Goal: Information Seeking & Learning: Learn about a topic

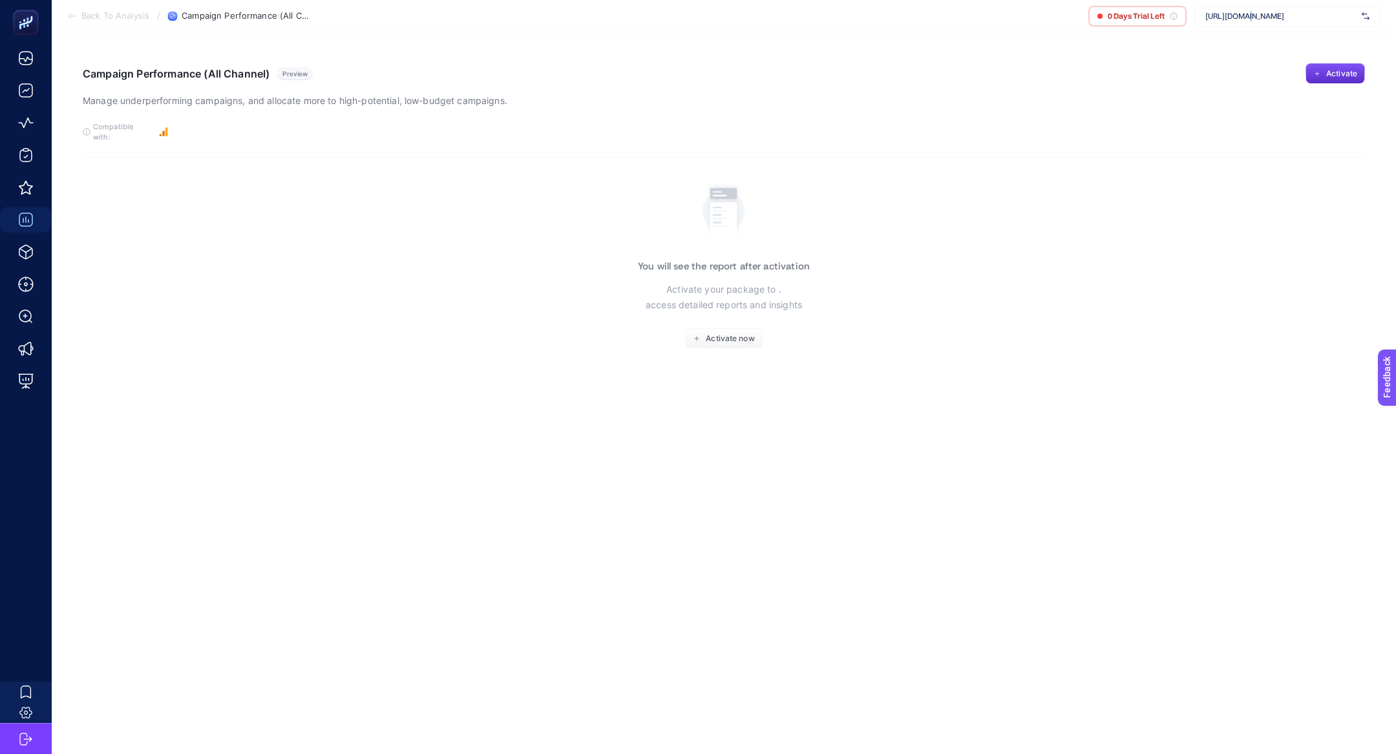
click at [1245, 17] on span "[URL][DOMAIN_NAME]" at bounding box center [1280, 16] width 151 height 10
type input "linens"
click at [1251, 40] on div "[DOMAIN_NAME]" at bounding box center [1287, 42] width 185 height 21
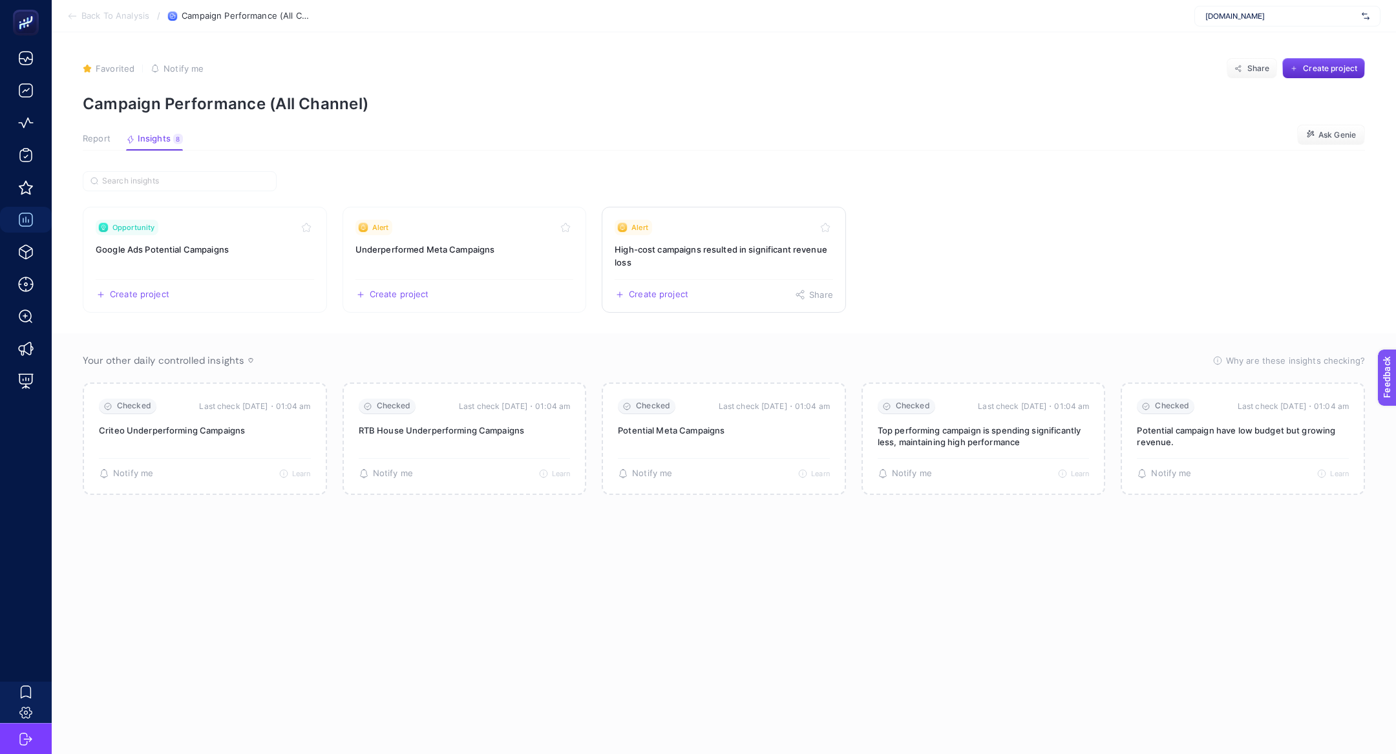
click at [692, 262] on h3 "High-cost campaigns resulted in significant revenue loss" at bounding box center [724, 256] width 218 height 26
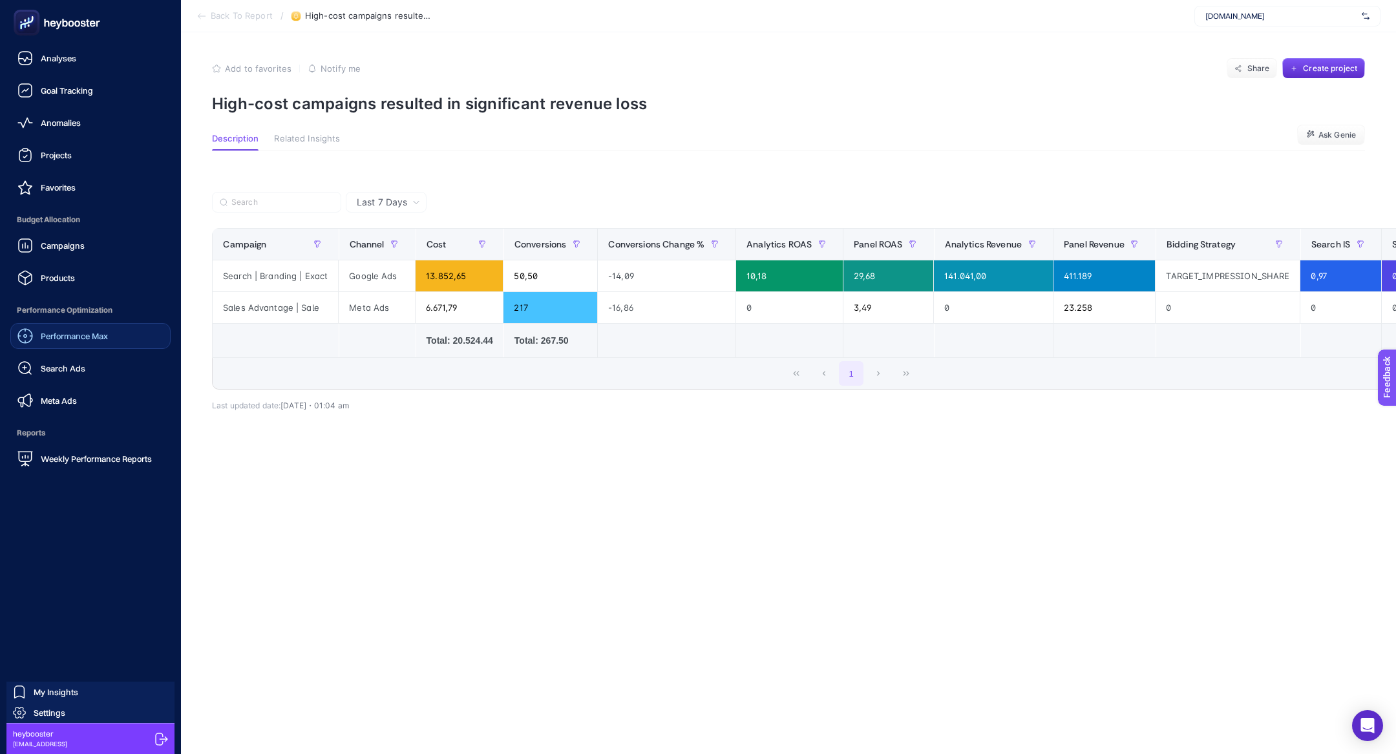
click at [63, 337] on span "Performance Max" at bounding box center [74, 336] width 67 height 10
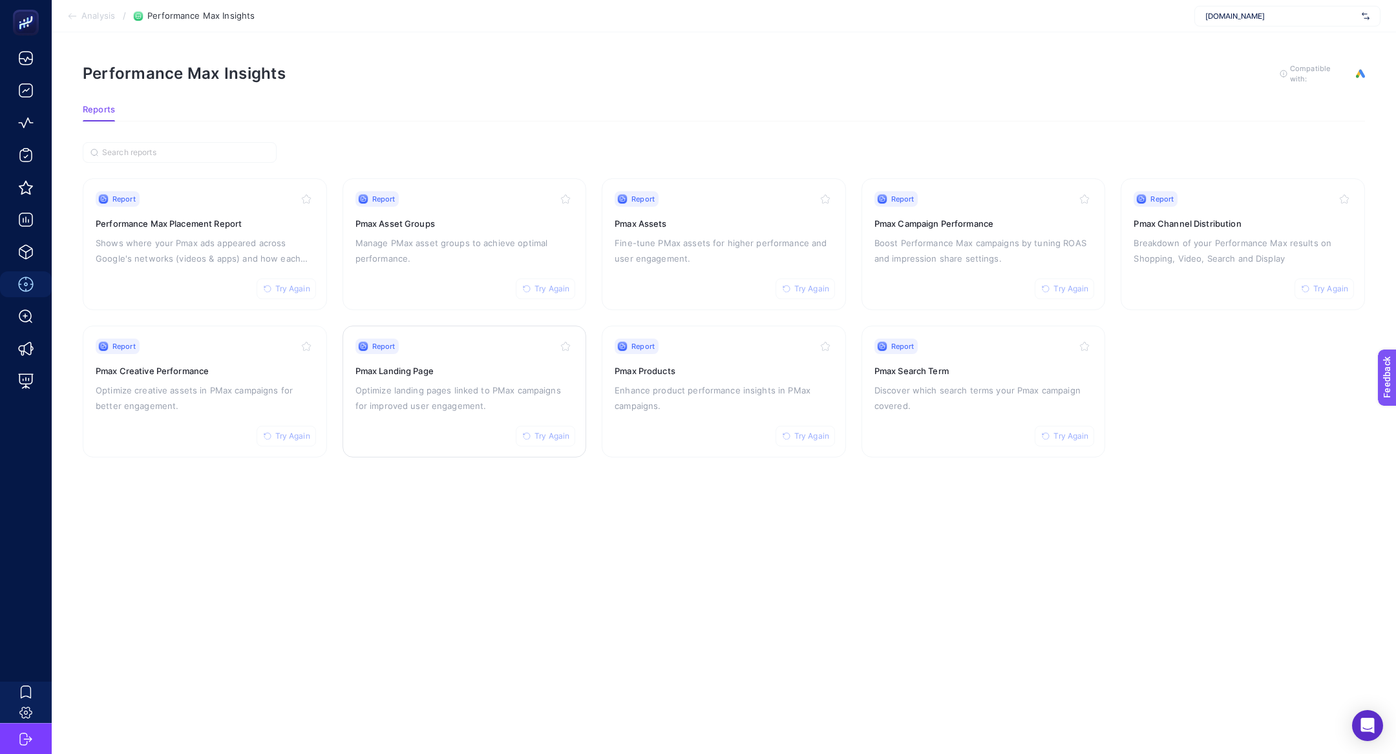
click at [434, 422] on div "Report Try Again Pmax Landing Page Optimize landing pages linked to PMax campai…" at bounding box center [464, 392] width 218 height 106
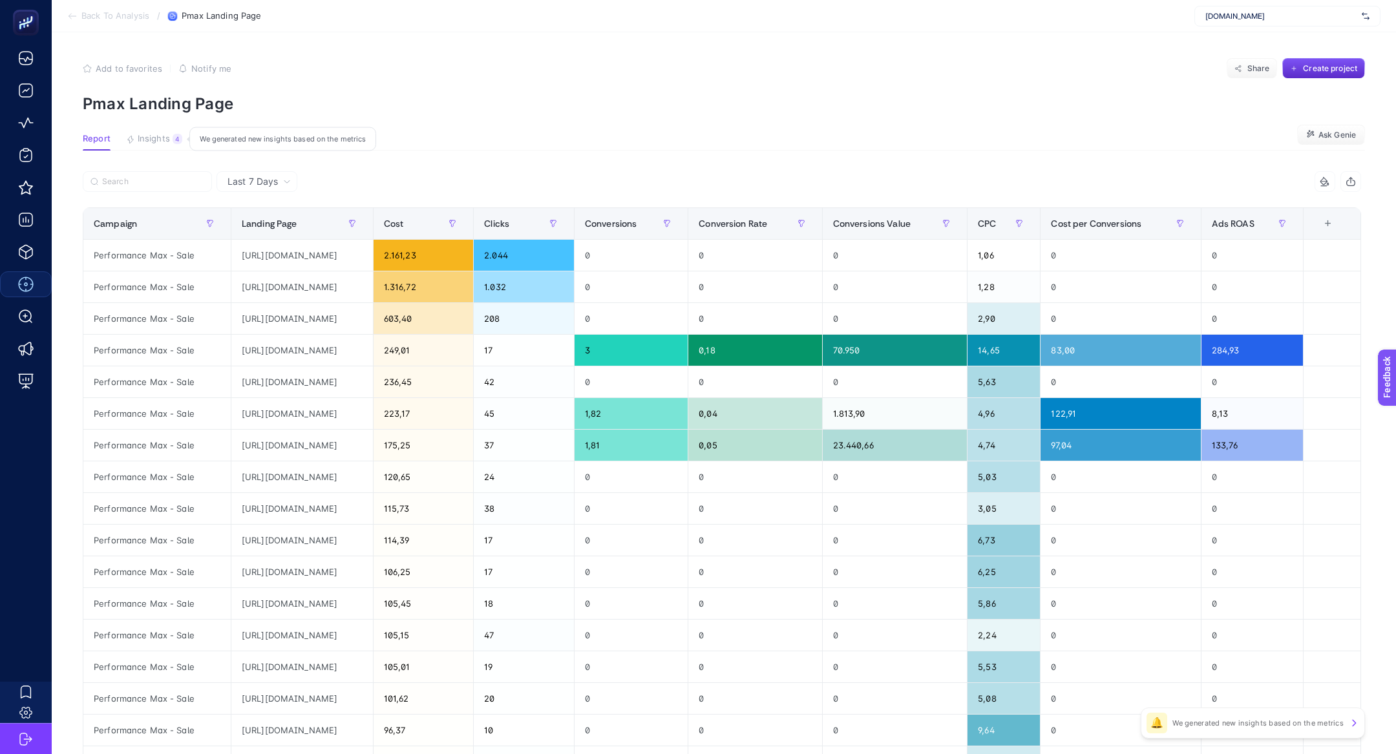
click at [156, 140] on span "Insights" at bounding box center [154, 139] width 32 height 10
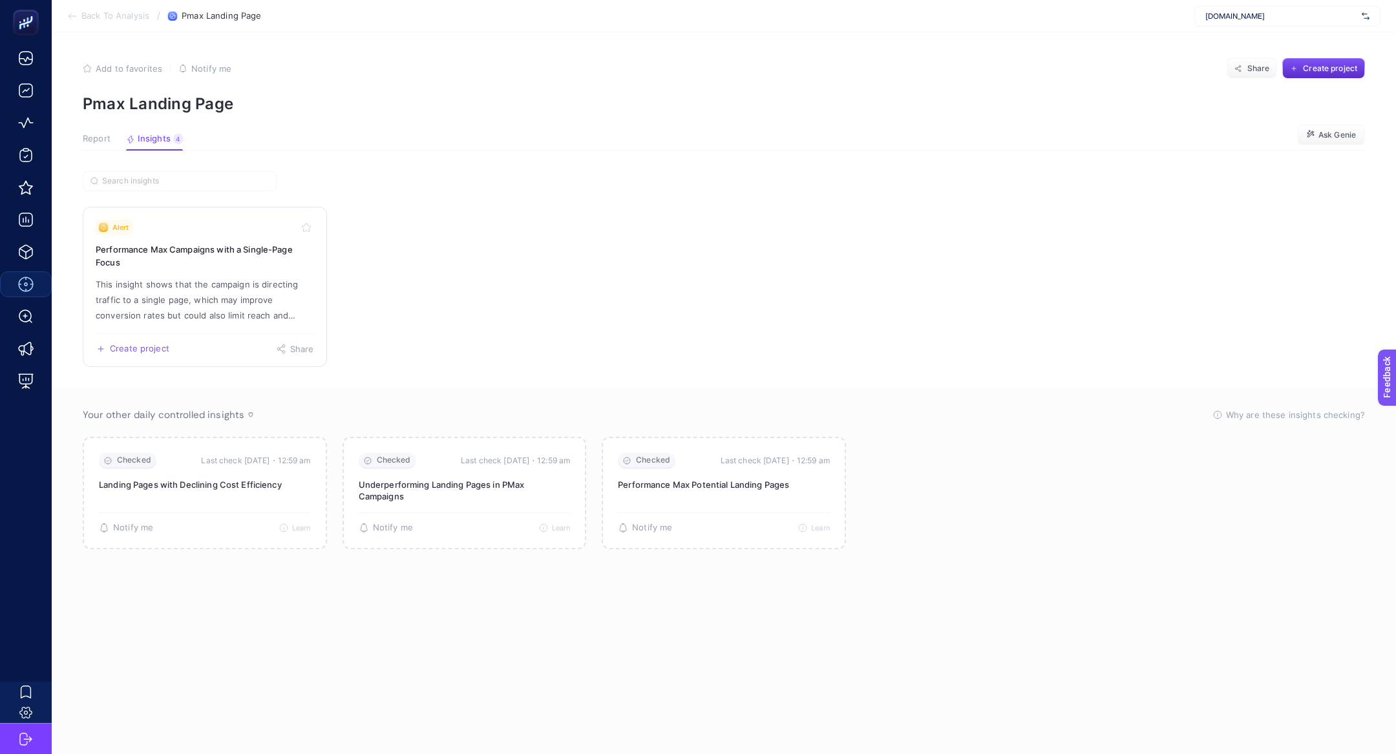
click at [198, 335] on div "Create project Share" at bounding box center [205, 343] width 218 height 21
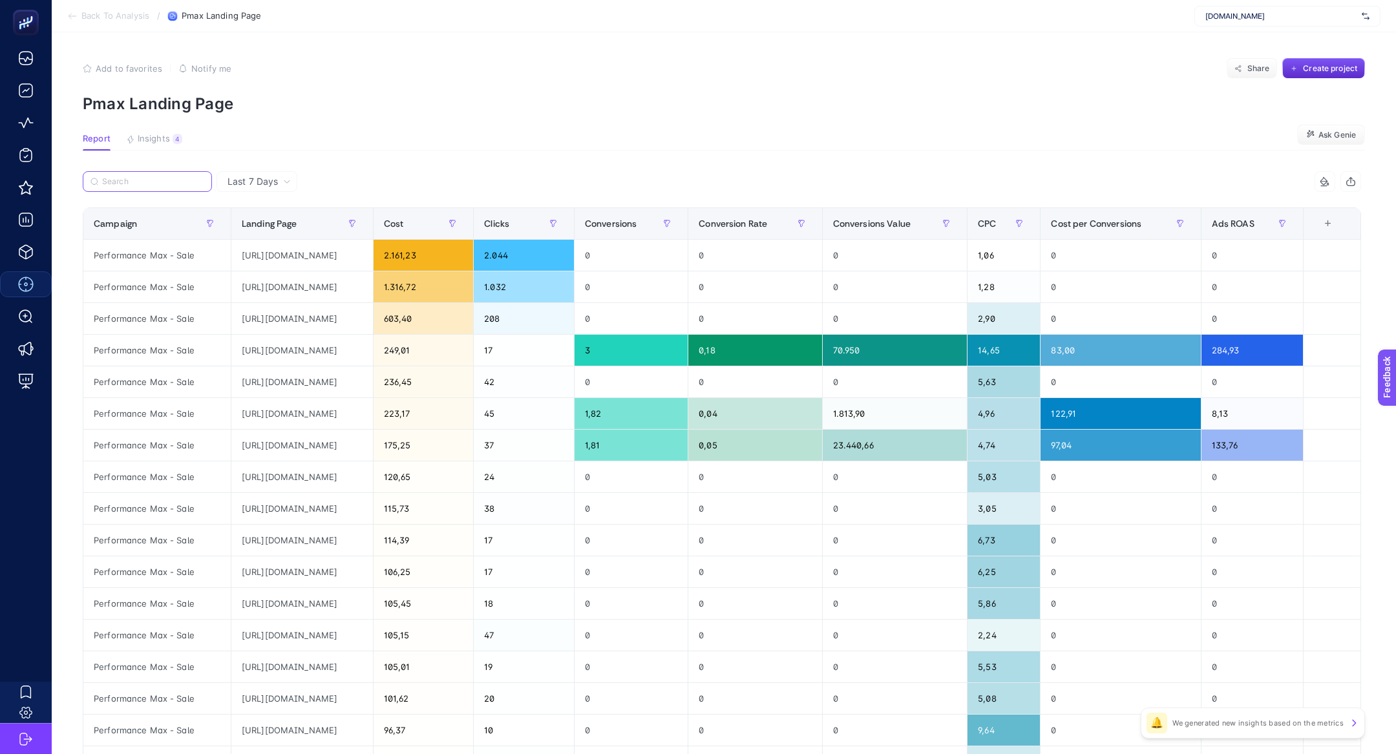
click at [125, 182] on input "Search" at bounding box center [153, 182] width 102 height 10
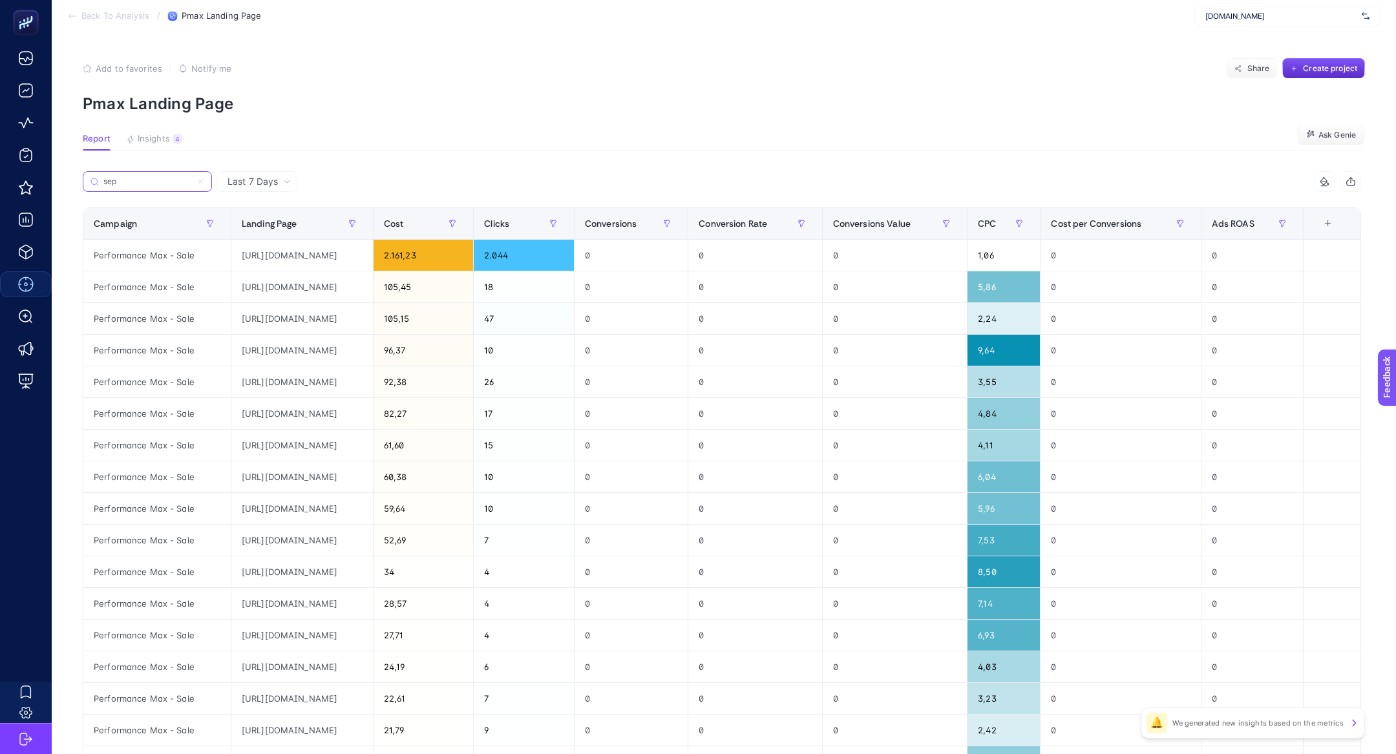
type input "sep"
click at [688, 209] on th "Conversions" at bounding box center [631, 224] width 114 height 32
click at [957, 215] on div "Conversions Value" at bounding box center [895, 223] width 124 height 21
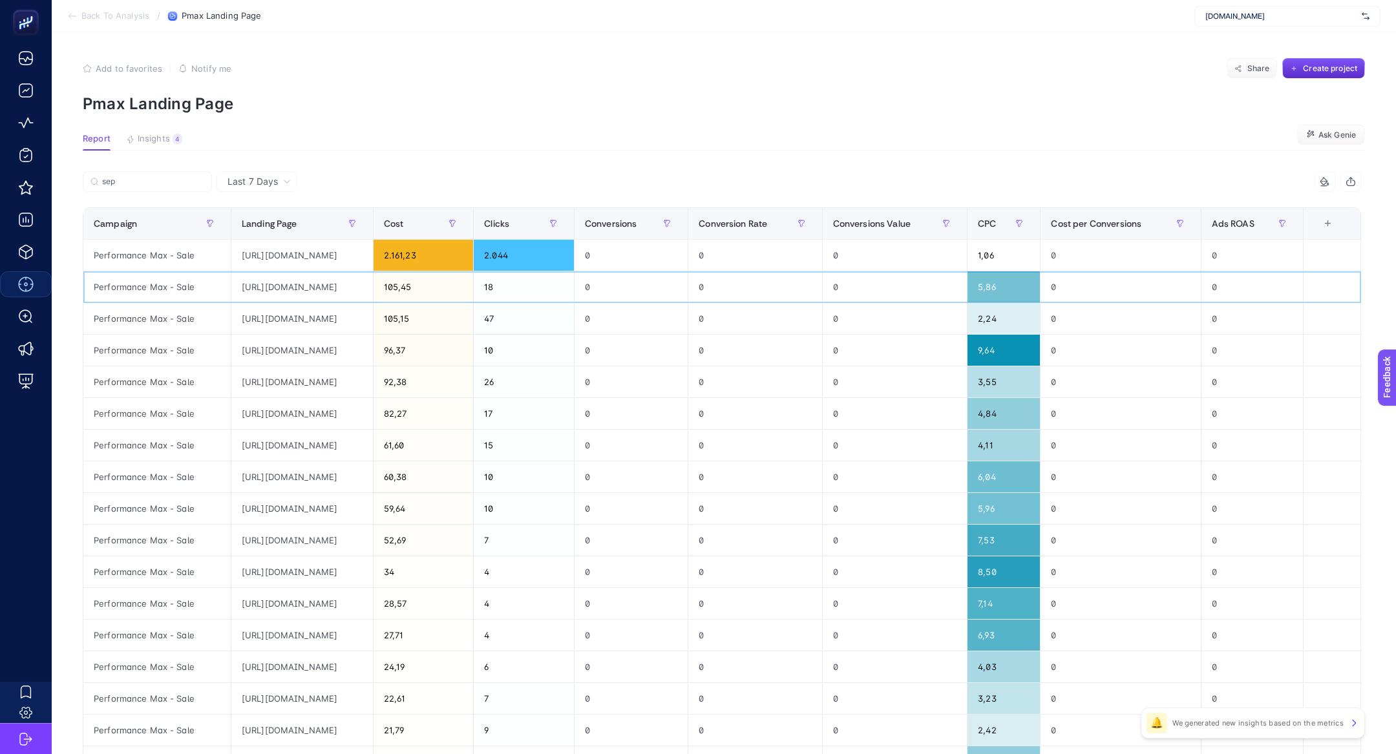
click at [337, 271] on div "https://www.linens.com.tr/c/6198/secili-linens-urunlerinde-sepette-ozel-fiyatla…" at bounding box center [302, 286] width 142 height 31
click at [337, 271] on td "https://www.linens.com.tr/c/6198/secili-linens-urunlerinde-sepette-ozel-fiyatla…" at bounding box center [302, 287] width 142 height 32
click at [337, 265] on div "https://www.linens.com.tr/c/6198/secili-linens-urunlerinde-sepette-ozel-fiyatla…" at bounding box center [302, 255] width 142 height 31
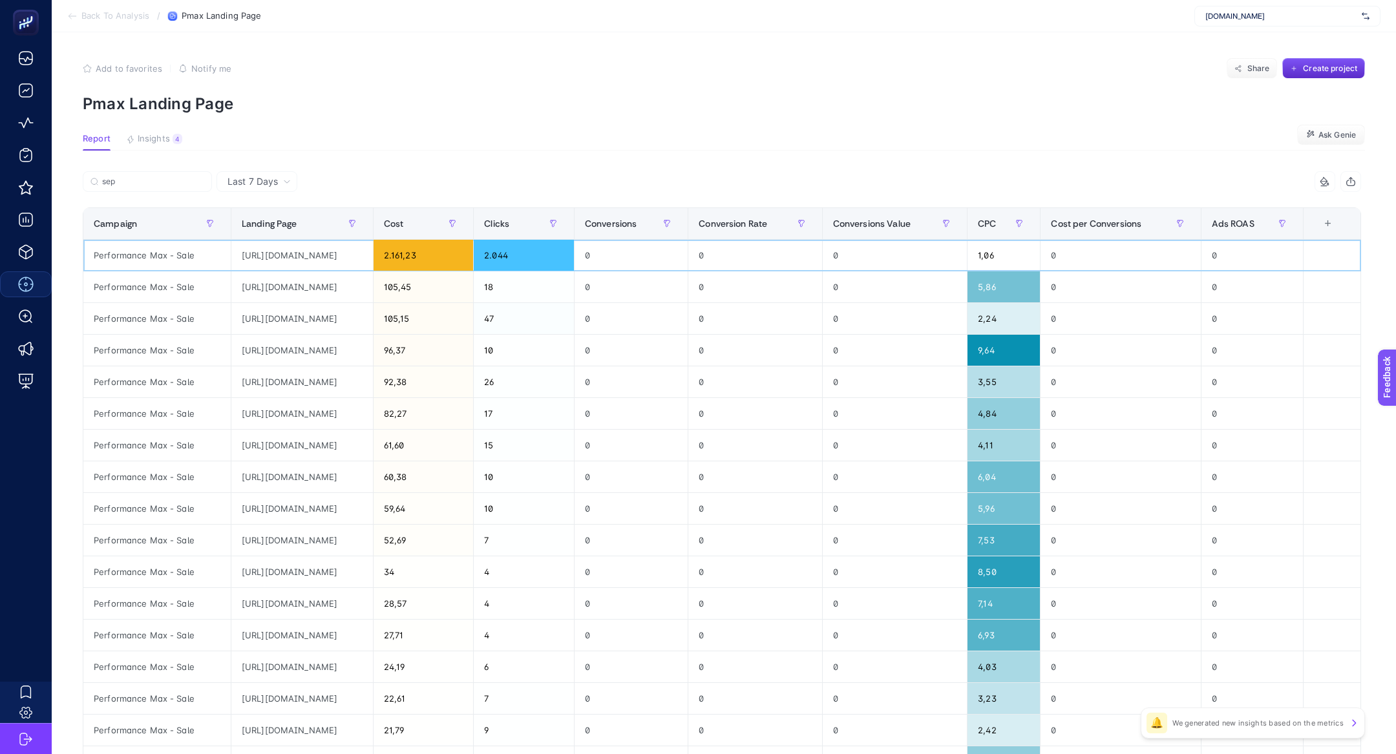
click at [337, 265] on div "https://www.linens.com.tr/c/6198/secili-linens-urunlerinde-sepette-ozel-fiyatla…" at bounding box center [302, 255] width 142 height 31
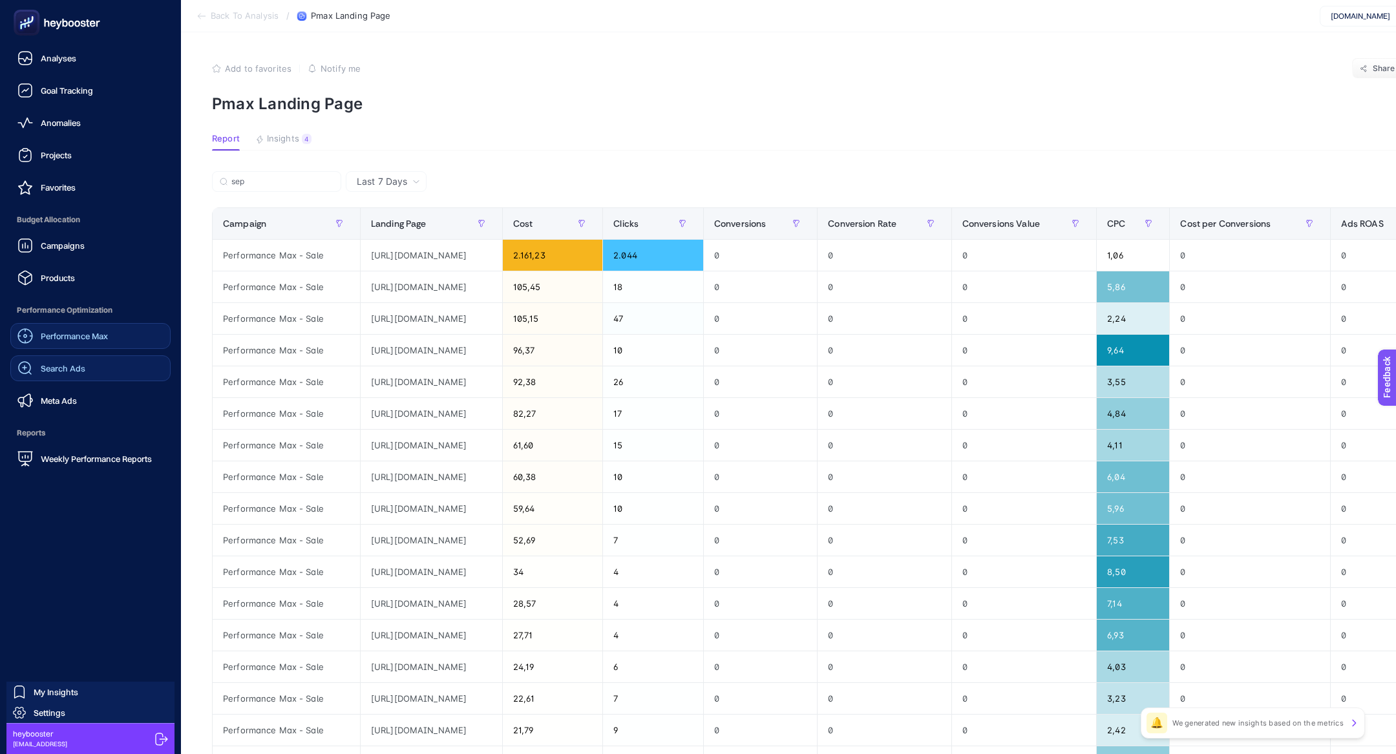
click at [50, 373] on span "Search Ads" at bounding box center [63, 368] width 45 height 10
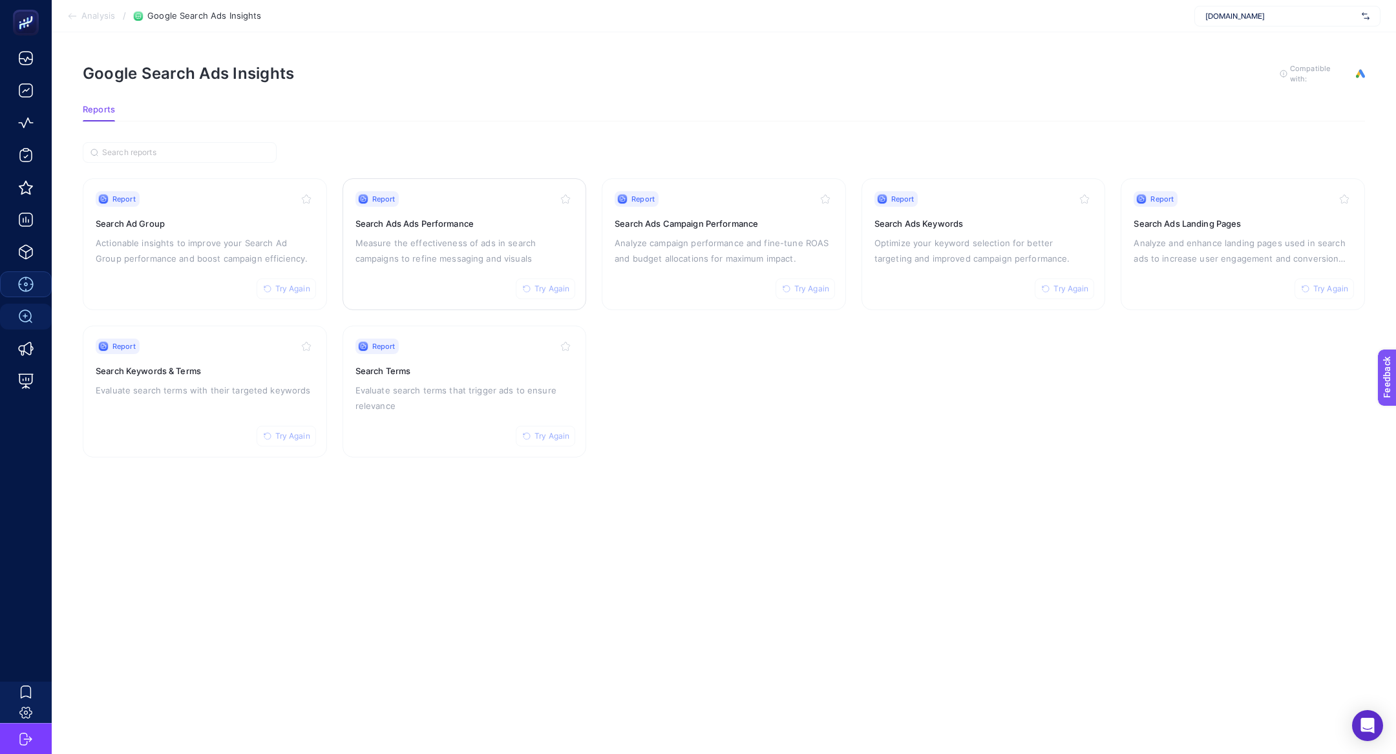
click at [408, 260] on p "Measure the effectiveness of ads in search campaigns to refine messaging and vi…" at bounding box center [464, 250] width 218 height 31
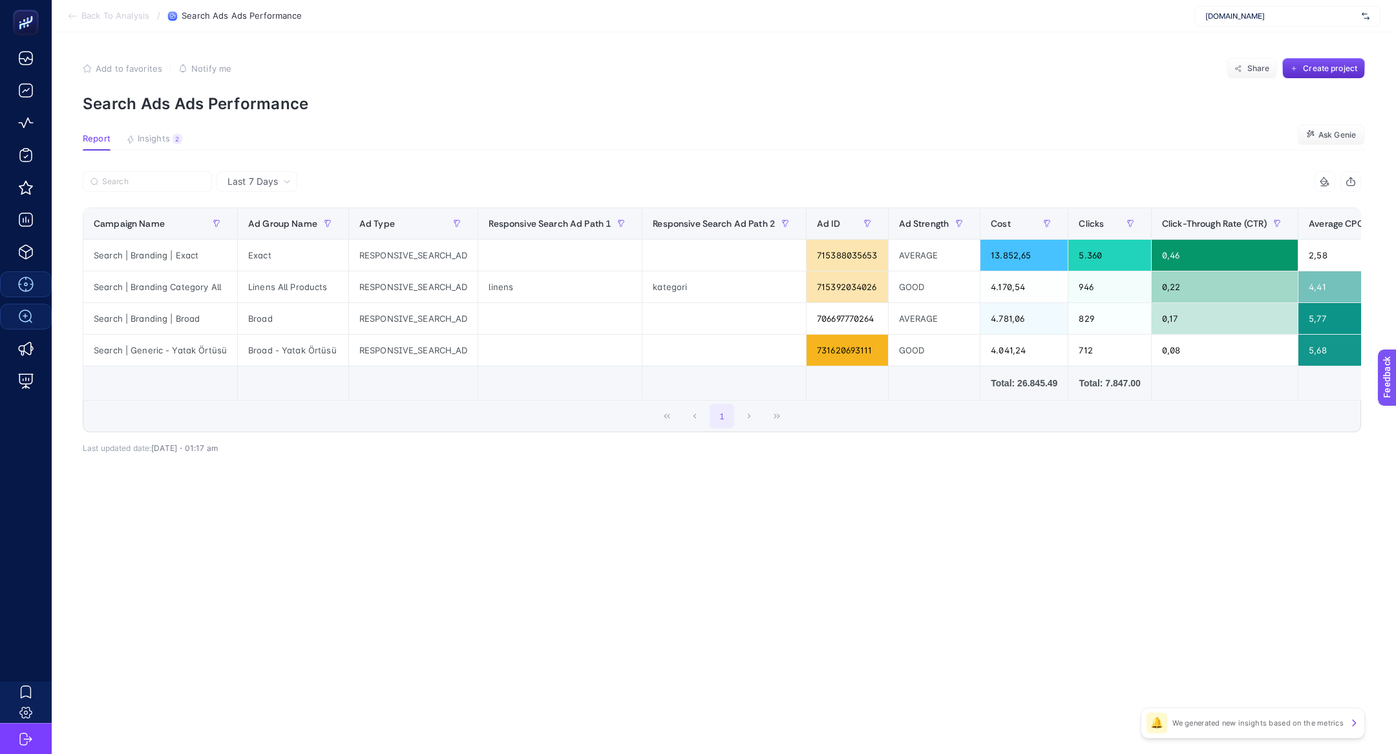
click at [97, 18] on span "Back To Analysis" at bounding box center [115, 16] width 68 height 10
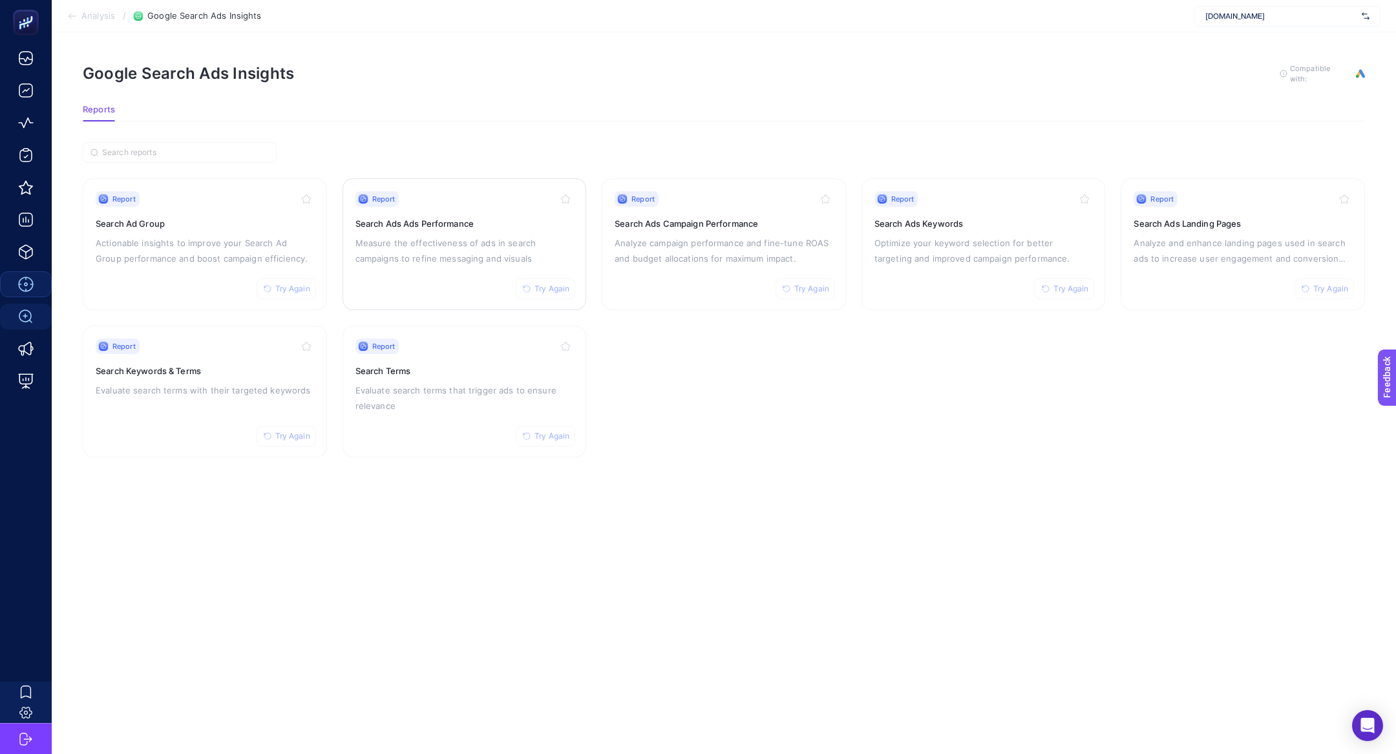
click at [415, 237] on p "Measure the effectiveness of ads in search campaigns to refine messaging and vi…" at bounding box center [464, 250] width 218 height 31
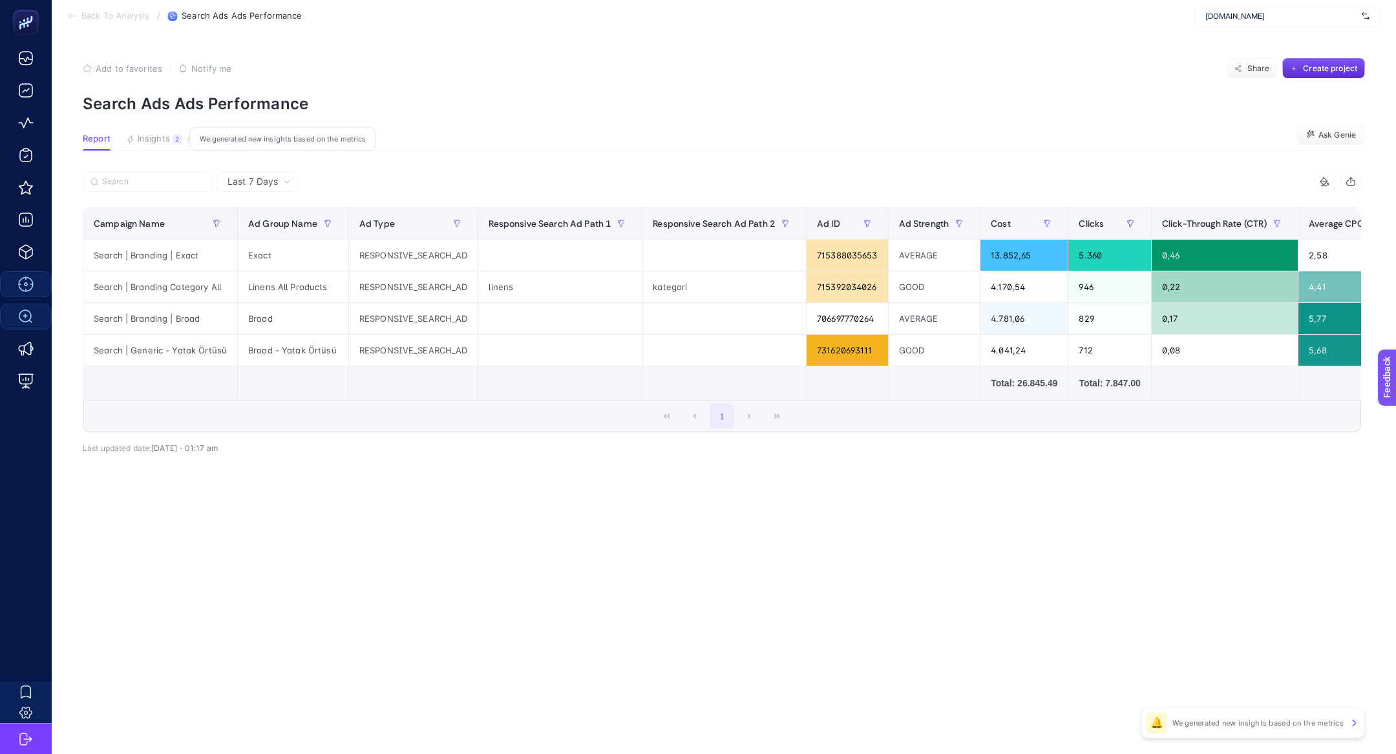
click at [159, 146] on button "Insights 2 We generated new insights based on the metrics" at bounding box center [154, 142] width 56 height 17
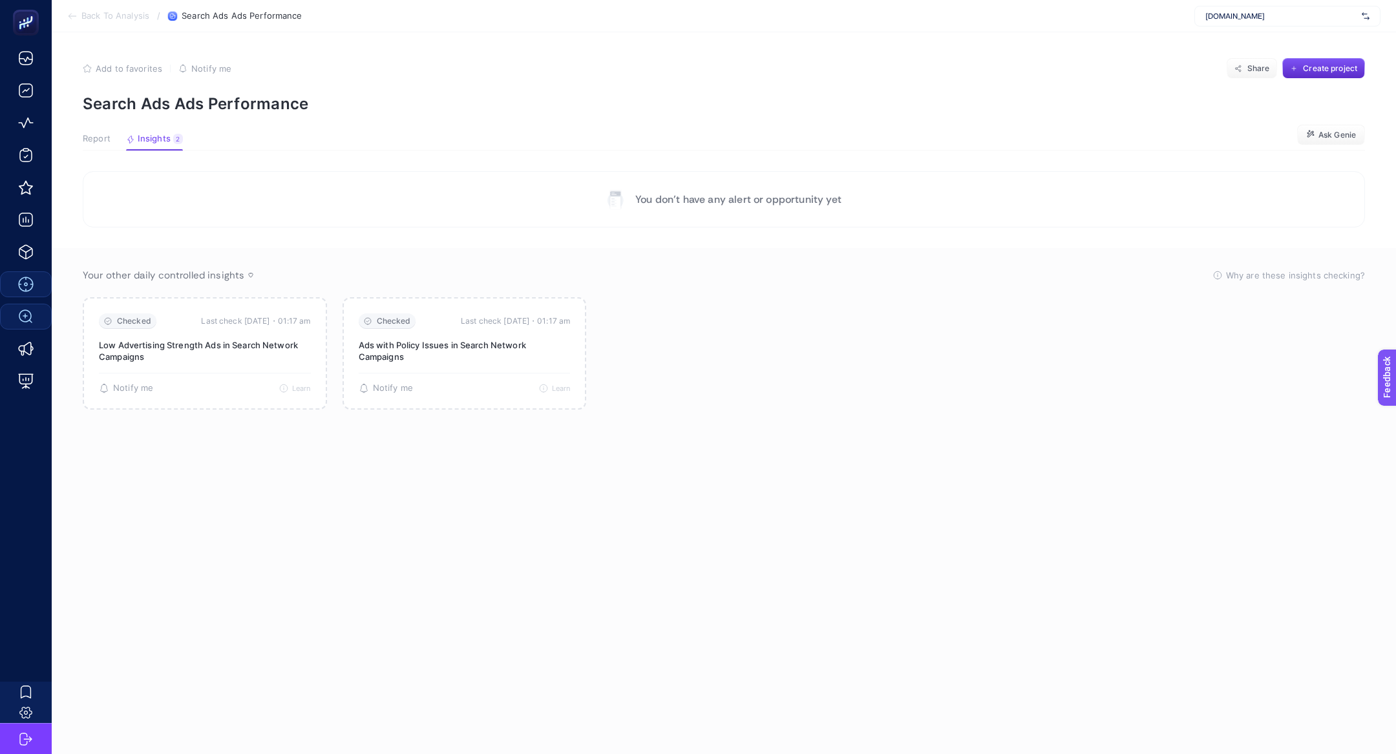
click at [114, 145] on div "Report Insights 2 We generated new insights based on the metrics" at bounding box center [133, 142] width 100 height 17
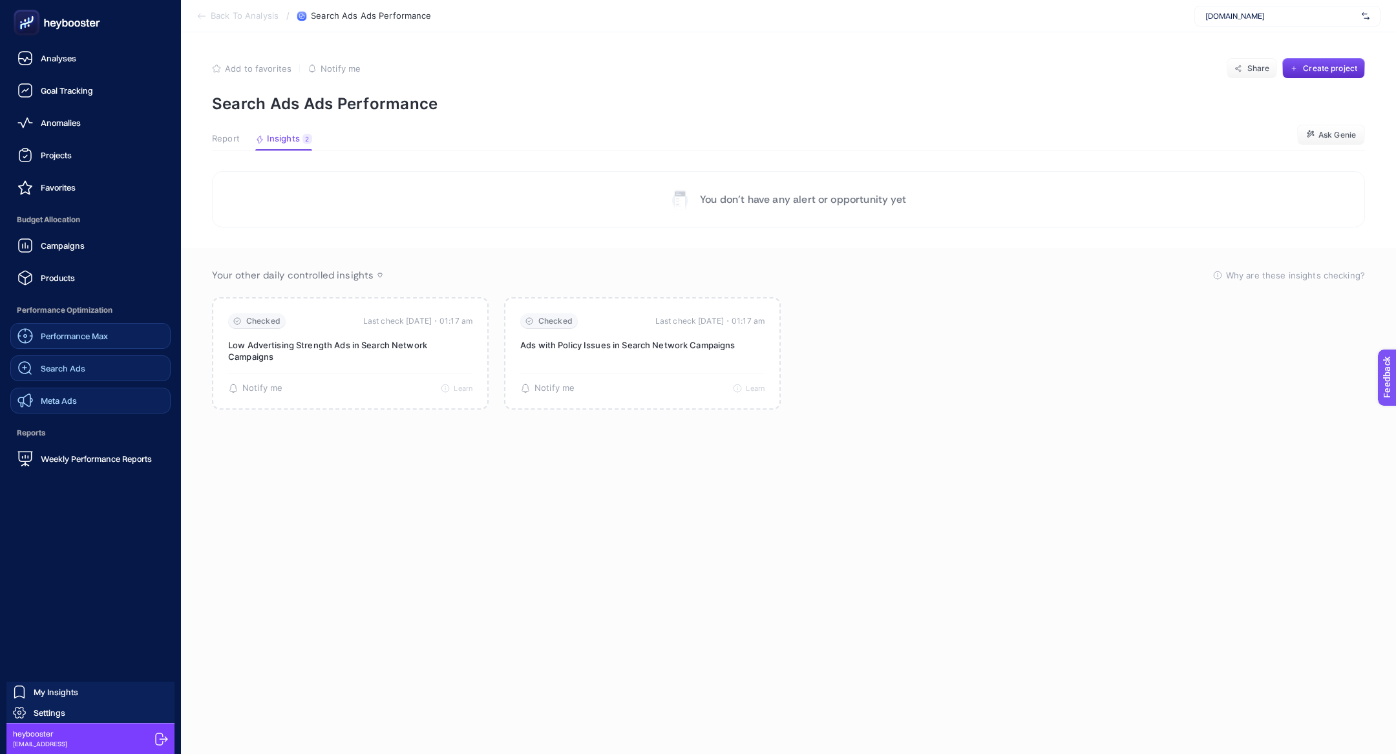
click at [74, 399] on span "Meta Ads" at bounding box center [59, 401] width 36 height 10
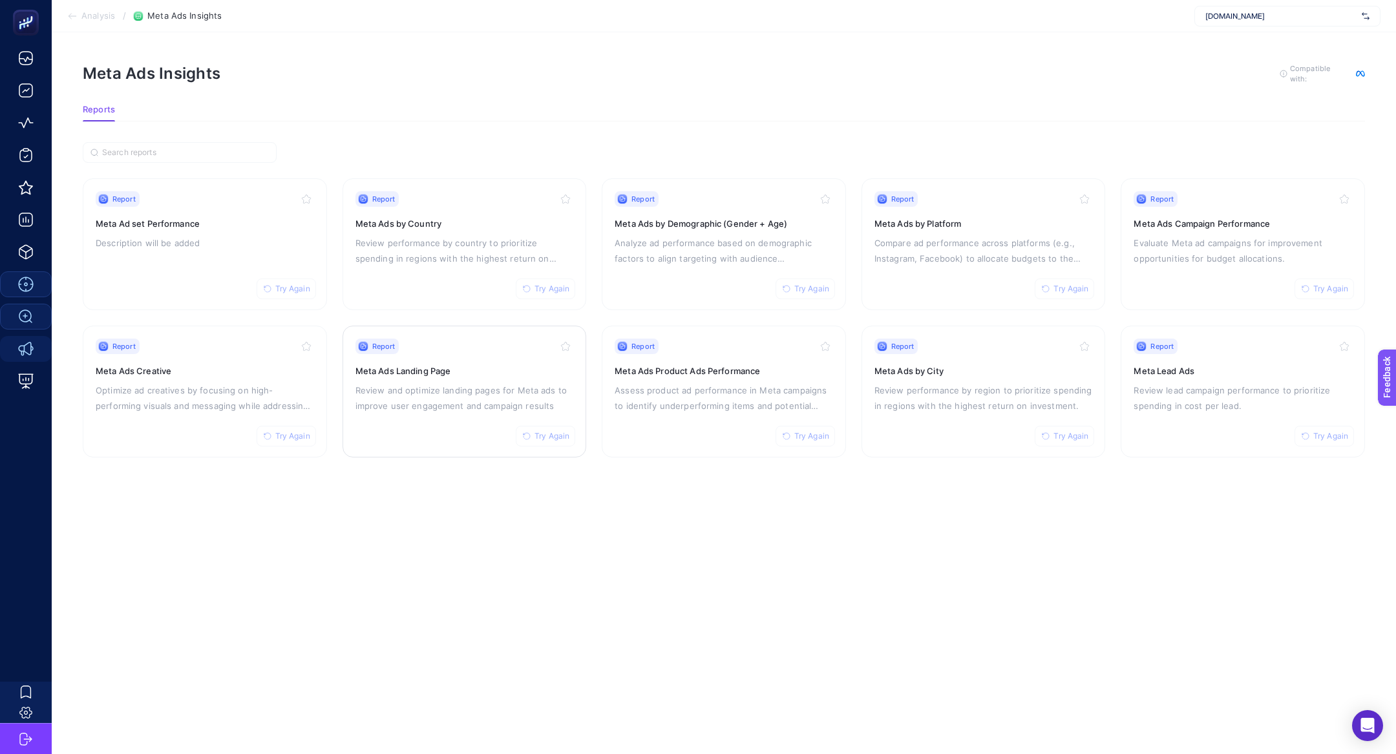
click at [458, 372] on h3 "Meta Ads Landing Page" at bounding box center [464, 371] width 218 height 13
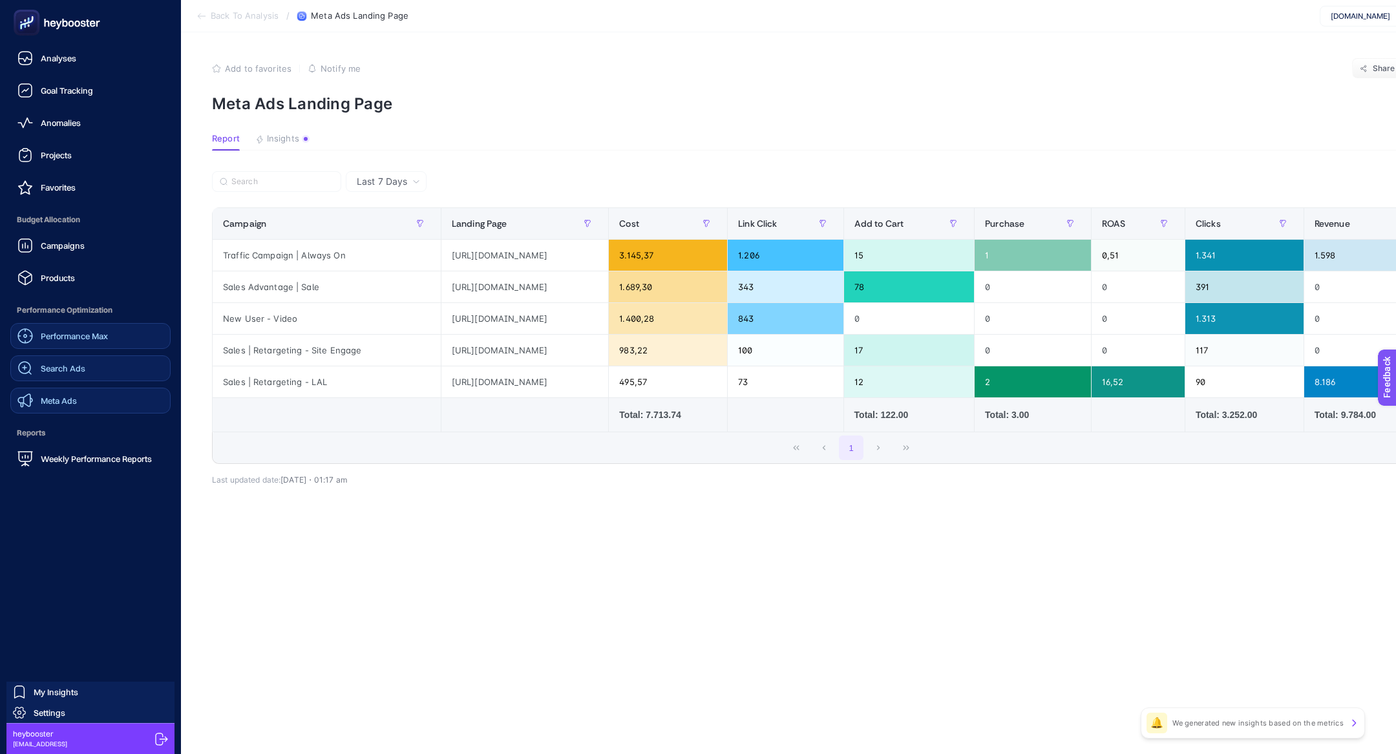
click at [67, 401] on span "Meta Ads" at bounding box center [59, 401] width 36 height 10
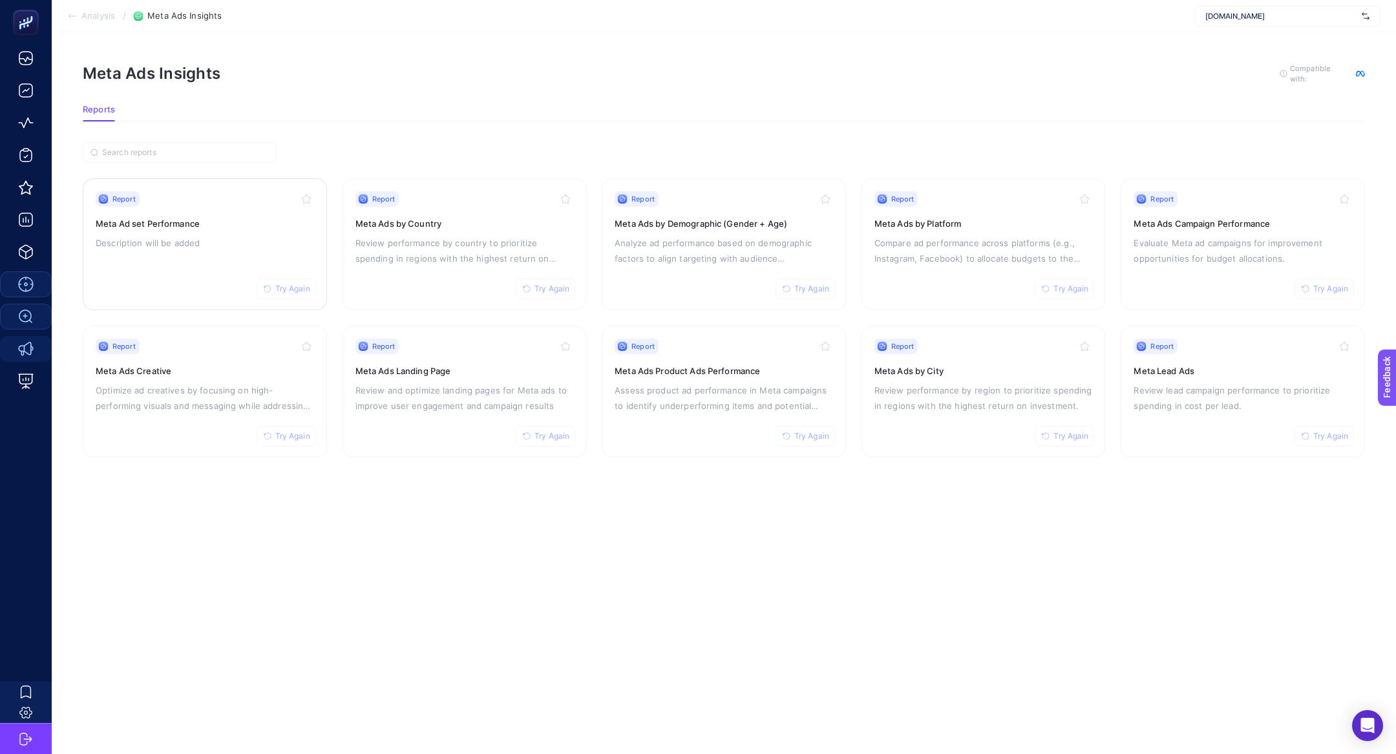
click at [195, 193] on div "Report Try Again" at bounding box center [205, 199] width 218 height 16
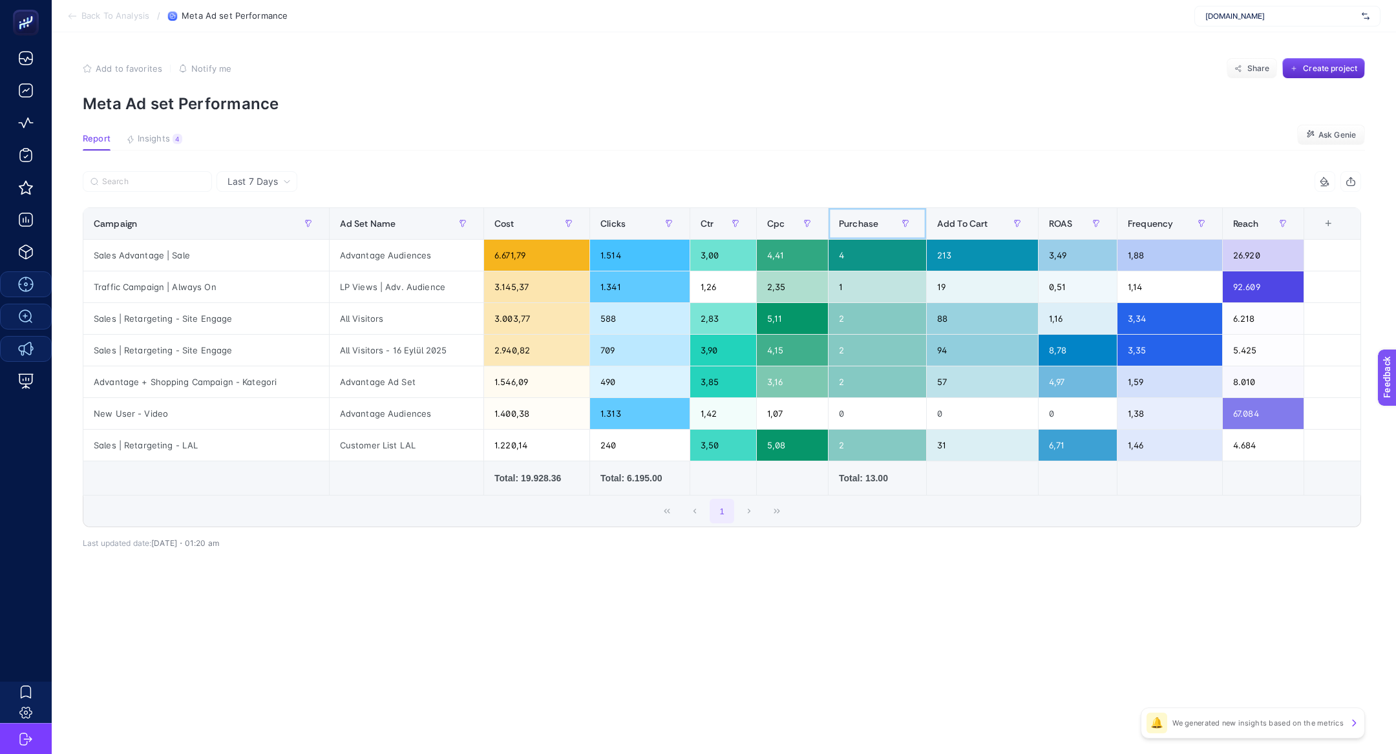
click at [879, 214] on div "Purchase" at bounding box center [877, 223] width 77 height 21
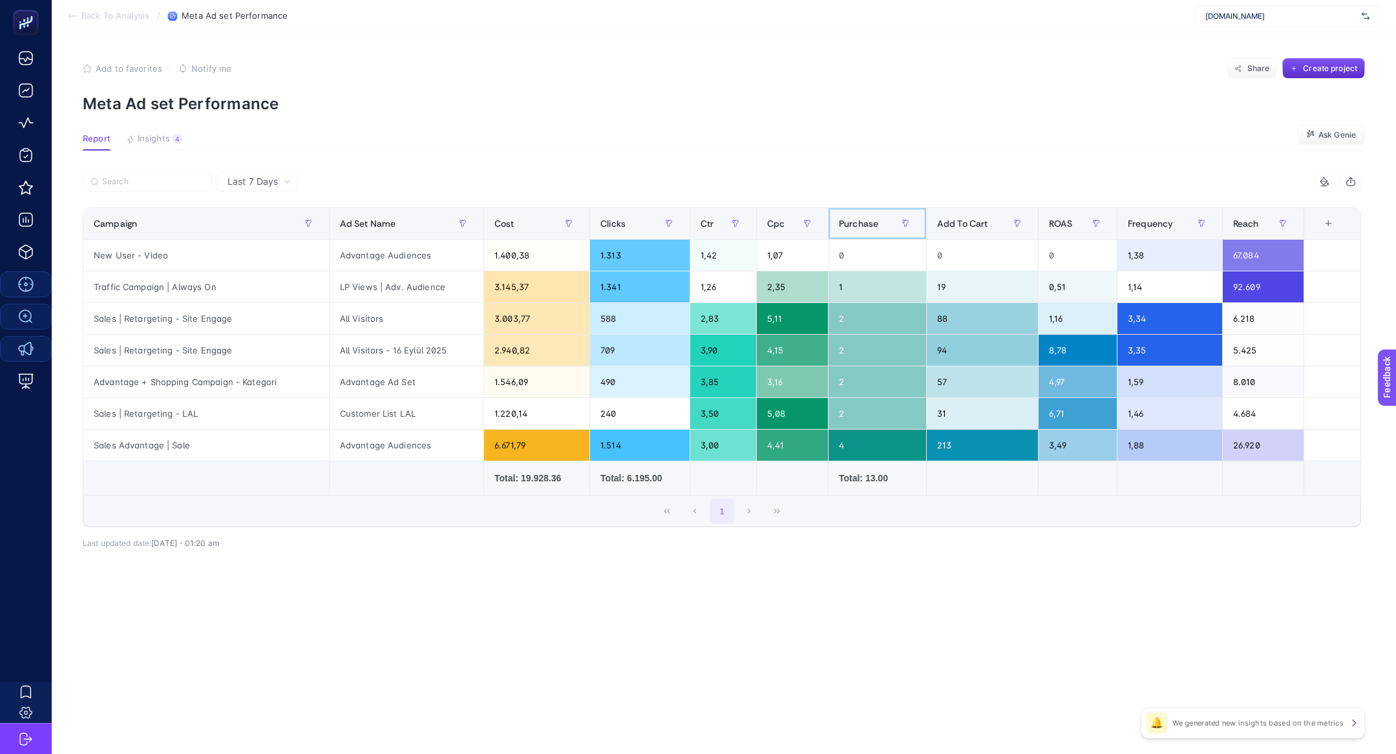
click at [879, 214] on div "Purchase" at bounding box center [877, 223] width 77 height 21
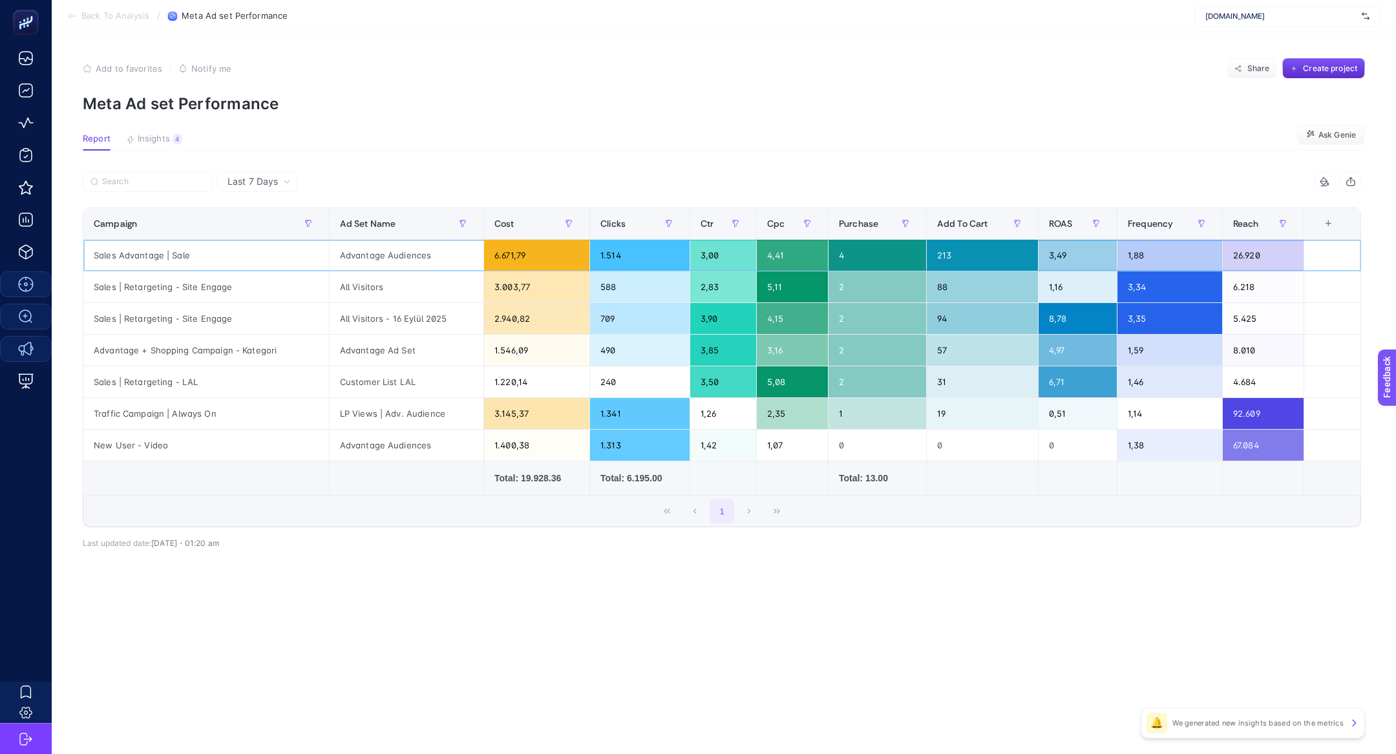
click at [180, 254] on div "Sales Advantage | Sale" at bounding box center [206, 255] width 246 height 31
copy tr "Sales Advantage | Sale"
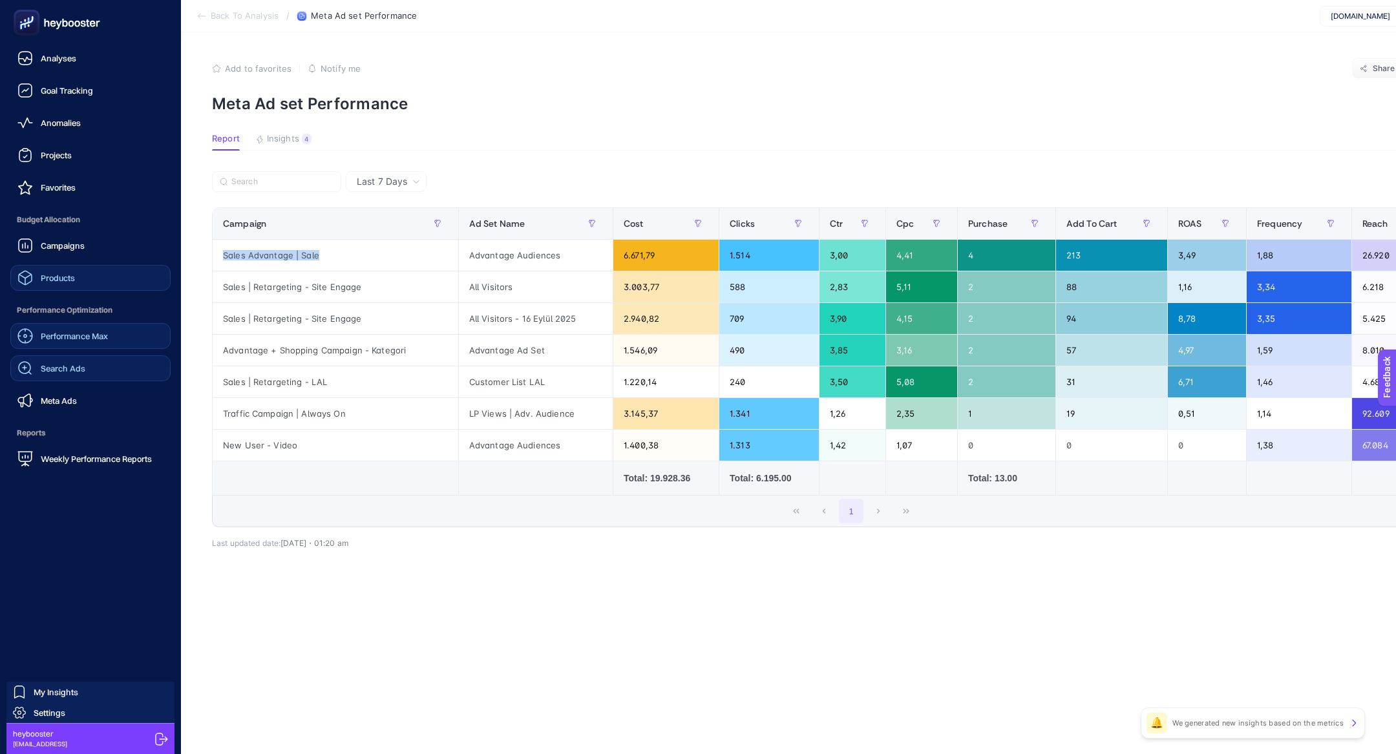
click at [80, 271] on link "Products" at bounding box center [90, 278] width 160 height 26
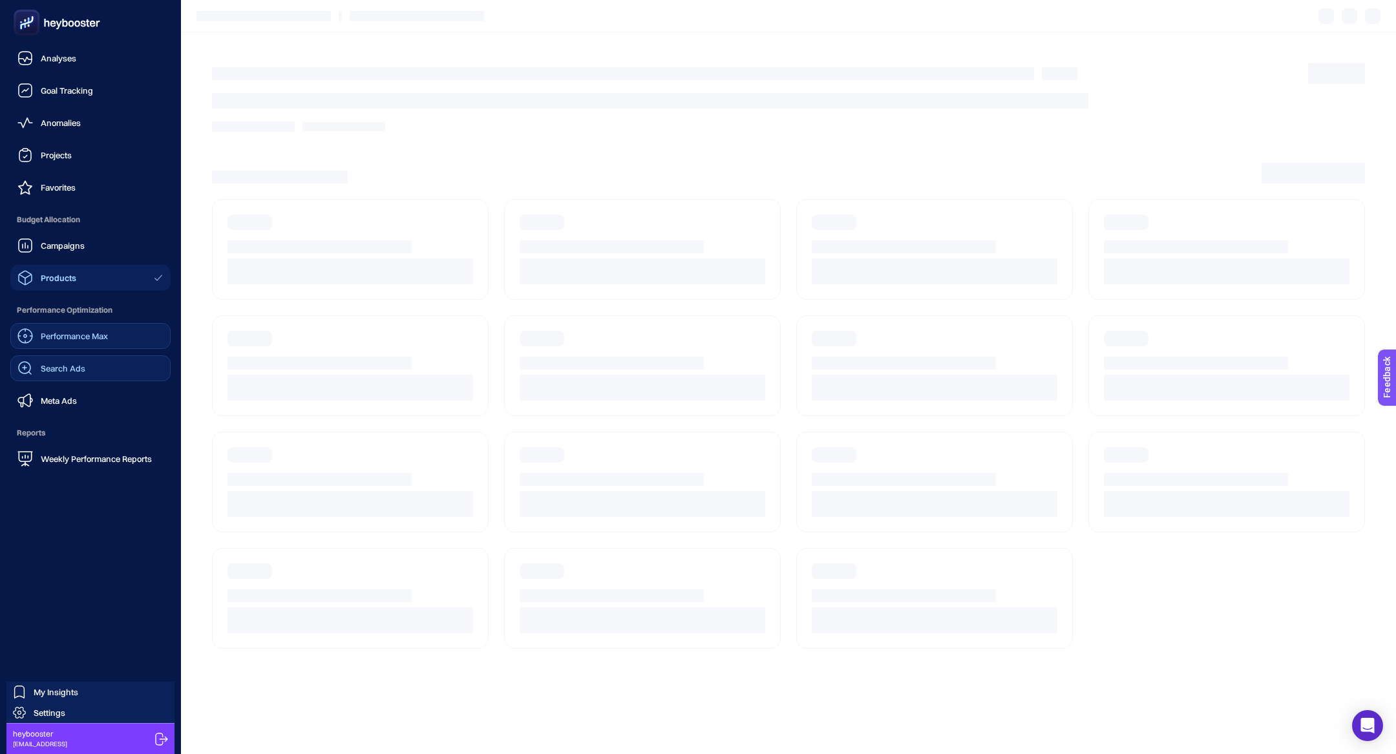
click at [83, 339] on span "Performance Max" at bounding box center [74, 336] width 67 height 10
click at [83, 383] on div "Performance Max Search Ads Meta Ads" at bounding box center [90, 368] width 160 height 90
click at [83, 399] on link "Meta Ads" at bounding box center [90, 401] width 160 height 26
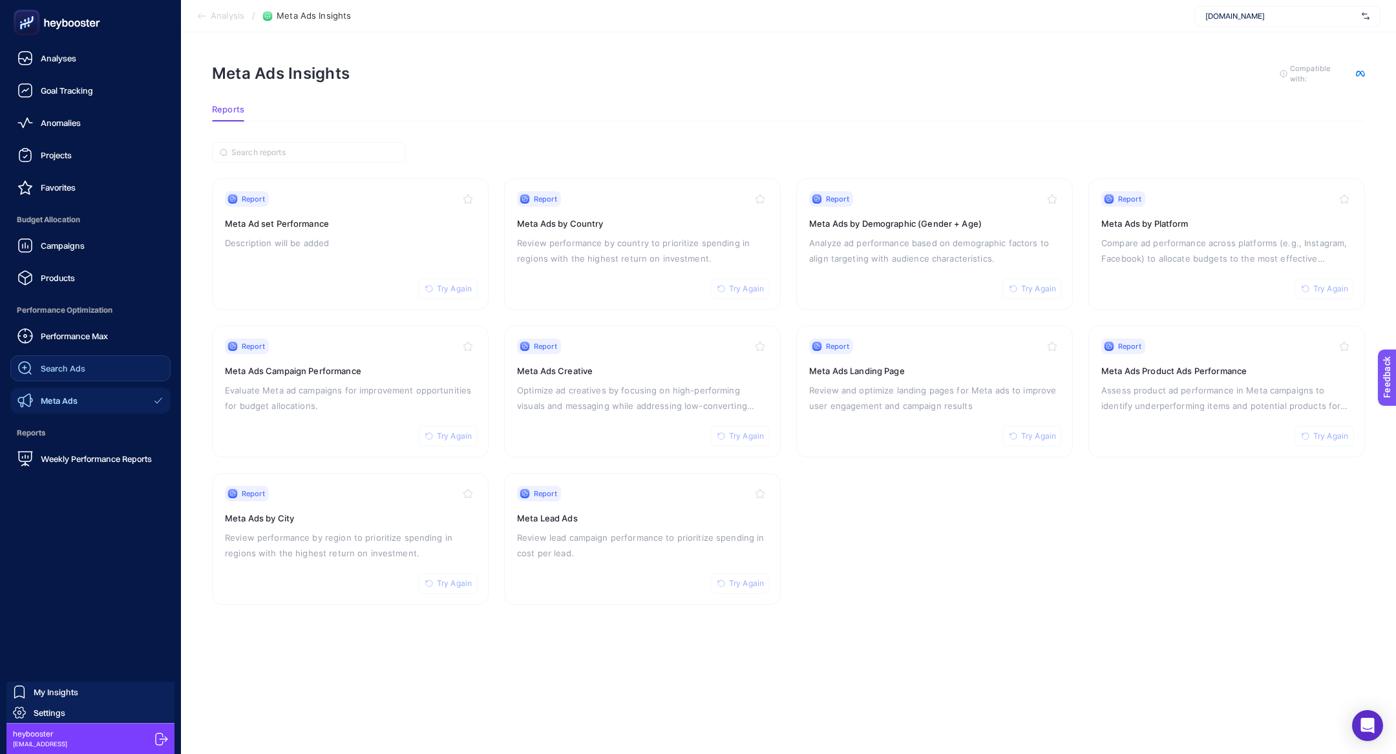
click at [61, 394] on div "Meta Ads" at bounding box center [47, 401] width 60 height 16
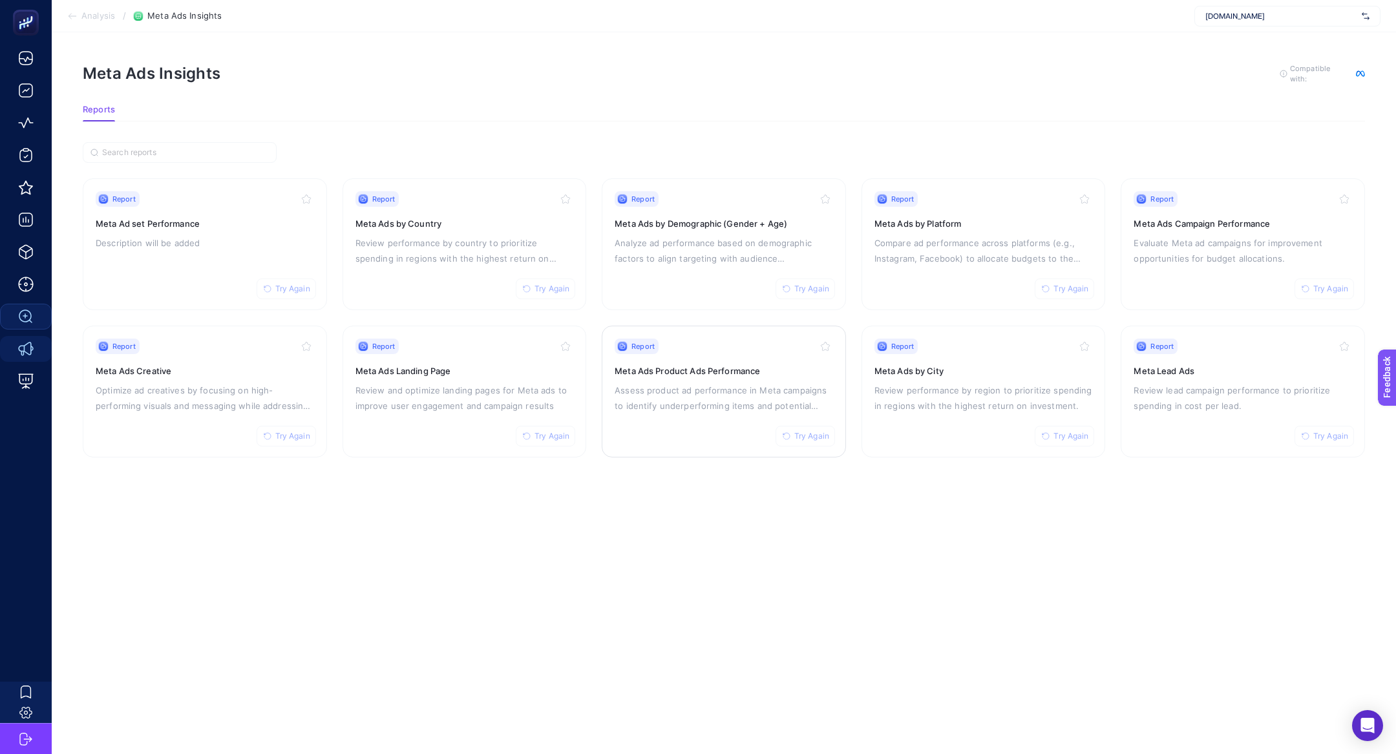
click at [714, 372] on h3 "Meta Ads Product Ads Performance" at bounding box center [724, 371] width 218 height 13
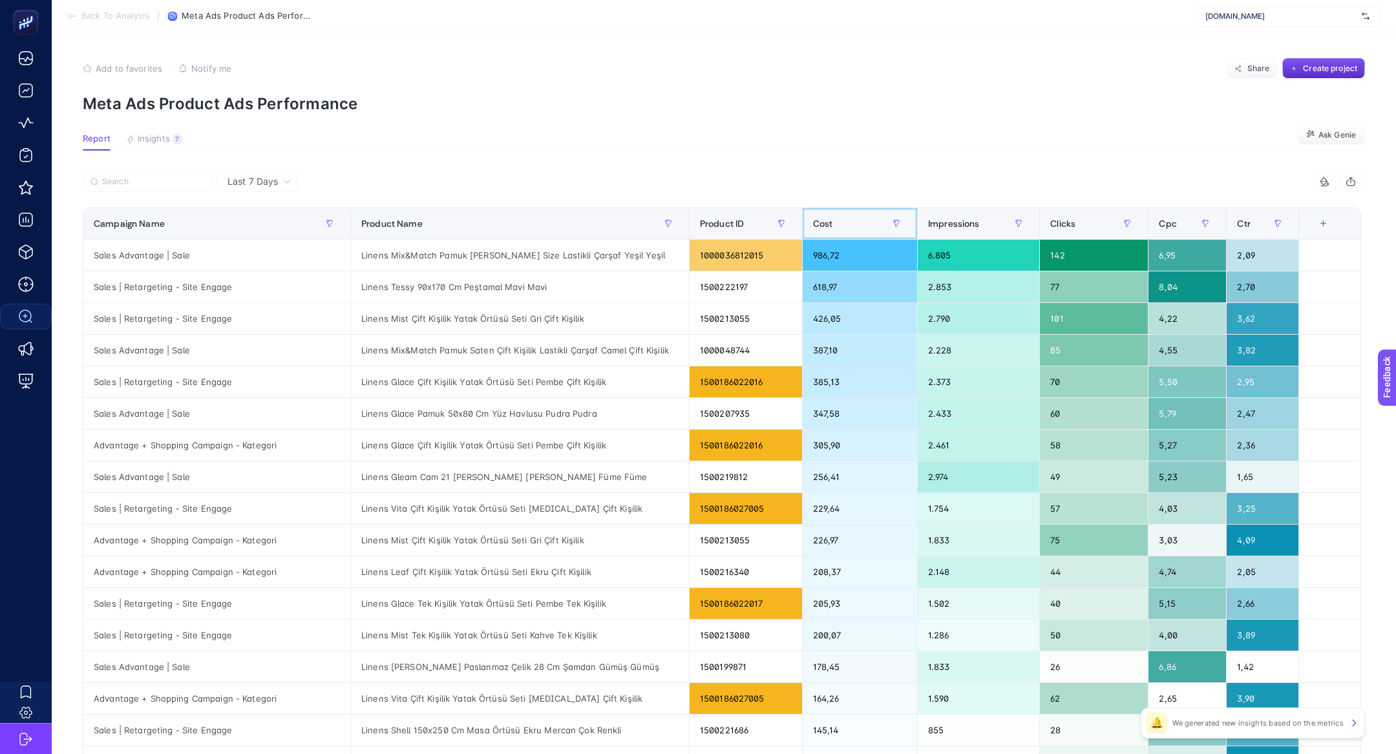
click at [834, 233] on div "Cost" at bounding box center [860, 223] width 94 height 21
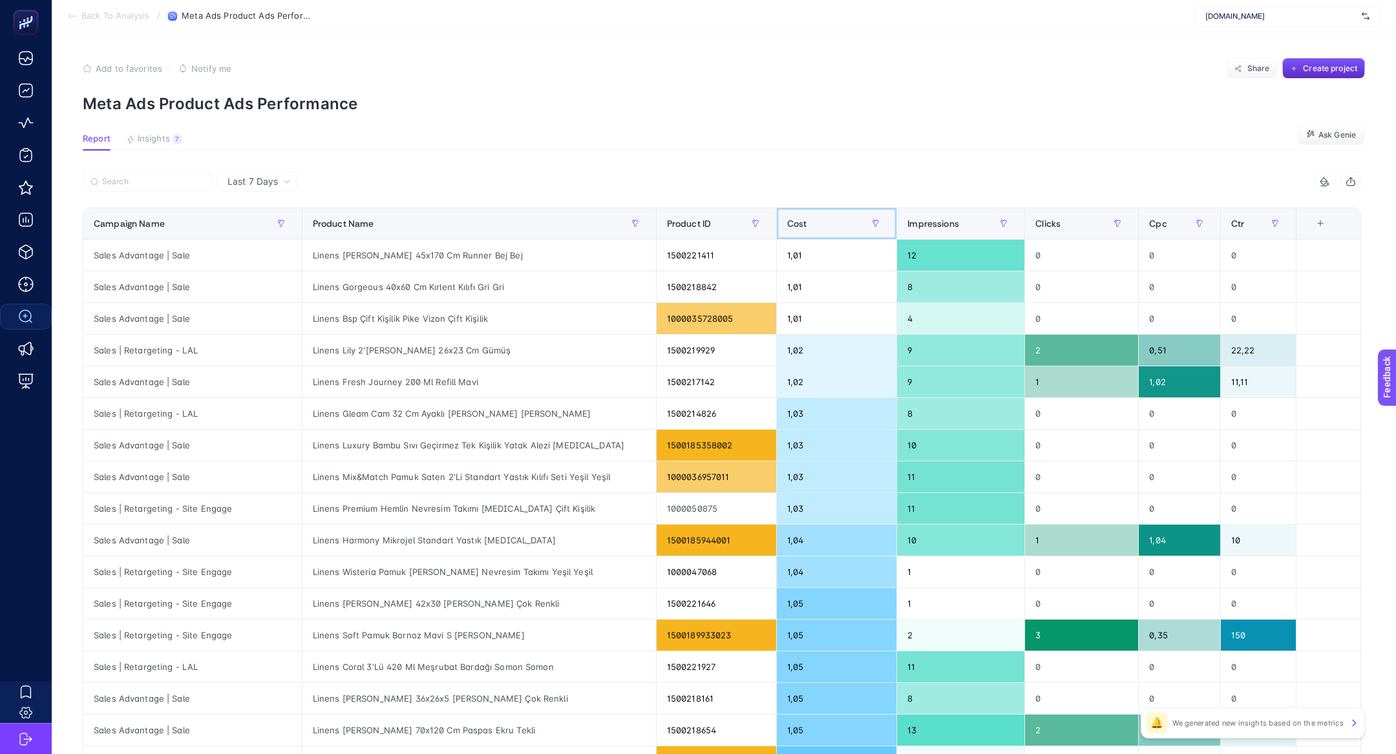
click at [834, 233] on div "Cost" at bounding box center [837, 223] width 100 height 21
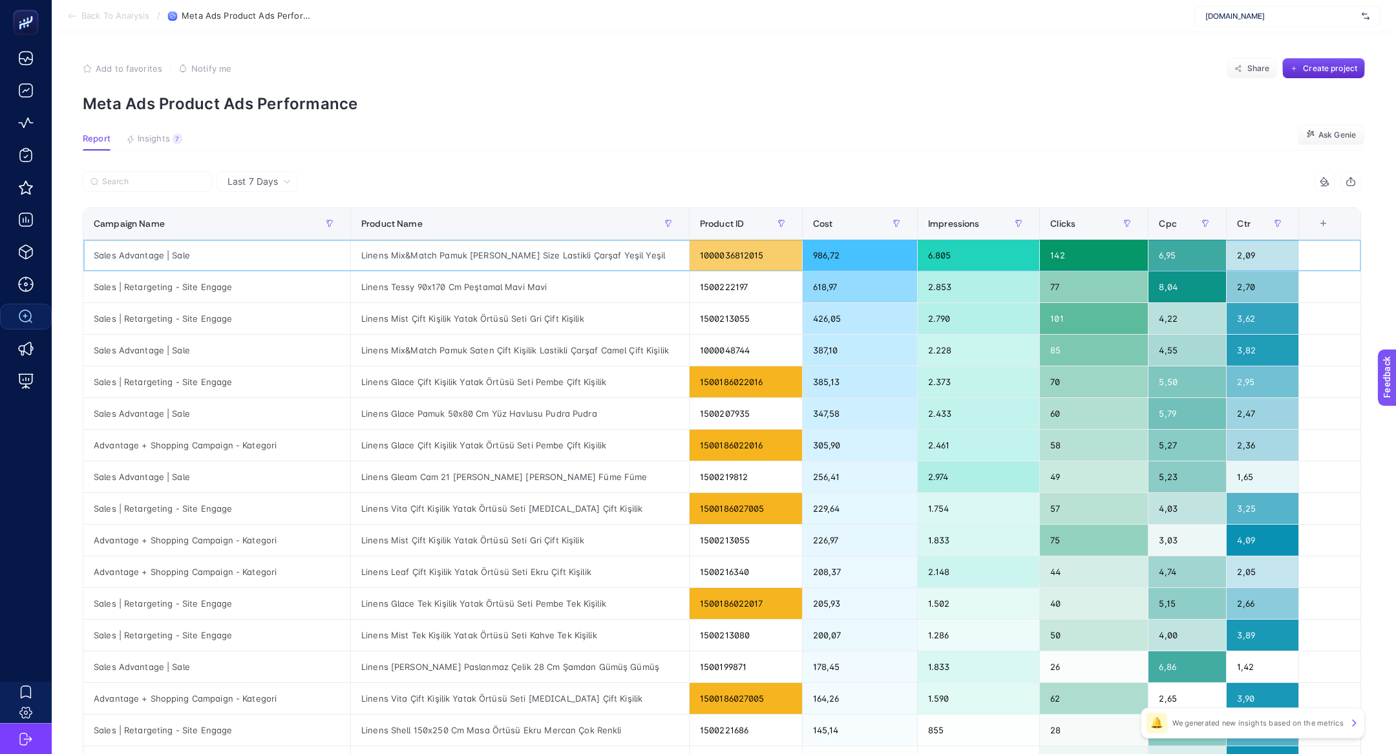
click at [374, 257] on div "Linens Mix&Match Pamuk [PERSON_NAME] Size Lastikli Çarşaf Yeşil Yeşil" at bounding box center [520, 255] width 338 height 31
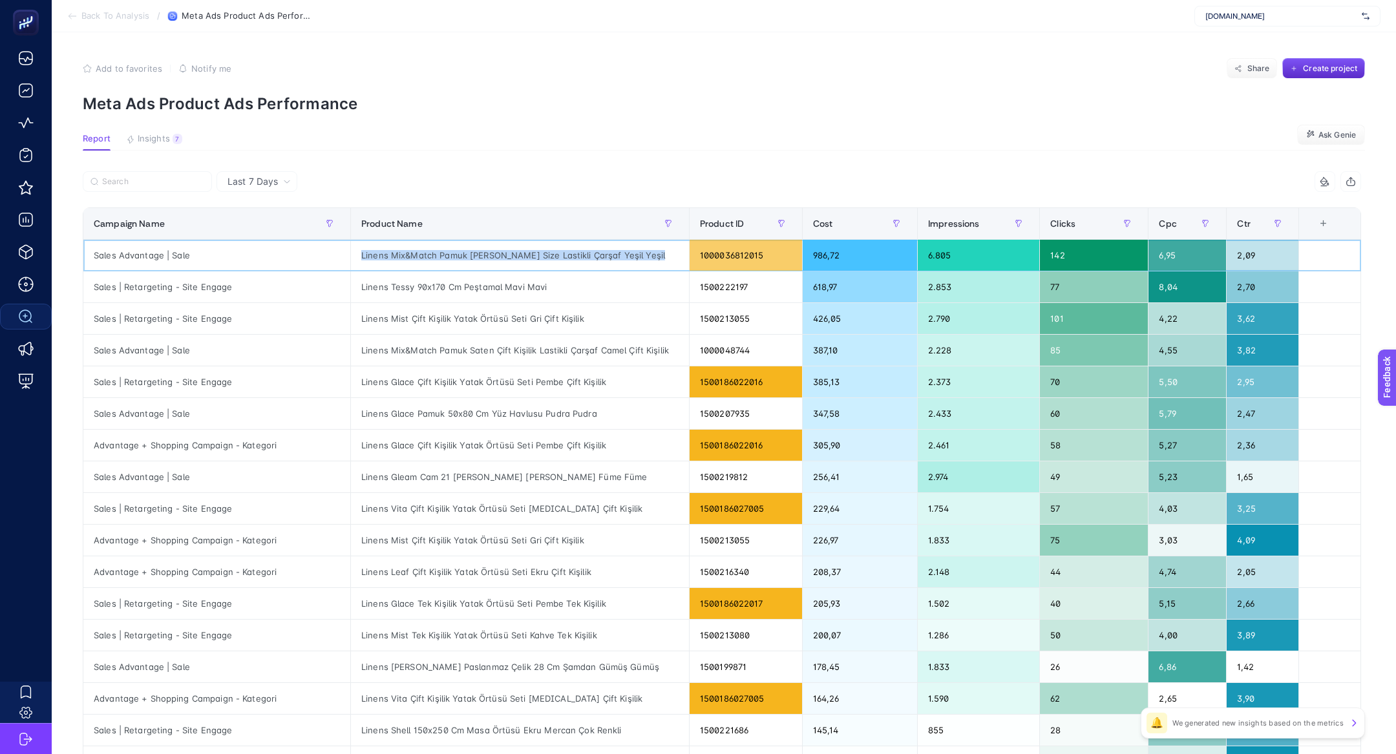
click at [374, 257] on div "Linens Mix&Match Pamuk [PERSON_NAME] Size Lastikli Çarşaf Yeşil Yeşil" at bounding box center [520, 255] width 338 height 31
copy tr "Linens Mix&Match Pamuk [PERSON_NAME] Size Lastikli Çarşaf Yeşil Yeşil"
click at [403, 255] on div "Linens Mix&Match Pamuk [PERSON_NAME] Size Lastikli Çarşaf Yeşil Yeşil" at bounding box center [520, 255] width 338 height 31
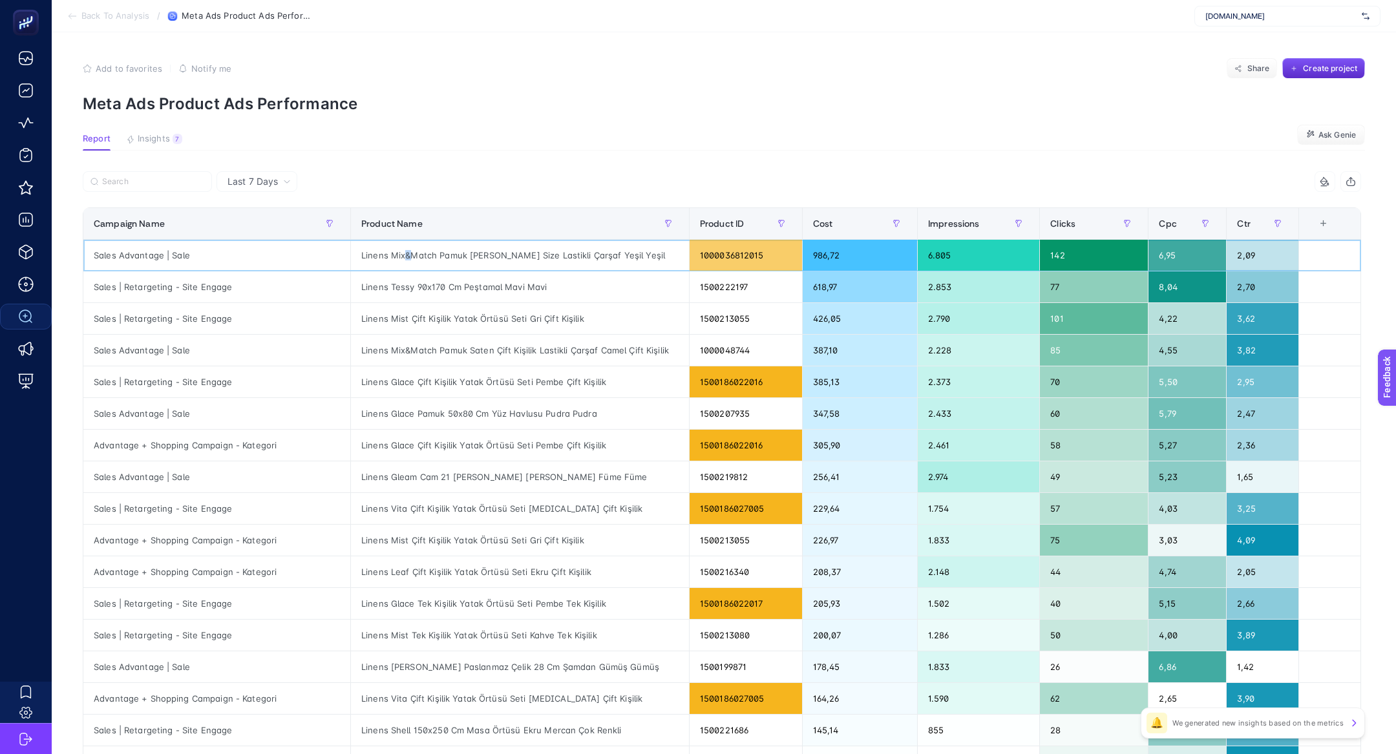
click at [403, 255] on div "Linens Mix&Match Pamuk [PERSON_NAME] Size Lastikli Çarşaf Yeşil Yeşil" at bounding box center [520, 255] width 338 height 31
drag, startPoint x: 385, startPoint y: 254, endPoint x: 498, endPoint y: 253, distance: 113.1
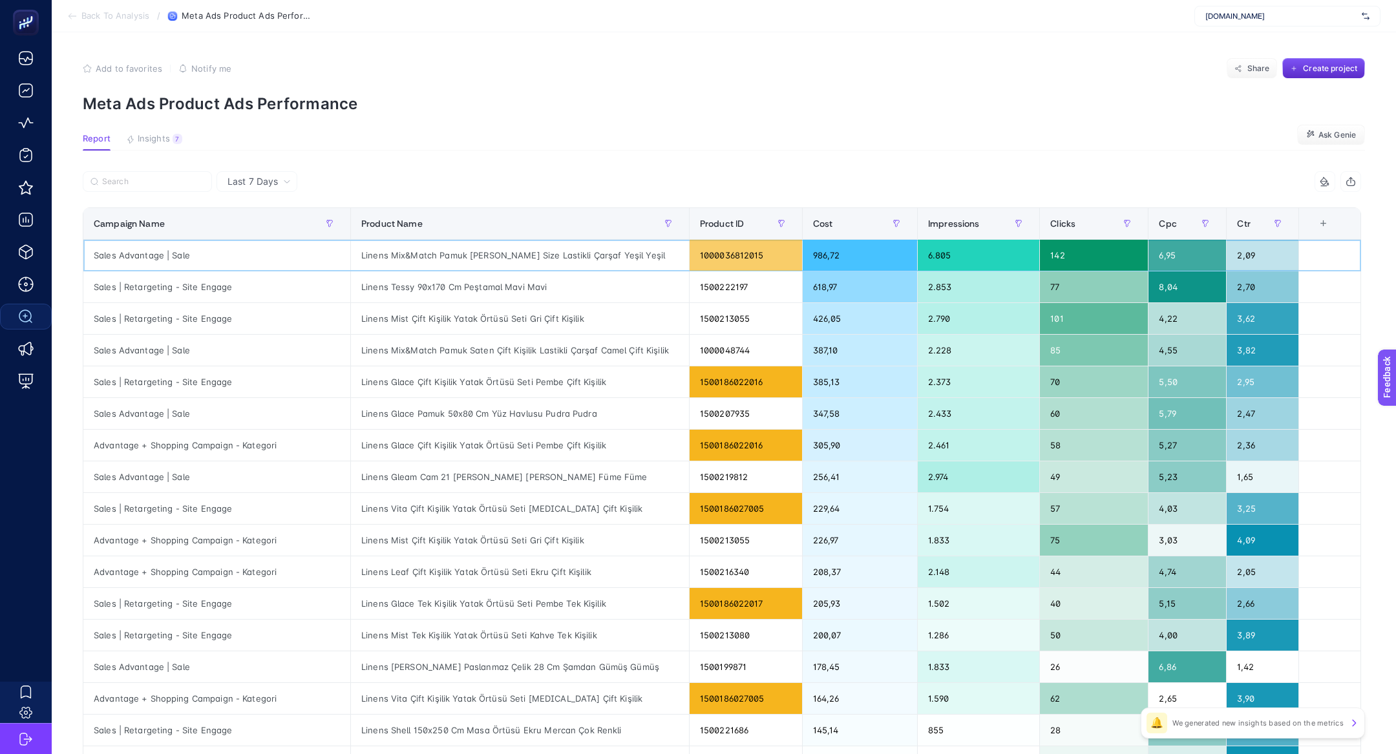
click at [498, 253] on div "Linens Mix&Match Pamuk [PERSON_NAME] Size Lastikli Çarşaf Yeşil Yeşil" at bounding box center [520, 255] width 338 height 31
drag, startPoint x: 640, startPoint y: 250, endPoint x: 385, endPoint y: 257, distance: 254.7
click at [386, 257] on div "Linens Mix&Match Pamuk [PERSON_NAME] Size Lastikli Çarşaf Yeşil Yeşil" at bounding box center [520, 255] width 338 height 31
copy div "Mix&Match Pamuk [PERSON_NAME] Size Lastikli Çarşaf Yeşil Yeşil"
click at [595, 251] on div "Linens Mix&Match Pamuk [PERSON_NAME] Size Lastikli Çarşaf Yeşil Yeşil" at bounding box center [520, 255] width 338 height 31
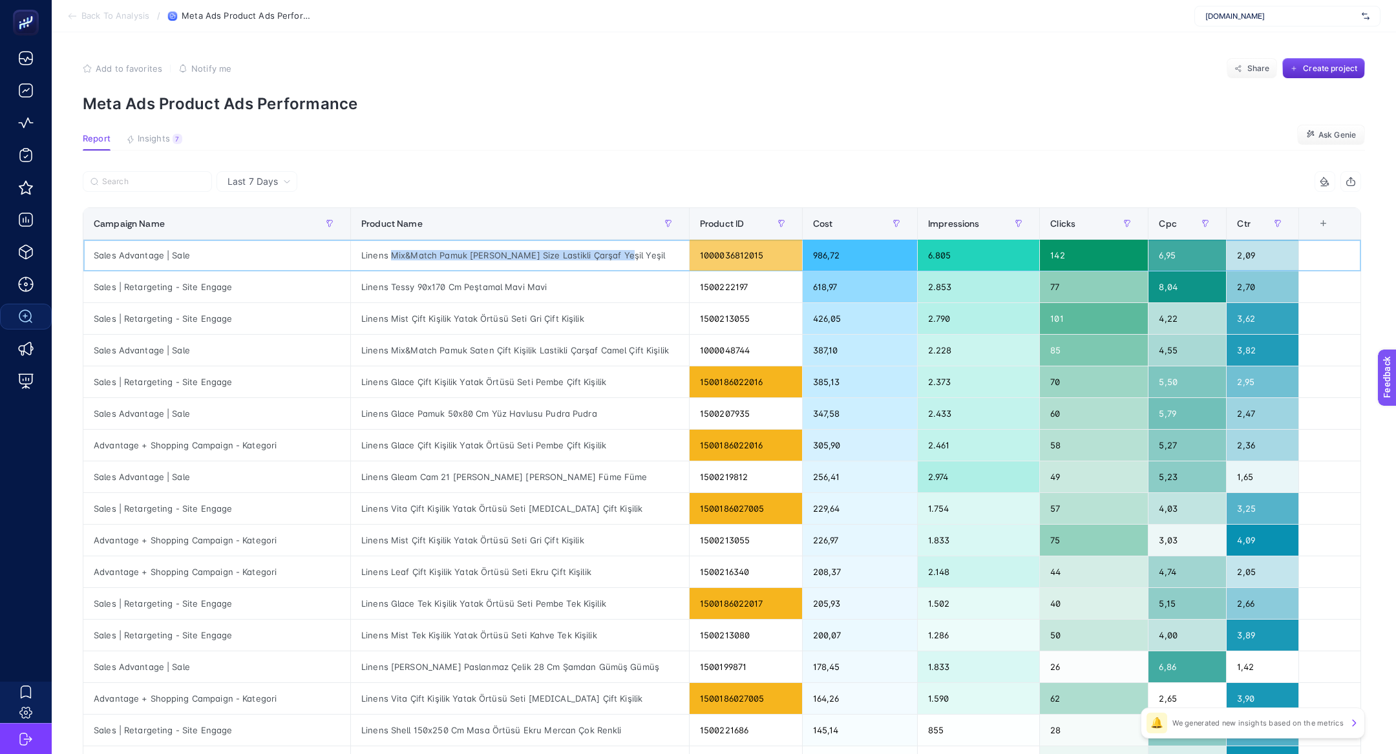
drag, startPoint x: 611, startPoint y: 255, endPoint x: 386, endPoint y: 256, distance: 224.9
click at [386, 256] on div "Linens Mix&Match Pamuk [PERSON_NAME] Size Lastikli Çarşaf Yeşil Yeşil" at bounding box center [520, 255] width 338 height 31
copy div "Mix&Match Pamuk [PERSON_NAME] Size Lastikli Çarşaf Yeşil"
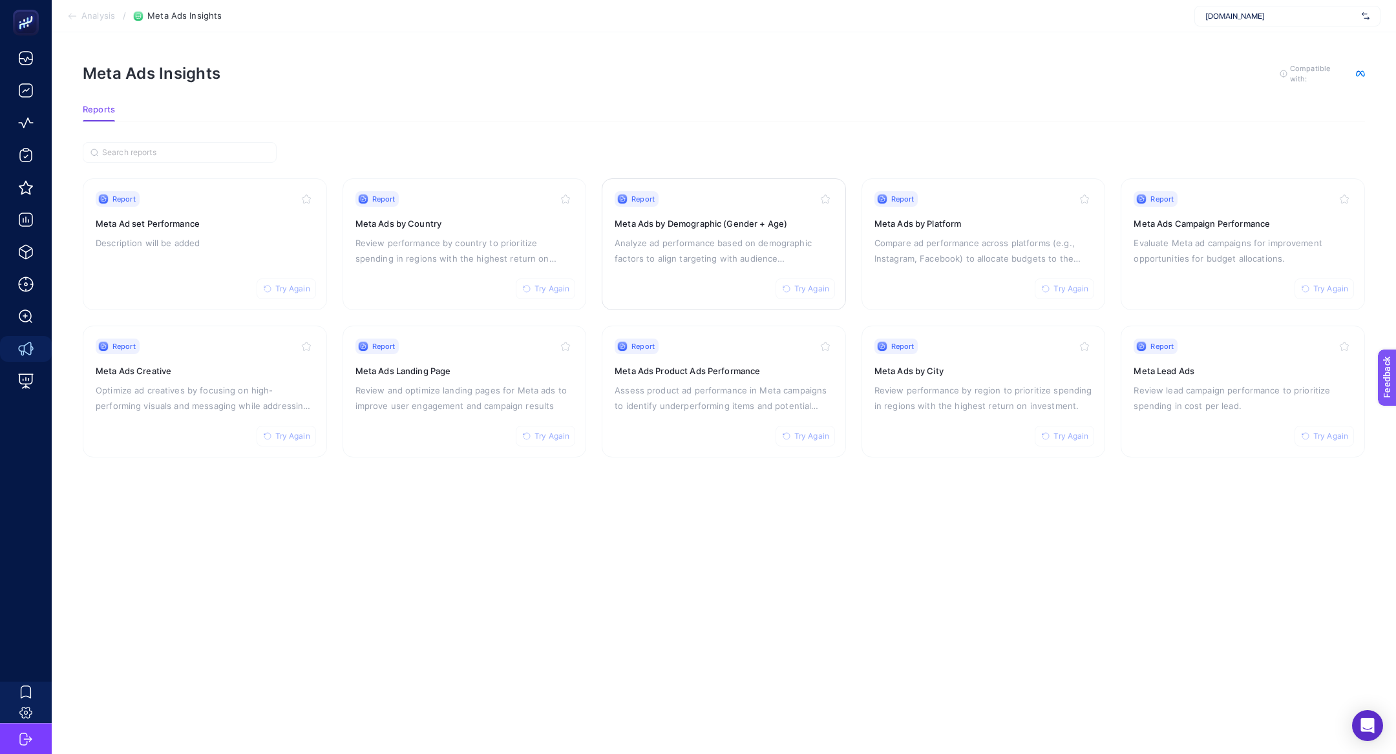
click at [704, 212] on div "Report Try Again Meta Ads by Demographic (Gender + Age) Analyze ad performance …" at bounding box center [724, 244] width 218 height 106
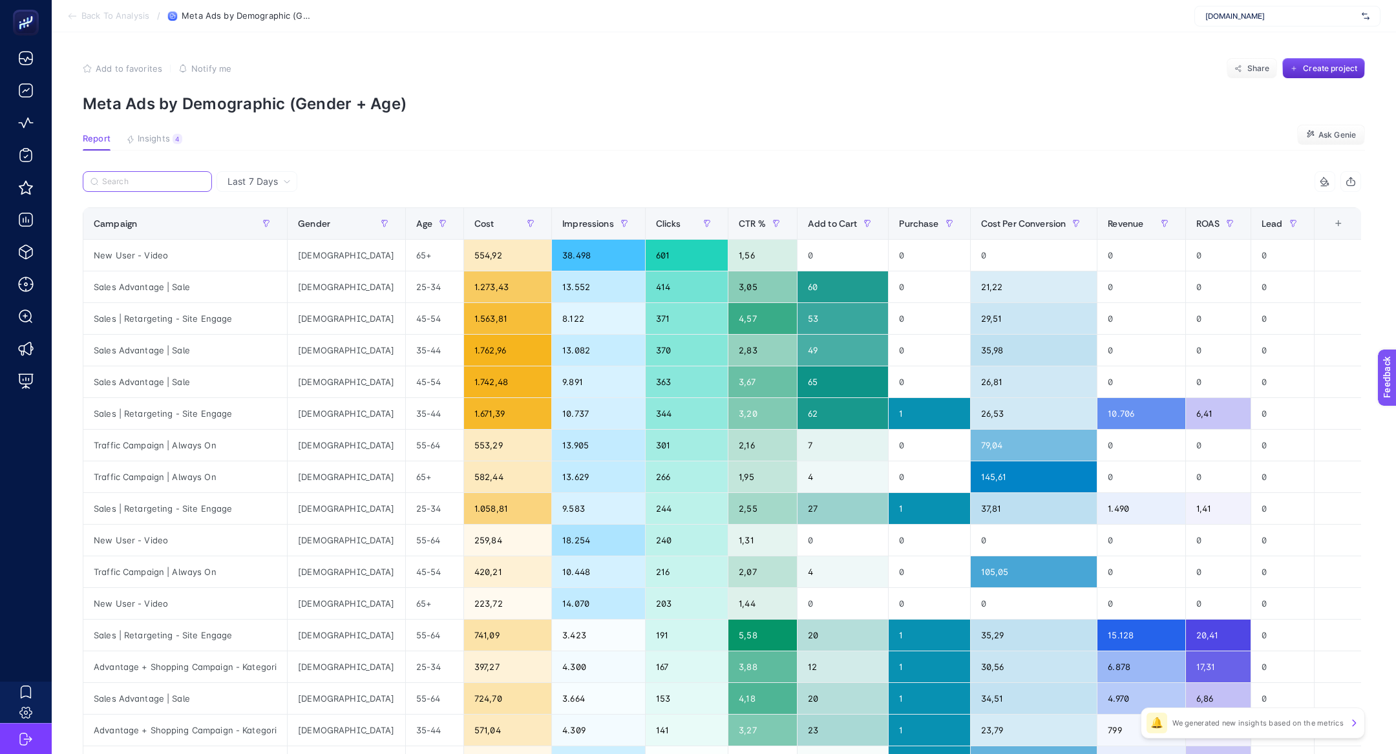
click at [154, 177] on input "Search" at bounding box center [153, 182] width 102 height 10
paste input "Sales Advantage | Sale"
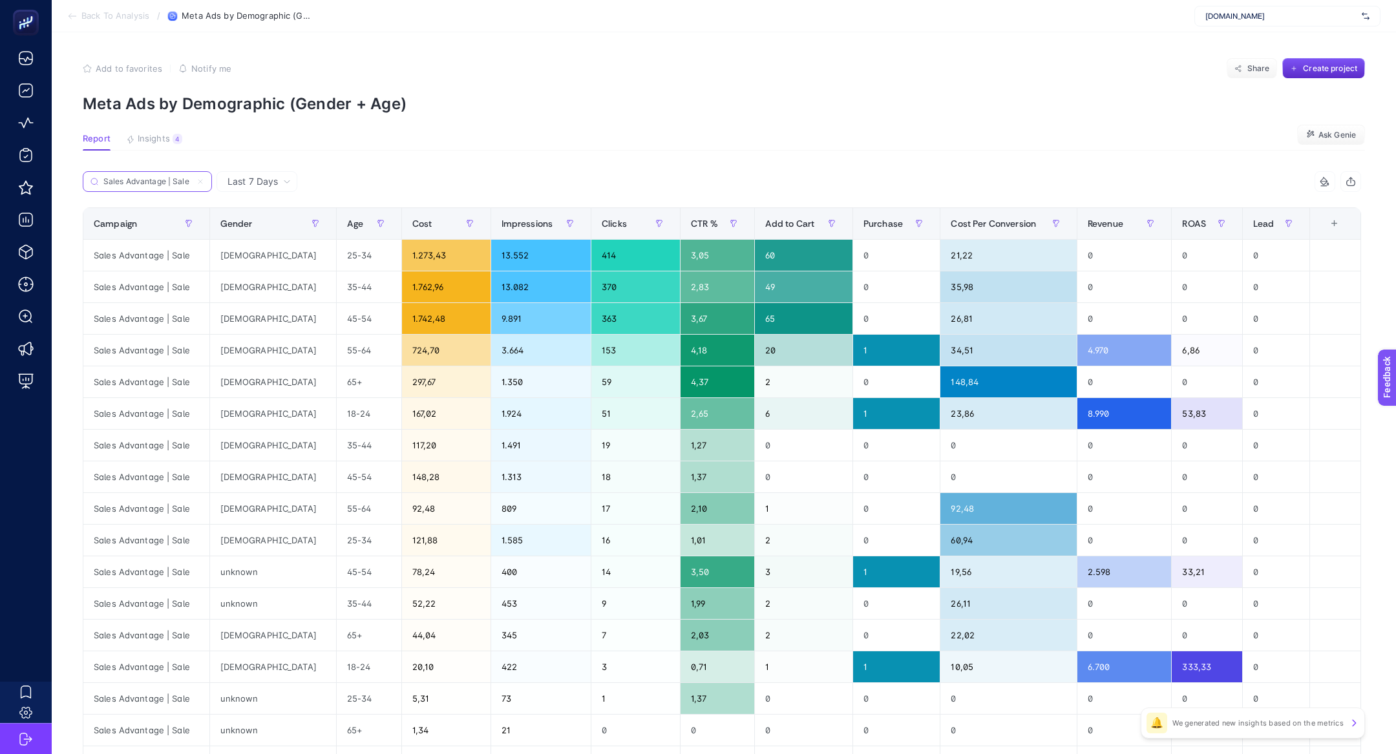
type input "Sales Advantage | Sale"
click at [401, 236] on th "Cost" at bounding box center [445, 224] width 89 height 32
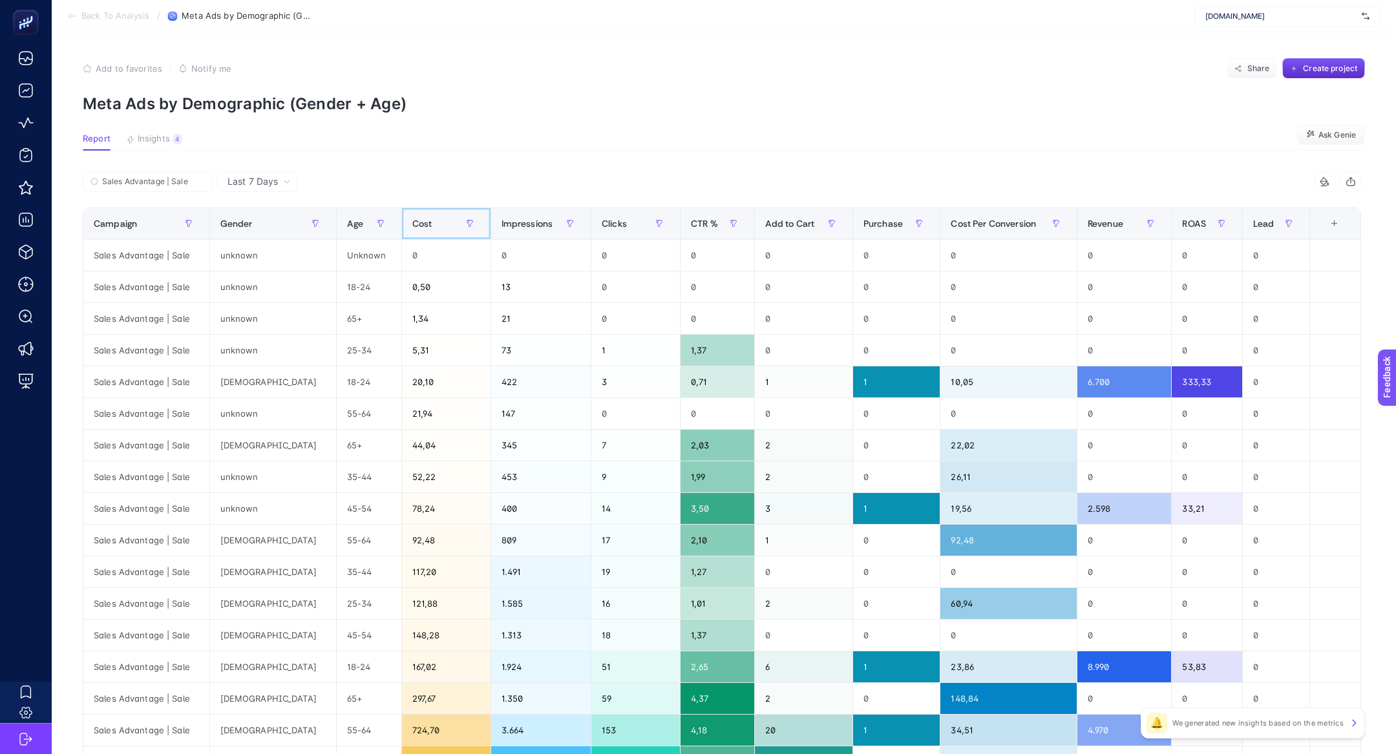
click at [401, 236] on th "Cost" at bounding box center [445, 224] width 89 height 32
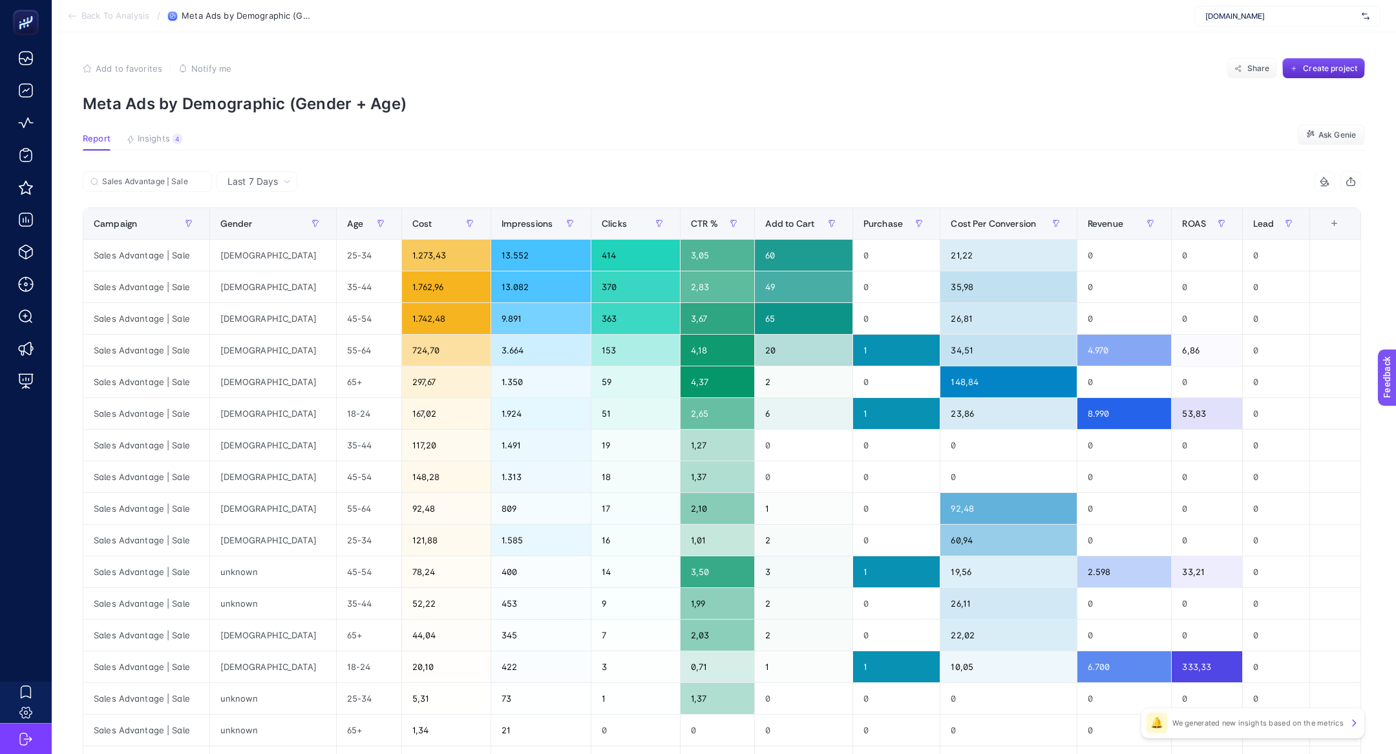
click at [267, 193] on div "Sales Advantage | Sale" at bounding box center [402, 185] width 639 height 28
click at [264, 180] on span "Last 7 Days" at bounding box center [252, 181] width 50 height 13
click at [273, 227] on li "Last 30 Days" at bounding box center [256, 231] width 73 height 23
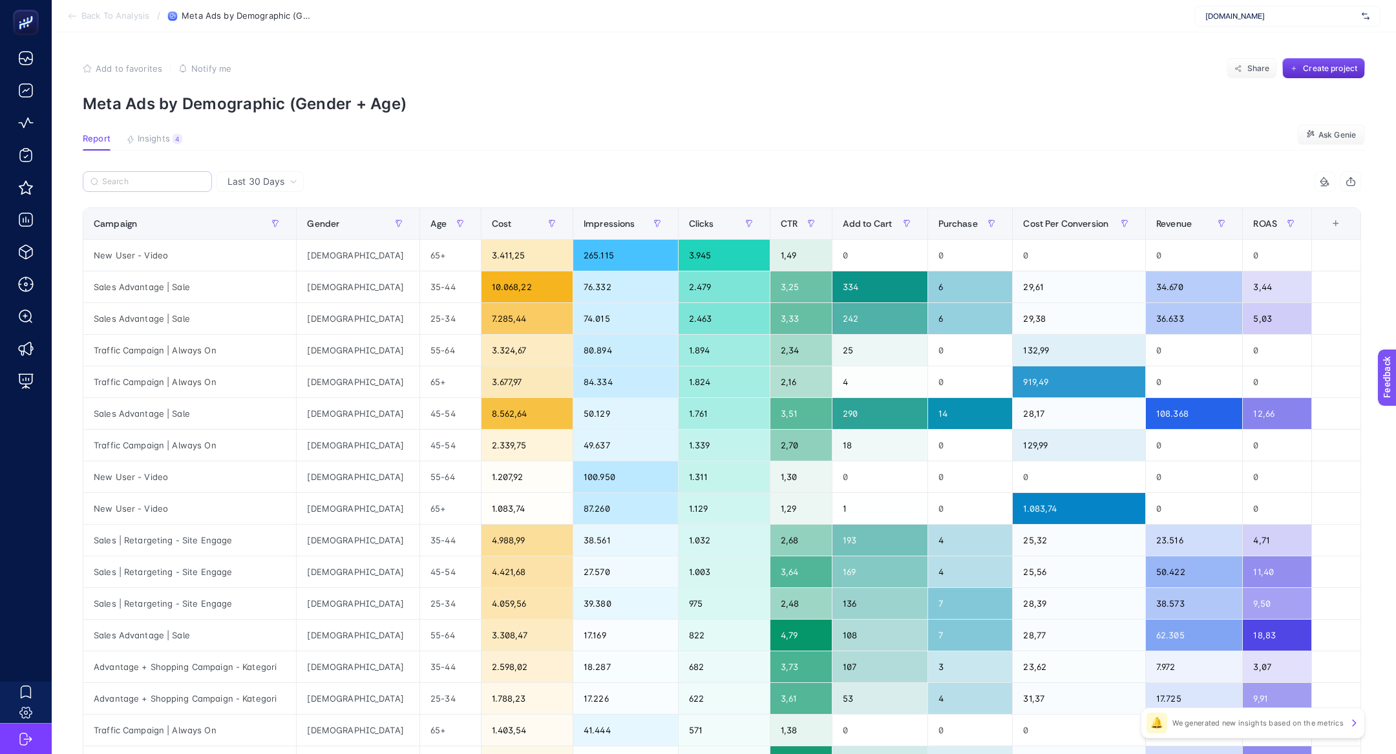
click at [154, 187] on label at bounding box center [147, 181] width 129 height 21
click at [0, 0] on input "Sales Advantage | Sale" at bounding box center [0, 0] width 0 height 0
click at [148, 182] on input "Search" at bounding box center [153, 182] width 102 height 10
paste input "Sales Advantage | Sale"
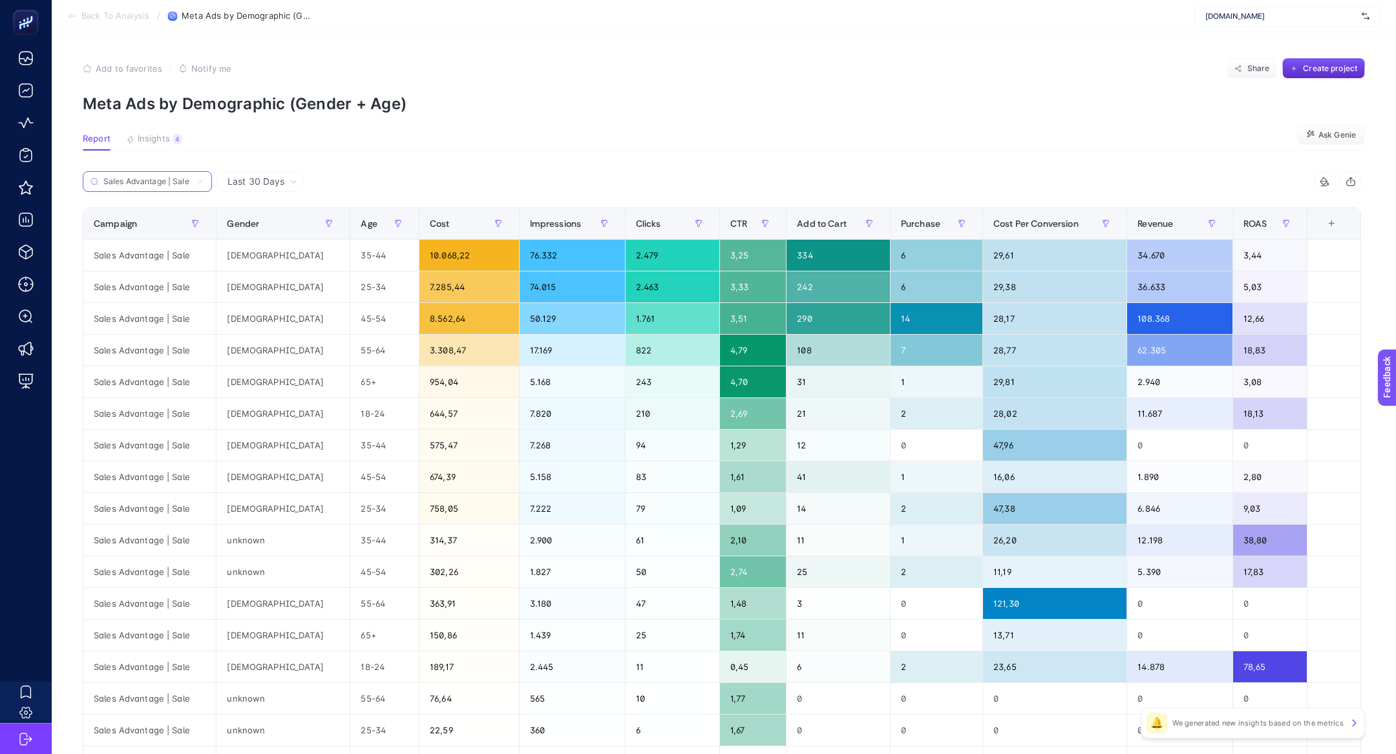
type input "Sales Advantage | Sale"
click at [430, 225] on div "Cost" at bounding box center [469, 223] width 79 height 21
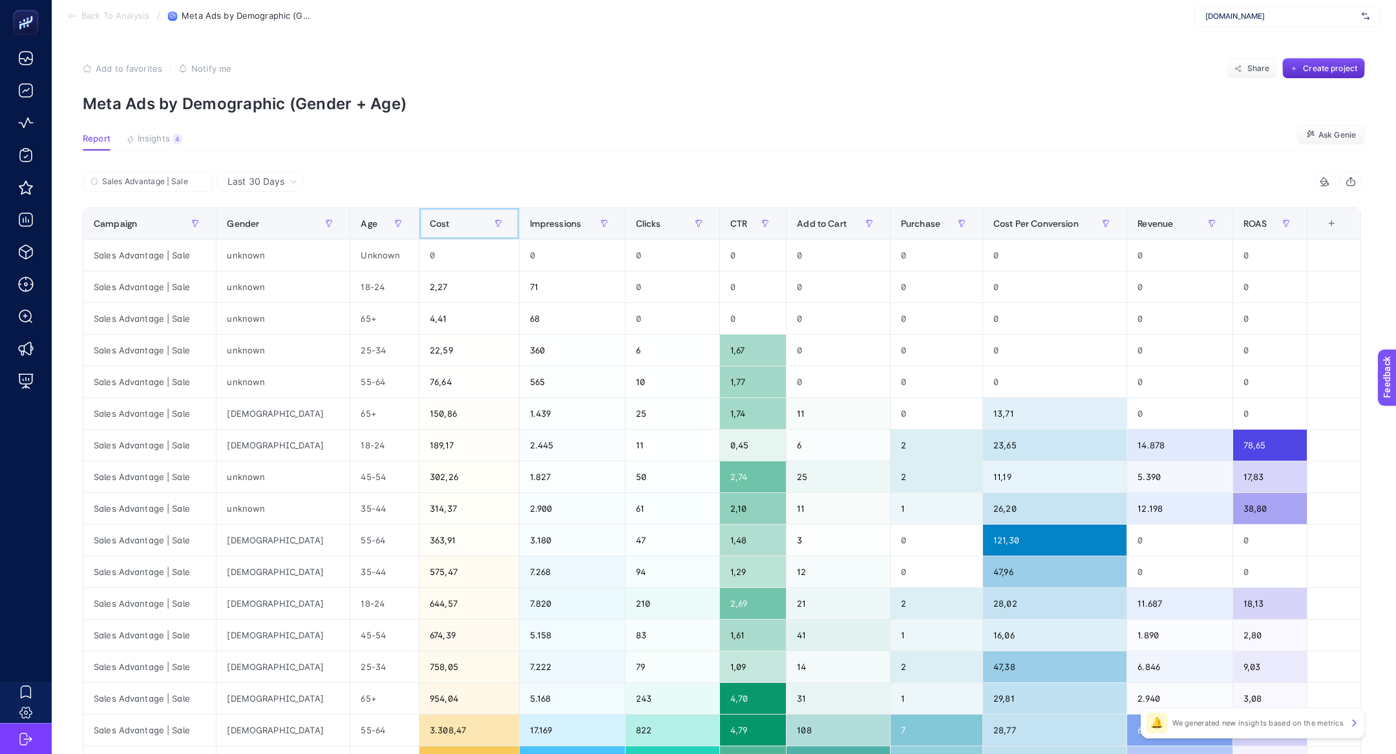
click at [430, 225] on div "Cost" at bounding box center [469, 223] width 79 height 21
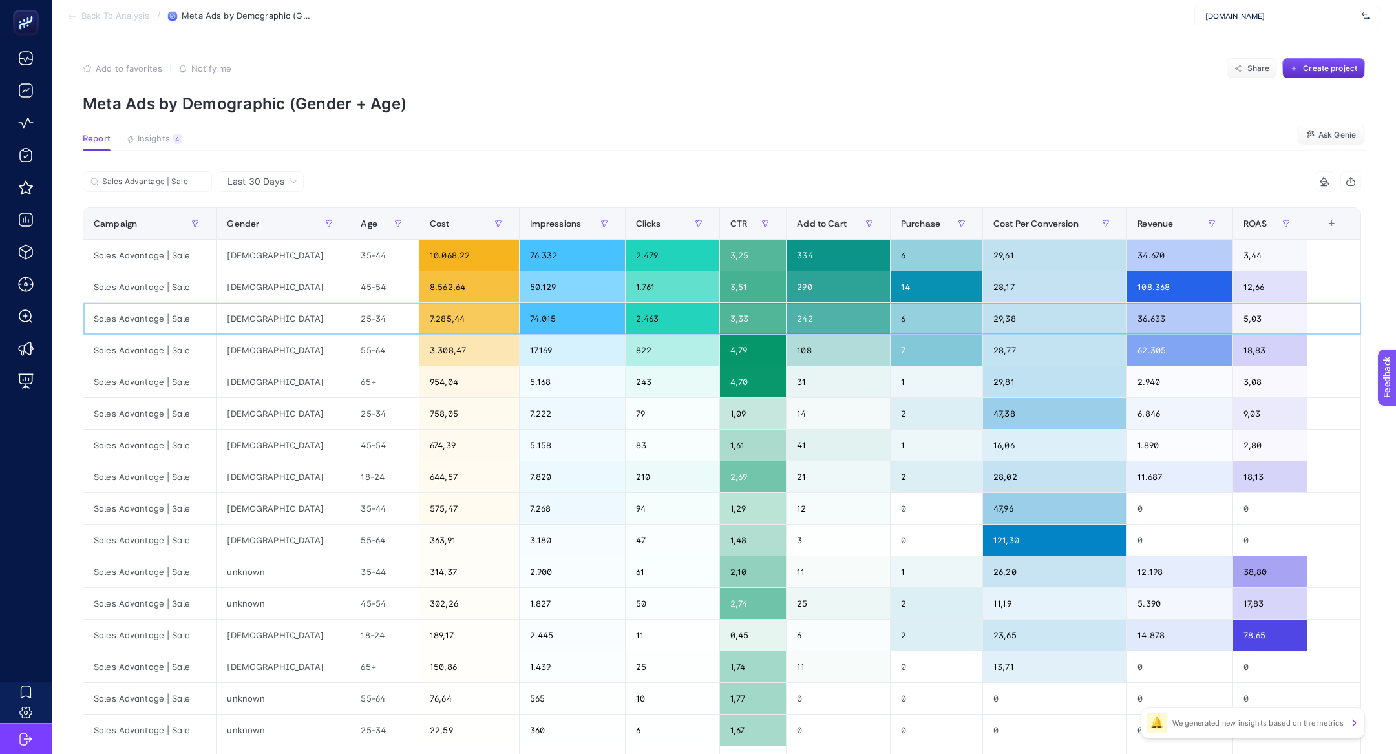
click at [229, 306] on div "[DEMOGRAPHIC_DATA]" at bounding box center [283, 318] width 133 height 31
click at [128, 281] on div "Sales Advantage | Sale" at bounding box center [149, 286] width 132 height 31
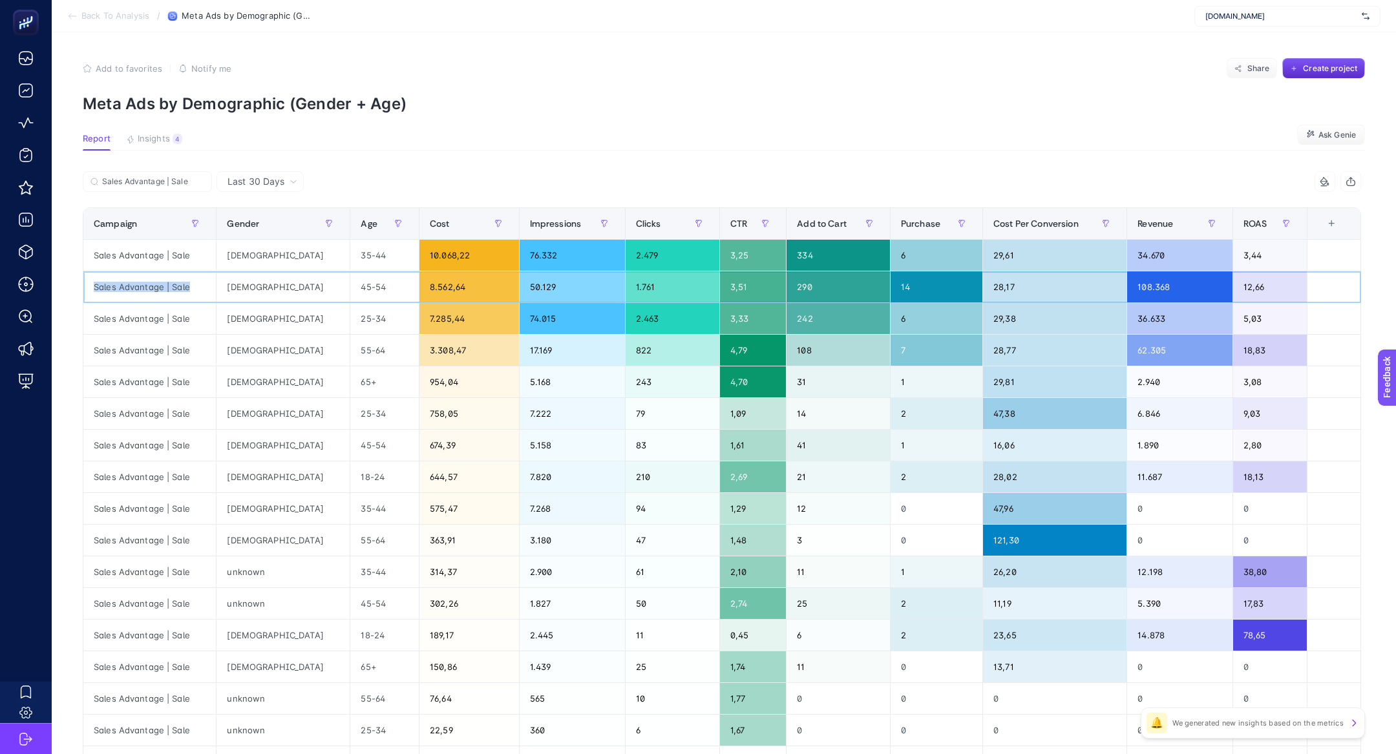
click at [128, 281] on div "Sales Advantage | Sale" at bounding box center [149, 286] width 132 height 31
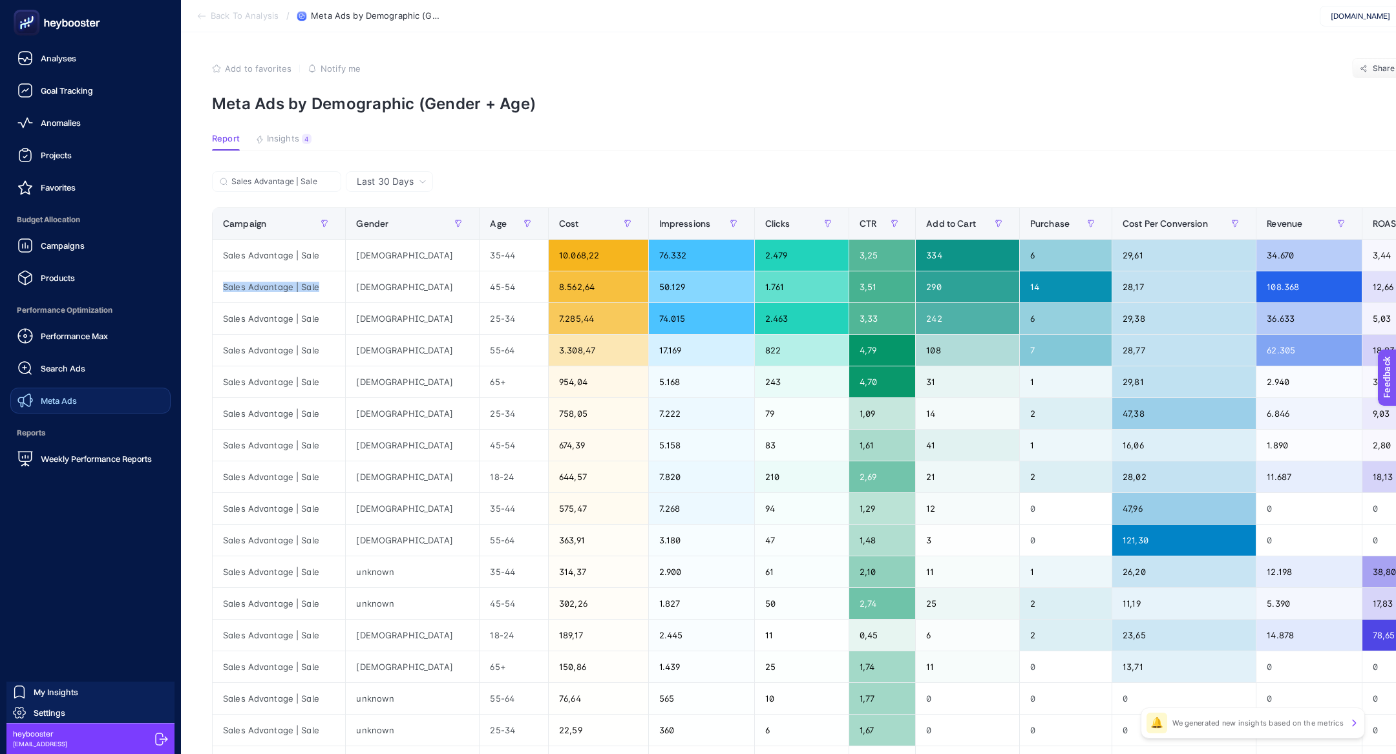
click at [85, 406] on link "Meta Ads" at bounding box center [90, 401] width 160 height 26
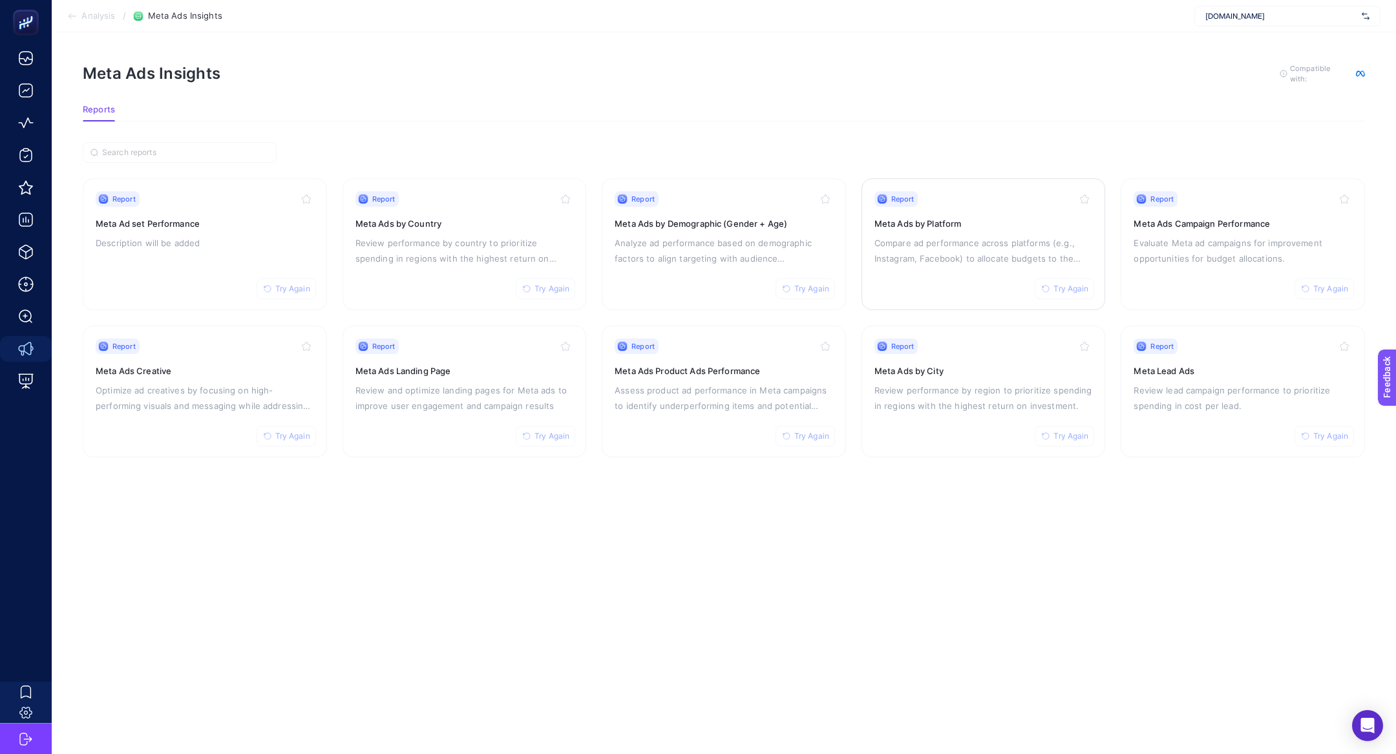
click at [992, 238] on p "Compare ad performance across platforms (e.g., Instagram, Facebook) to allocate…" at bounding box center [983, 250] width 218 height 31
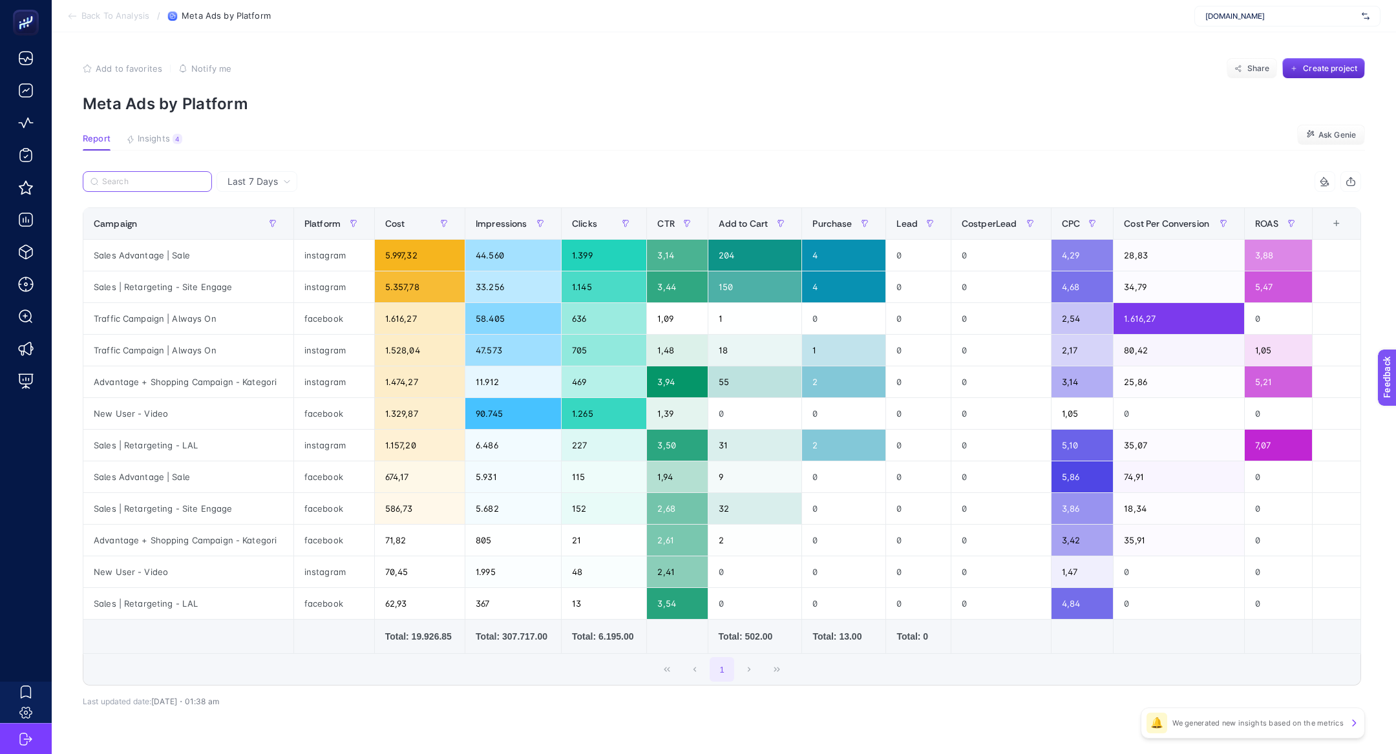
click at [149, 177] on input "Search" at bounding box center [153, 182] width 102 height 10
paste input "Sales Advantage | Sale"
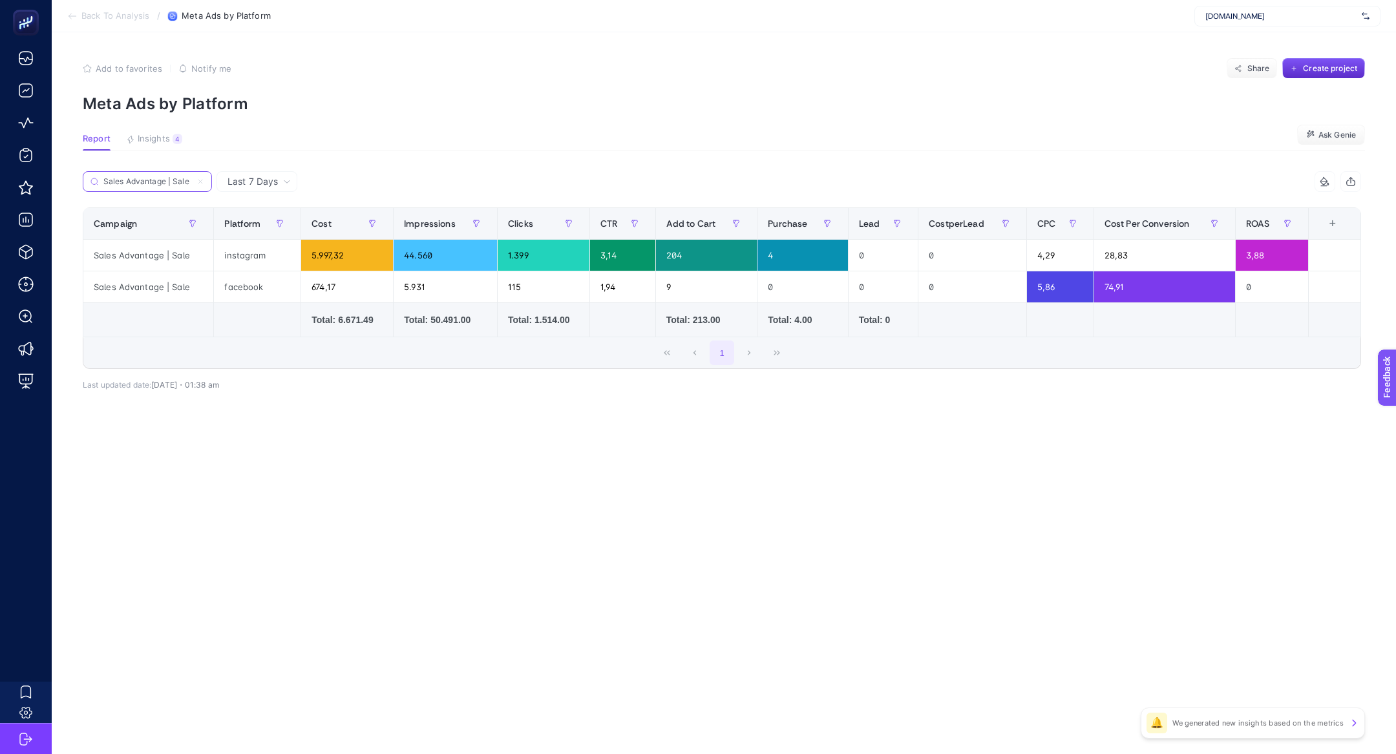
type input "Sales Advantage | Sale"
click at [200, 179] on icon at bounding box center [200, 182] width 8 height 8
click at [191, 179] on input "Sales Advantage | Sale" at bounding box center [147, 182] width 88 height 10
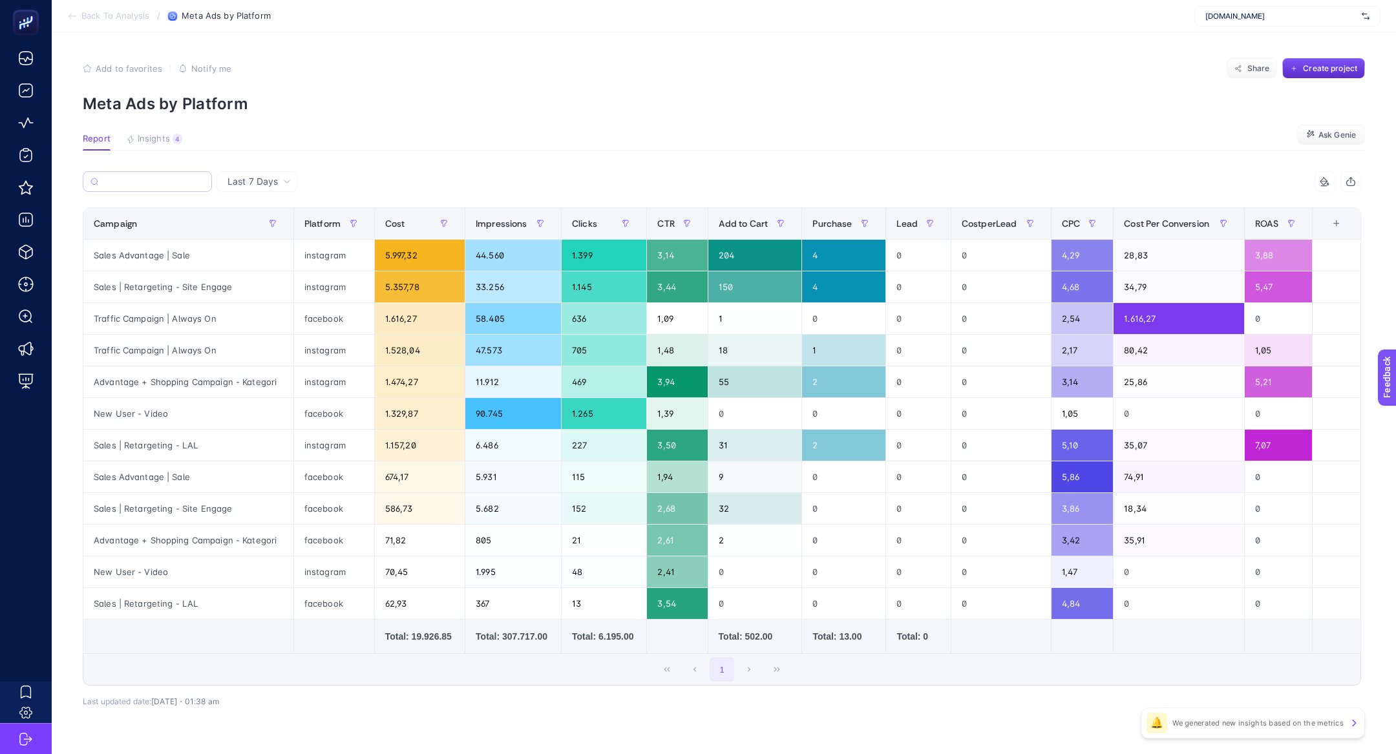
click at [82, 10] on section "Back To Analysis / Meta Ads by Platform [DOMAIN_NAME]" at bounding box center [724, 16] width 1344 height 32
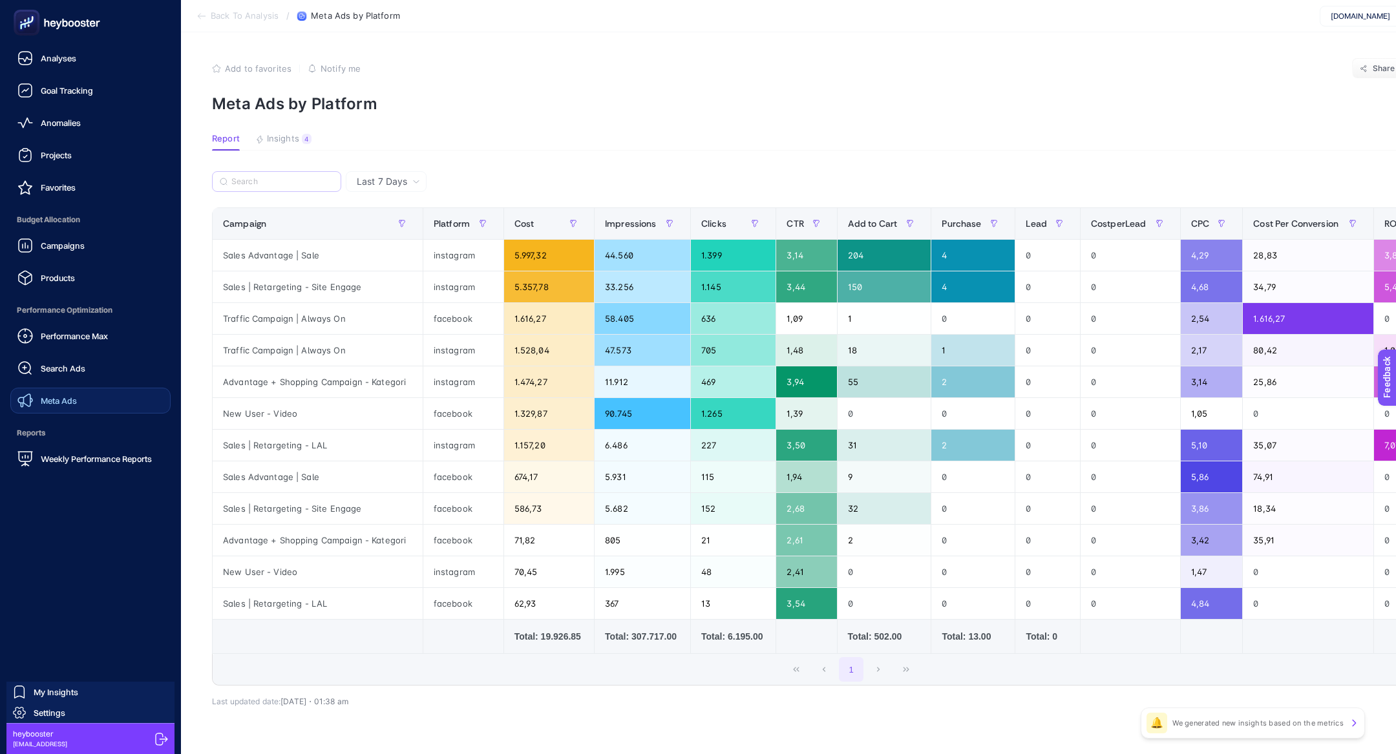
click at [51, 390] on link "Meta Ads" at bounding box center [90, 401] width 160 height 26
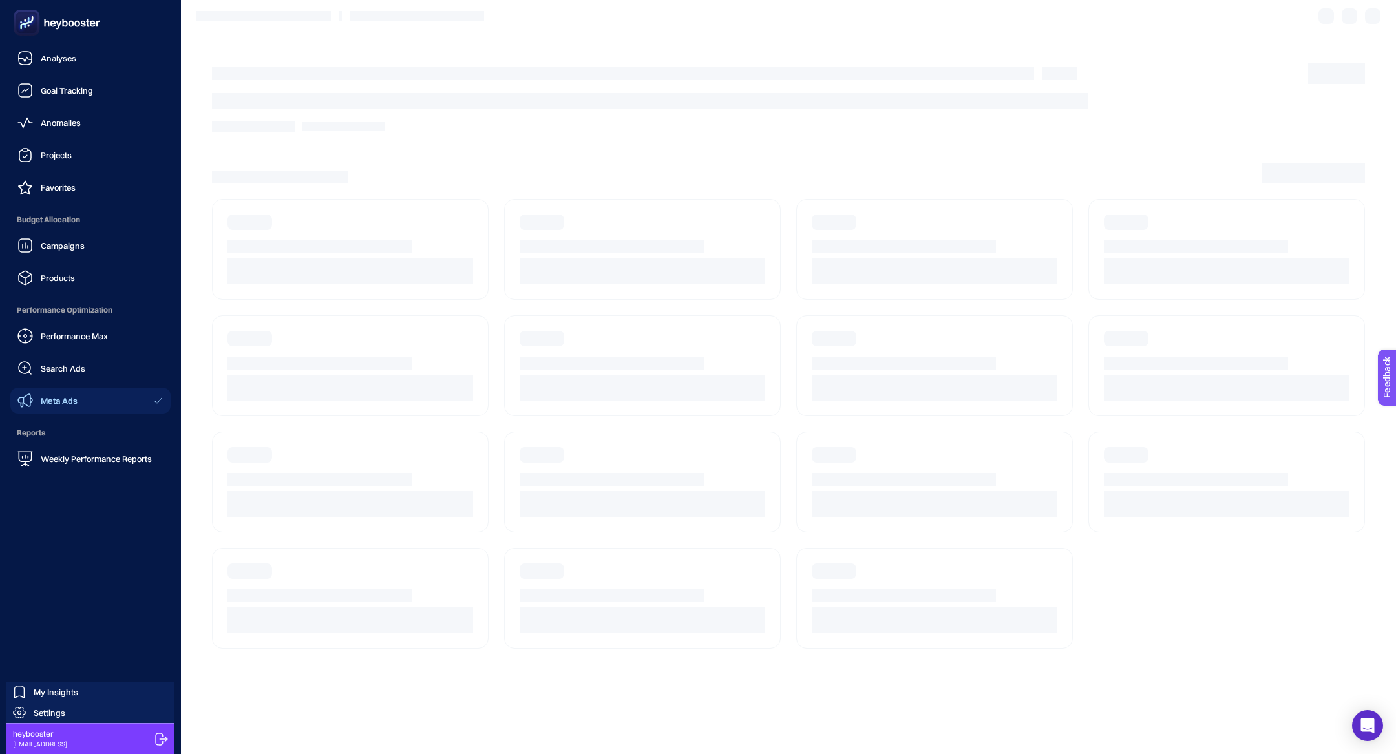
click at [56, 295] on ul "Analyses Goal Tracking Anomalies Projects Favorites Budget Allocation Campaigns…" at bounding box center [90, 258] width 160 height 427
click at [56, 279] on span "Products" at bounding box center [58, 278] width 34 height 10
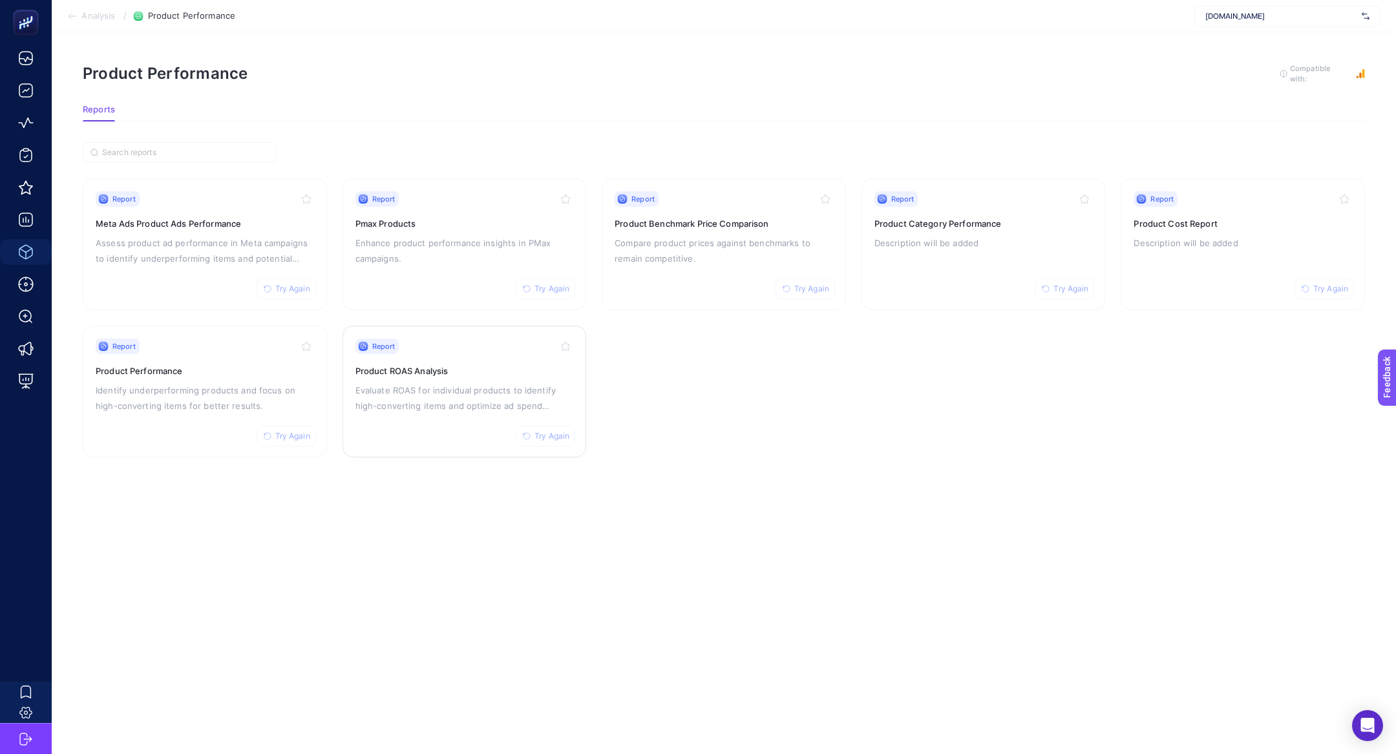
click at [418, 365] on h3 "Product ROAS Analysis" at bounding box center [464, 371] width 218 height 13
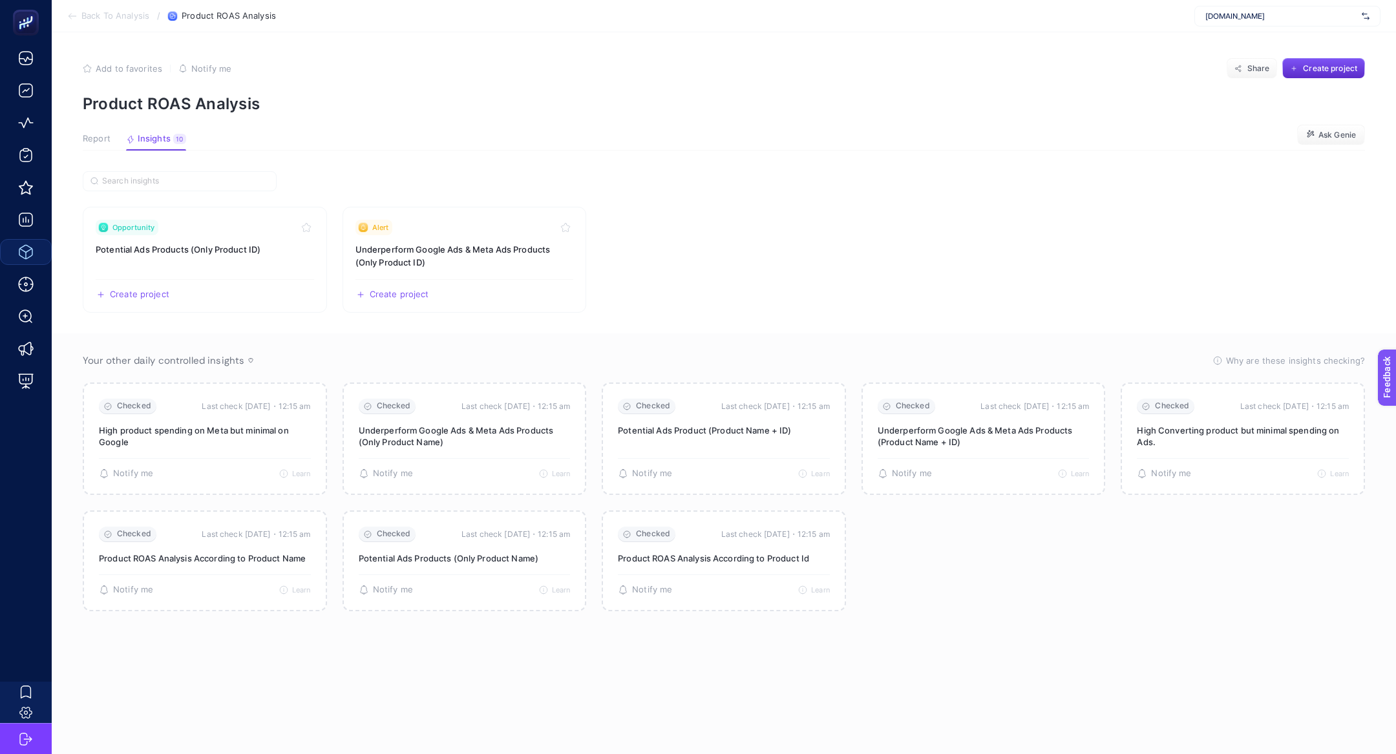
click at [95, 131] on article "Add to favorites false Notify me Share Create project Product ROAS Analysis Rep…" at bounding box center [724, 393] width 1344 height 722
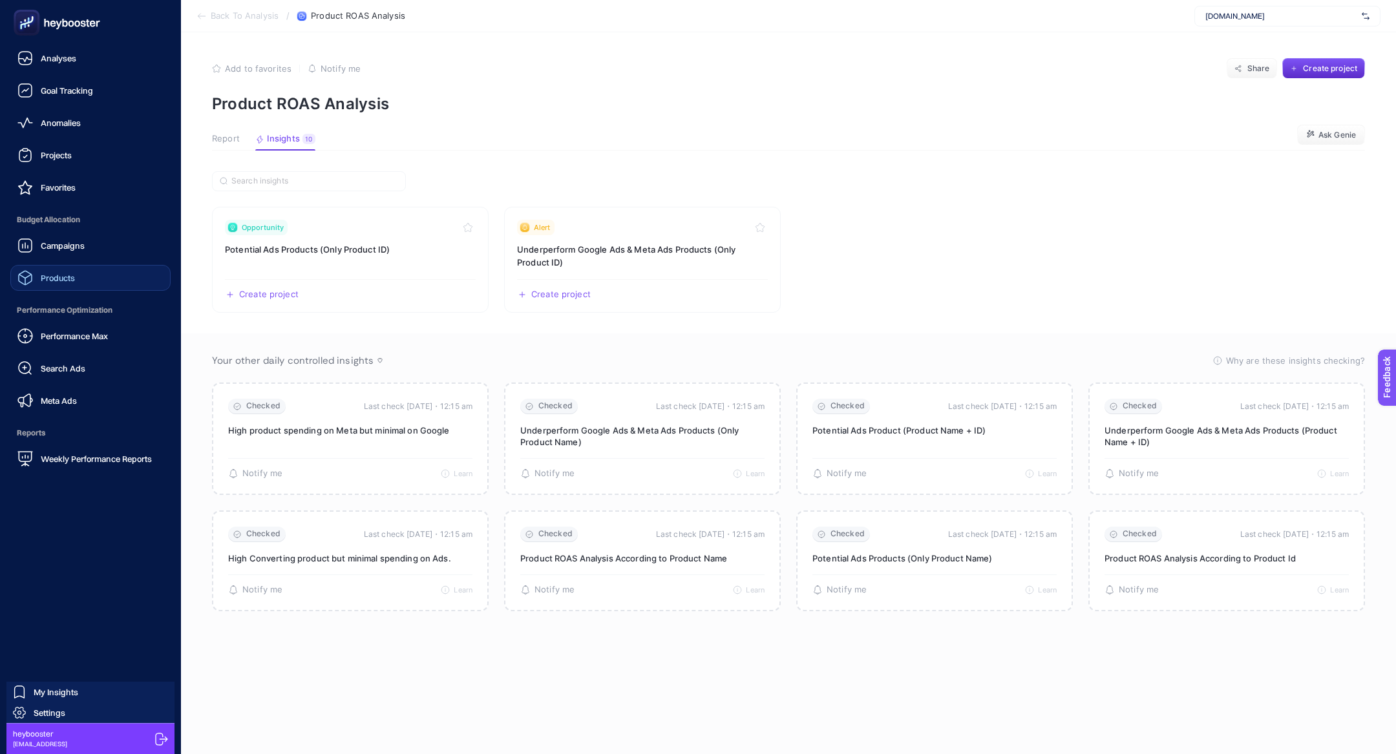
click at [66, 286] on link "Products" at bounding box center [90, 278] width 160 height 26
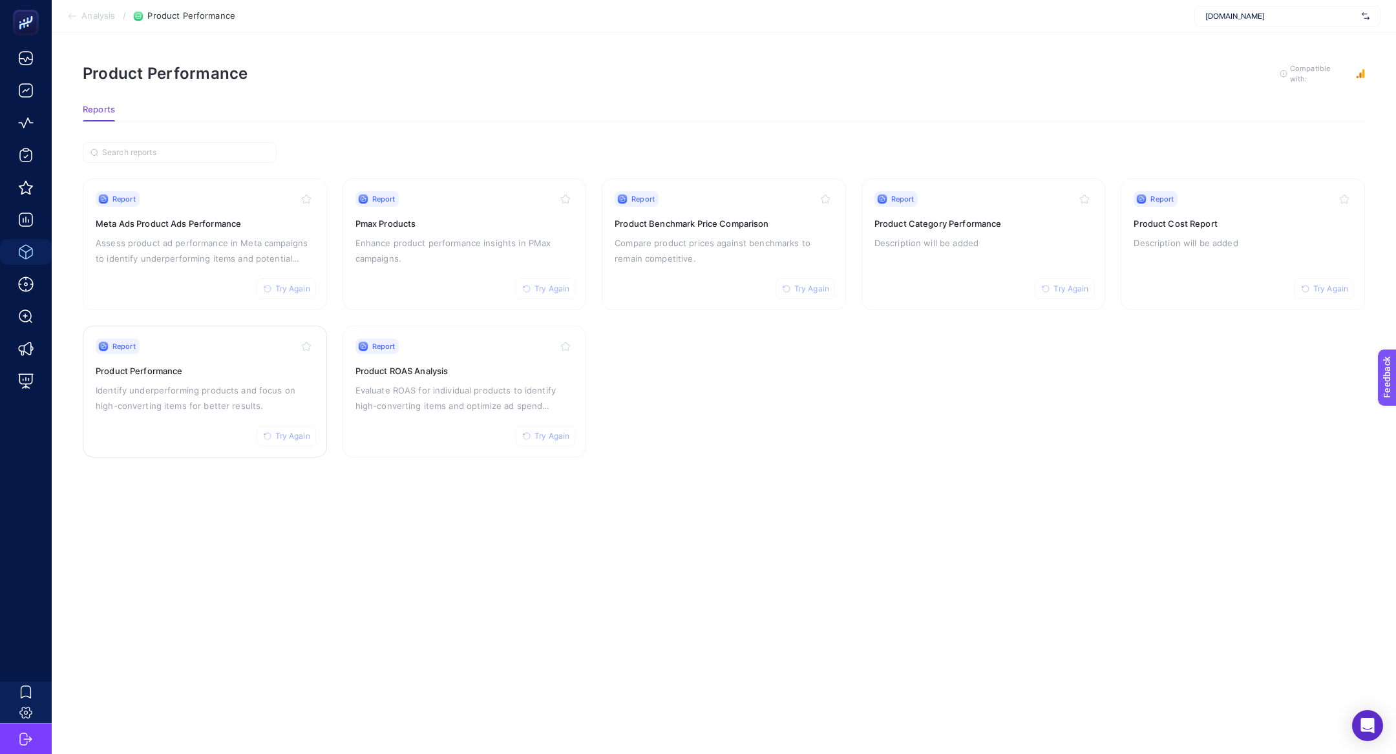
click at [212, 394] on p "Identify underperforming products and focus on high-converting items for better…" at bounding box center [205, 398] width 218 height 31
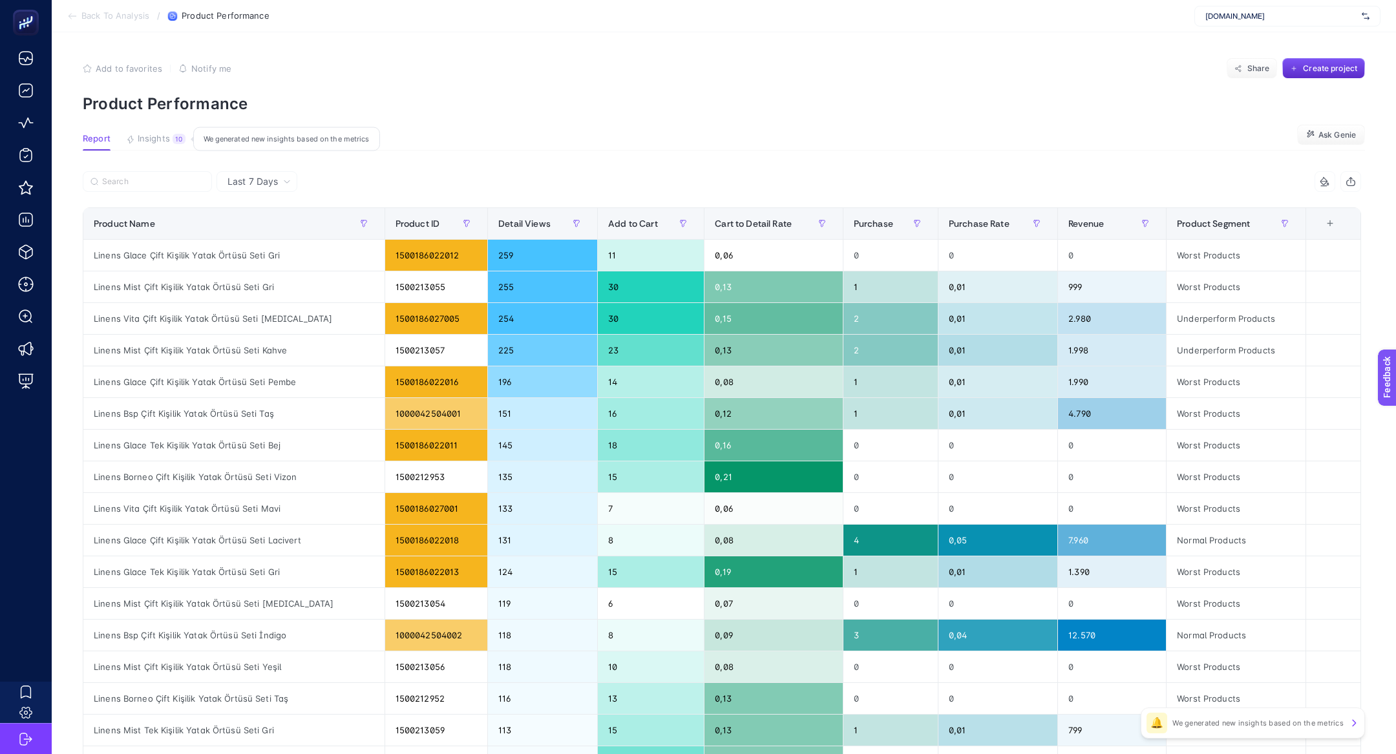
click at [167, 134] on span "Insights" at bounding box center [154, 139] width 32 height 10
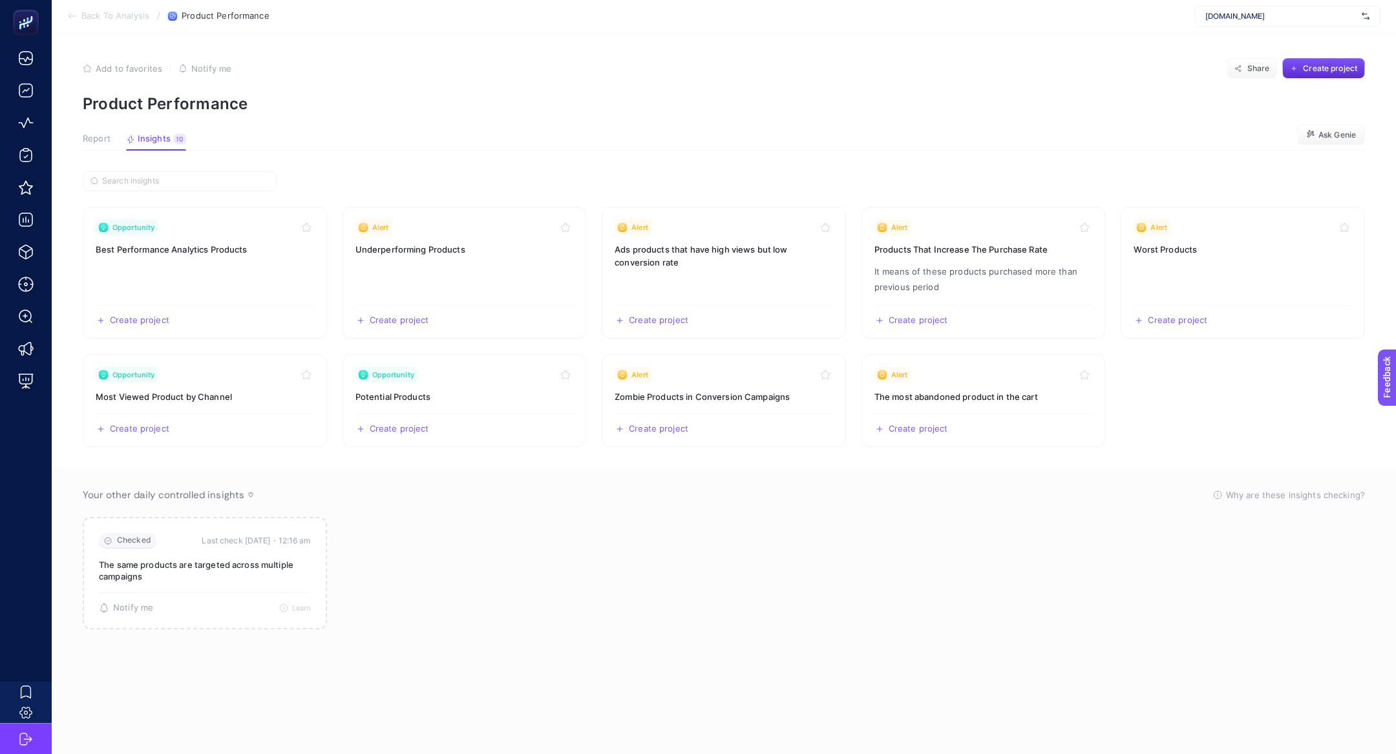
click at [90, 145] on button "Report" at bounding box center [97, 142] width 28 height 17
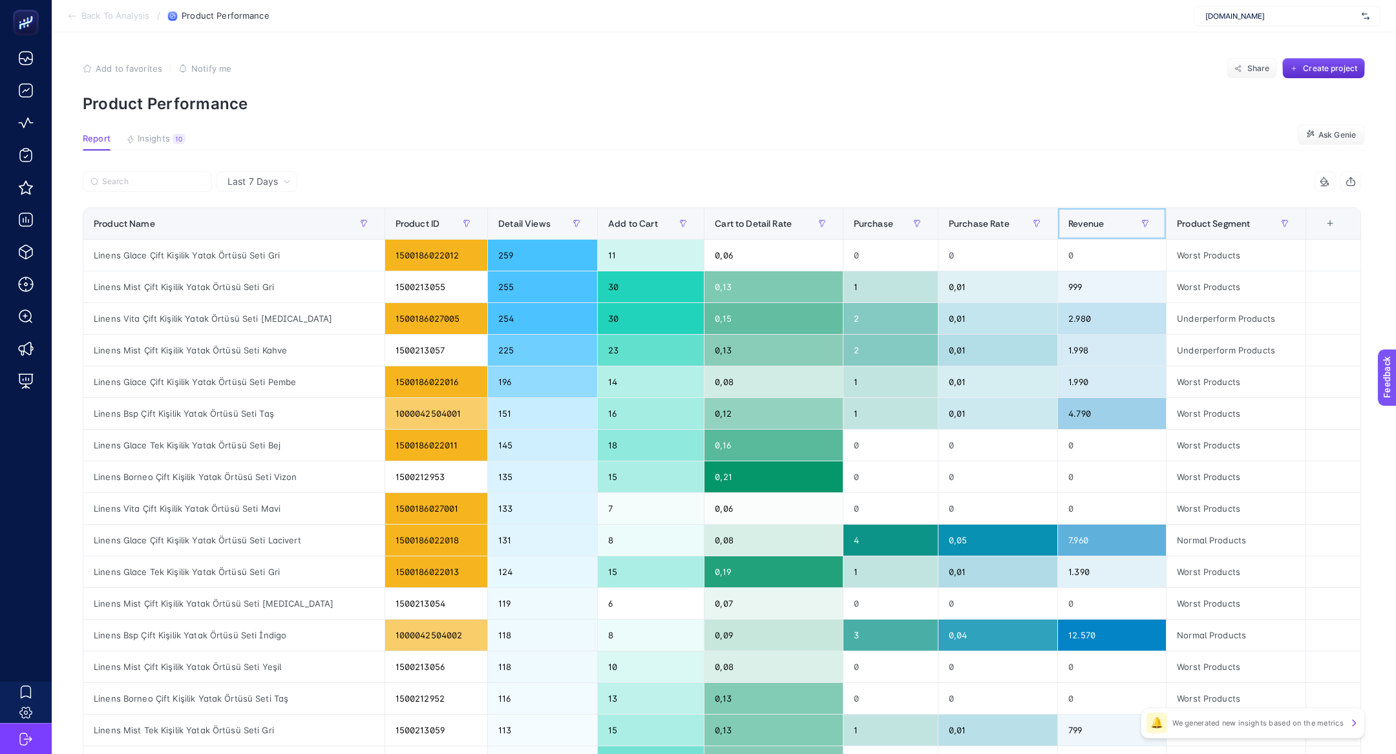
click at [1114, 218] on div "Revenue" at bounding box center [1111, 223] width 87 height 21
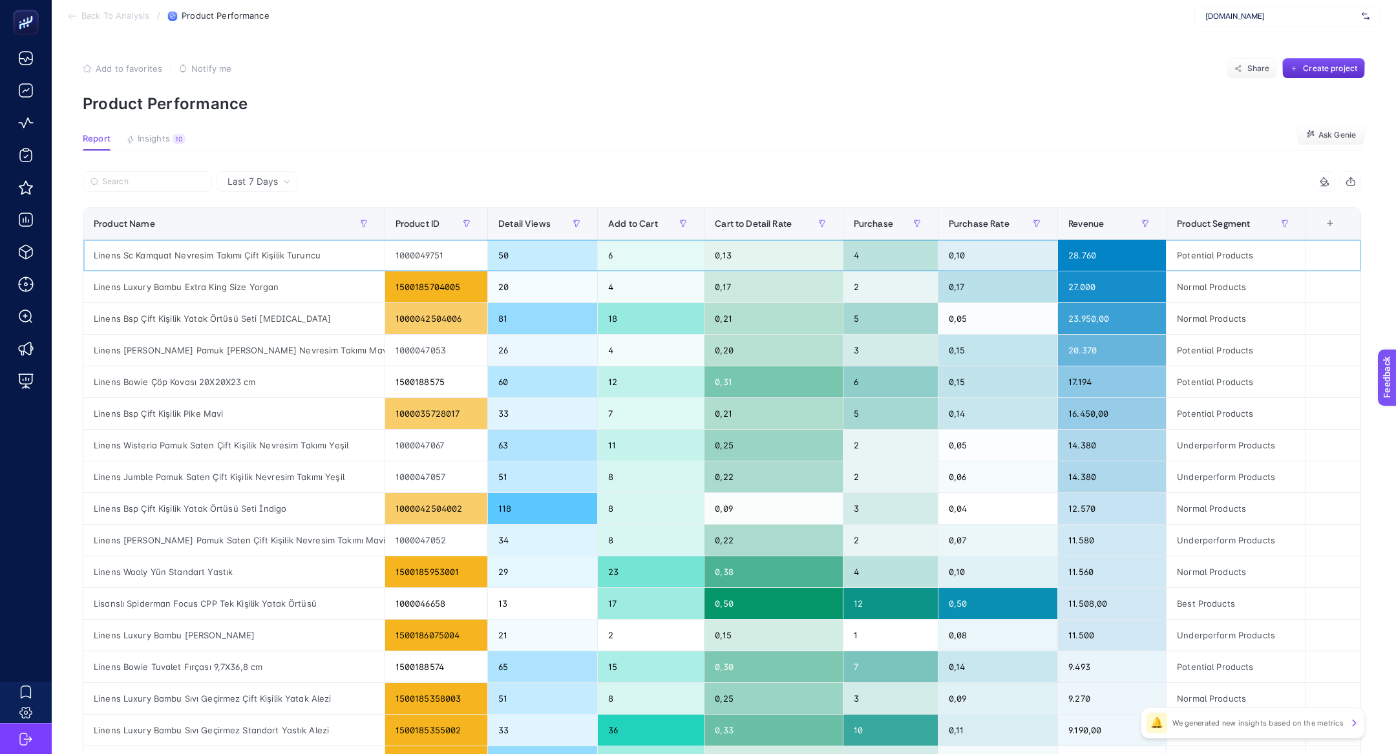
click at [145, 254] on div "Linens Sc Kamquat Nevresim Takımı Çift Kişilik Turuncu" at bounding box center [233, 255] width 301 height 31
click at [138, 187] on label at bounding box center [147, 181] width 129 height 21
click at [138, 187] on input "Search" at bounding box center [153, 182] width 102 height 10
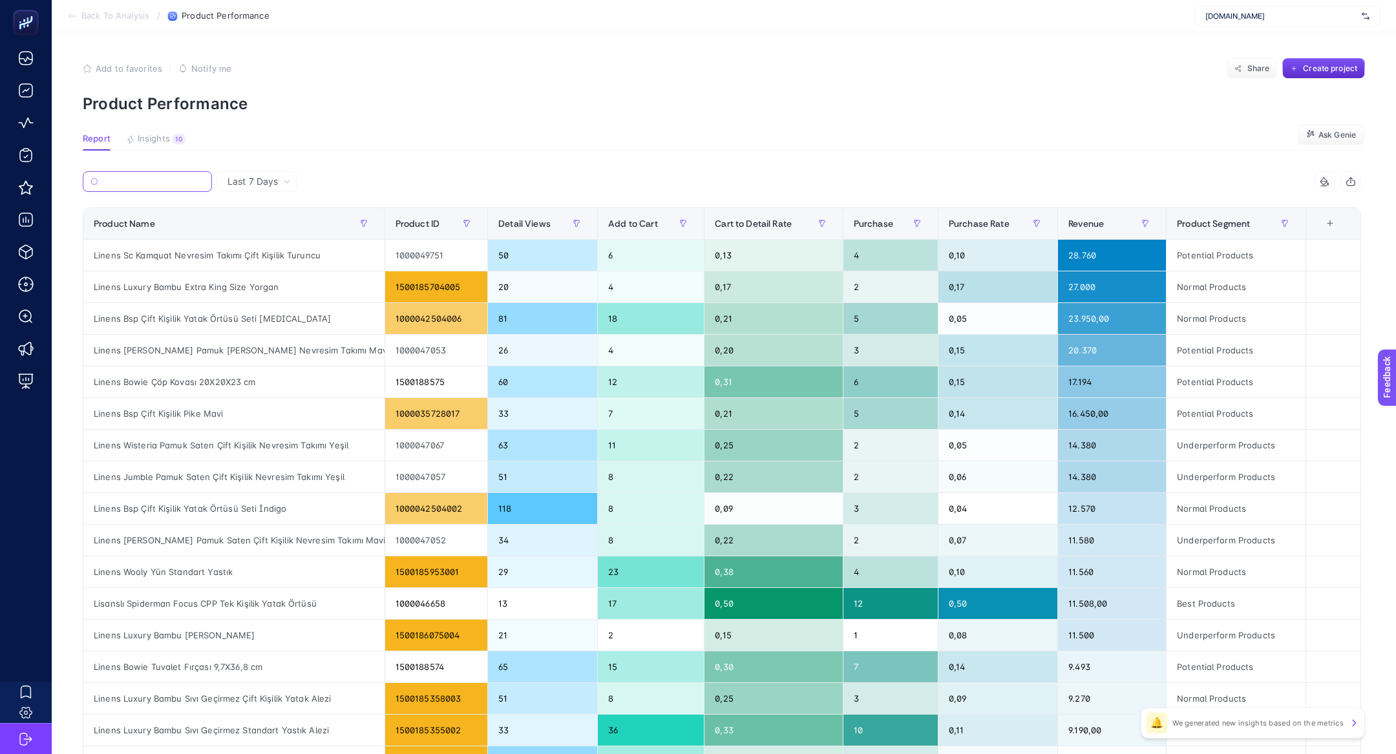
paste input "Linens Mix&Match Pamuk [PERSON_NAME] Size Lastikli Çarşaf Yeşil Yeşil"
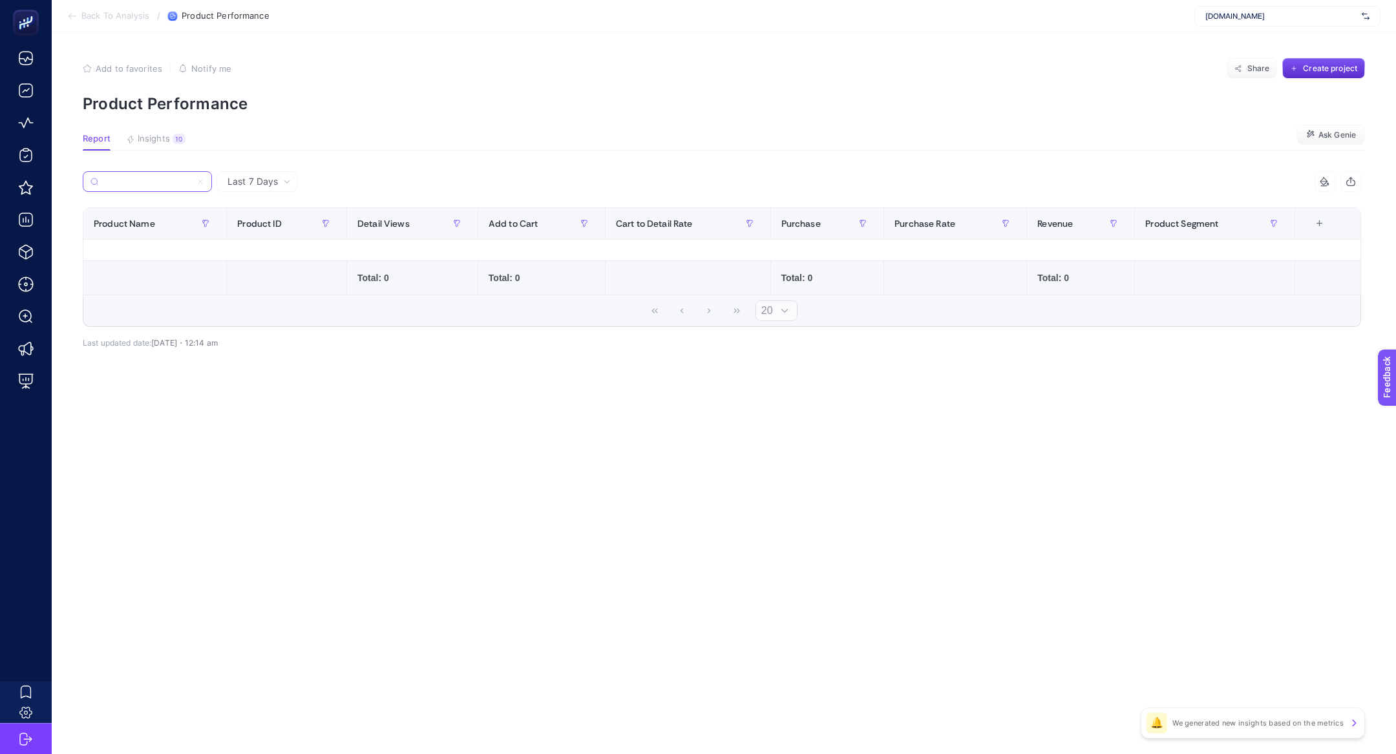
type input "Linens Mix&Match Pamuk [PERSON_NAME] Size Lastikli Çarşaf Yeşil Yeşil"
click at [198, 182] on icon at bounding box center [200, 182] width 8 height 8
click at [191, 182] on input "Linens Mix&Match Pamuk [PERSON_NAME] Size Lastikli Çarşaf Yeşil Yeşil" at bounding box center [147, 182] width 88 height 10
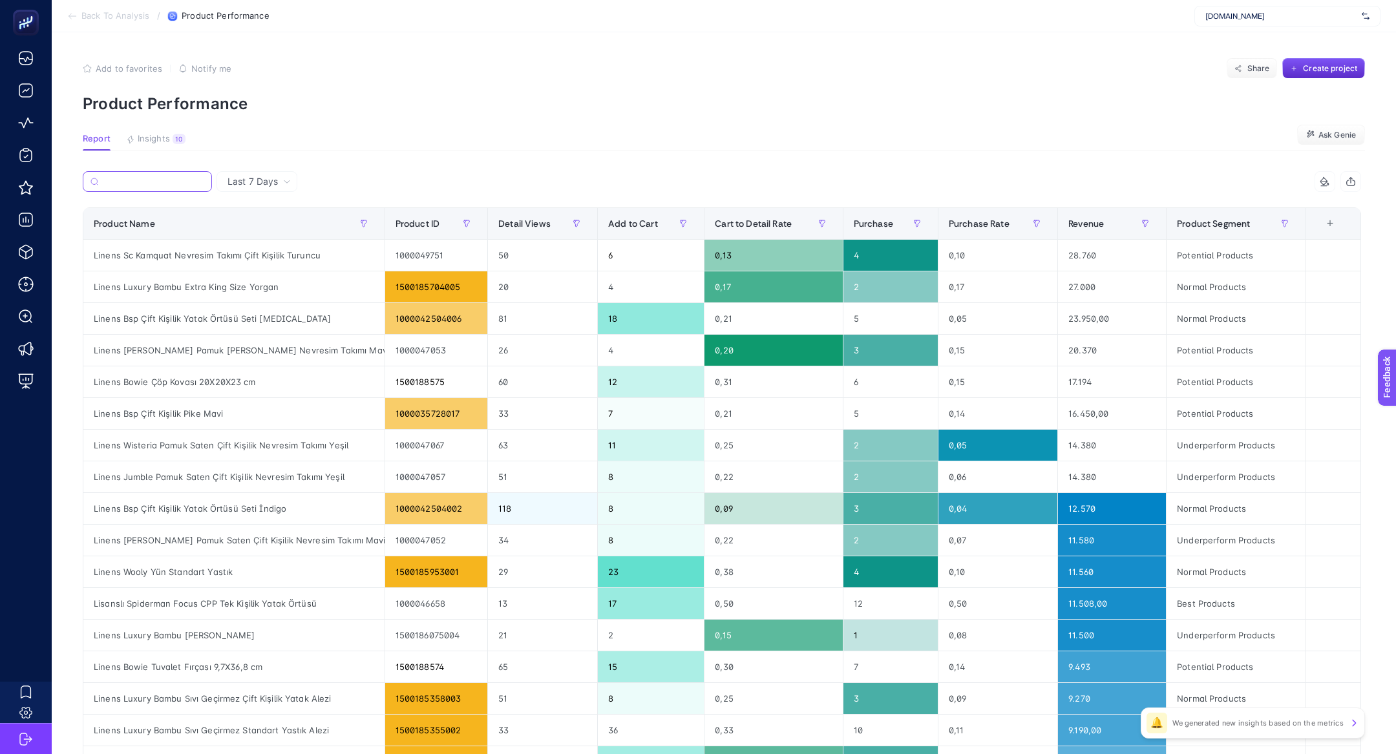
paste input "Mix&Match Pamuk [PERSON_NAME] Size Lastikli Çarşaf Yeşil Yeşil"
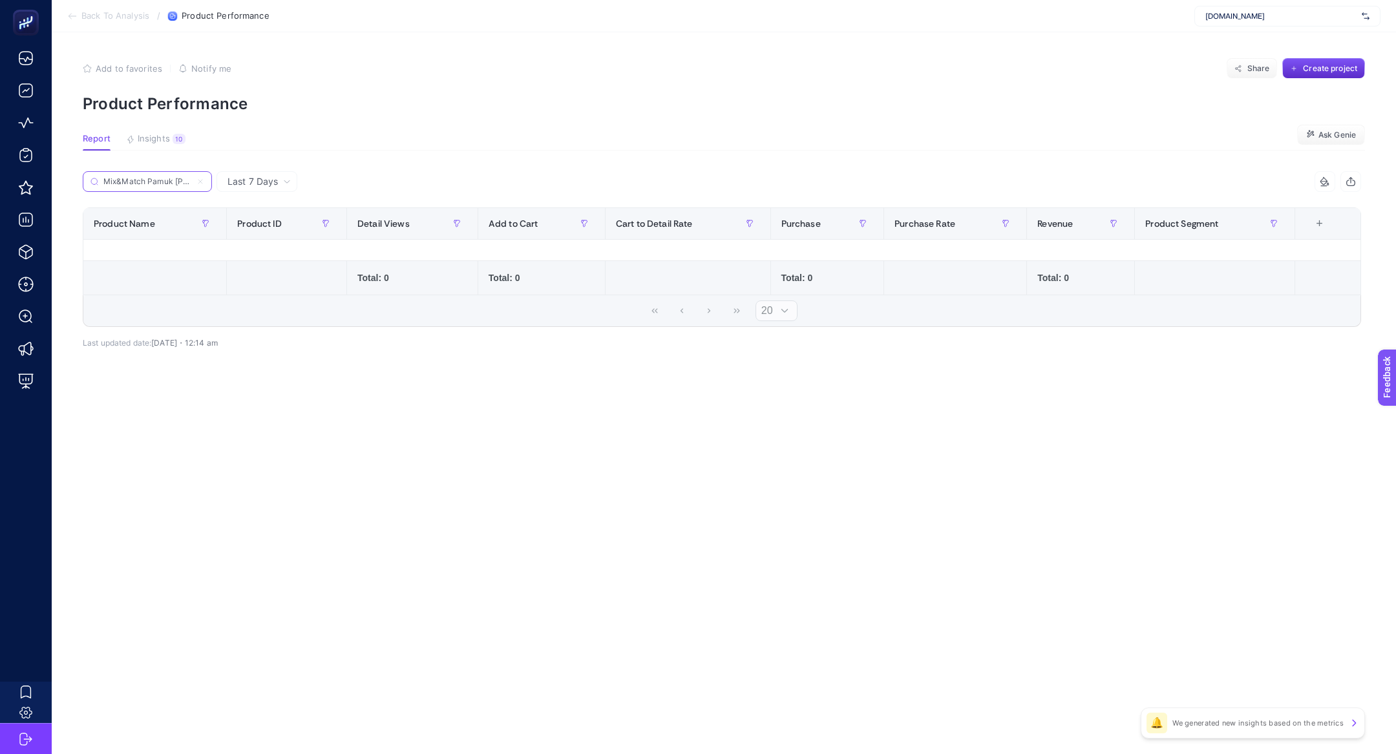
scroll to position [0, 135]
type input "Mix&Match Pamuk [PERSON_NAME] Size Lastikli Çarşaf Yeşil Yeşil"
click at [200, 182] on icon at bounding box center [200, 182] width 8 height 8
click at [191, 182] on input "Mix&Match Pamuk [PERSON_NAME] Size Lastikli Çarşaf Yeşil Yeşil" at bounding box center [147, 182] width 88 height 10
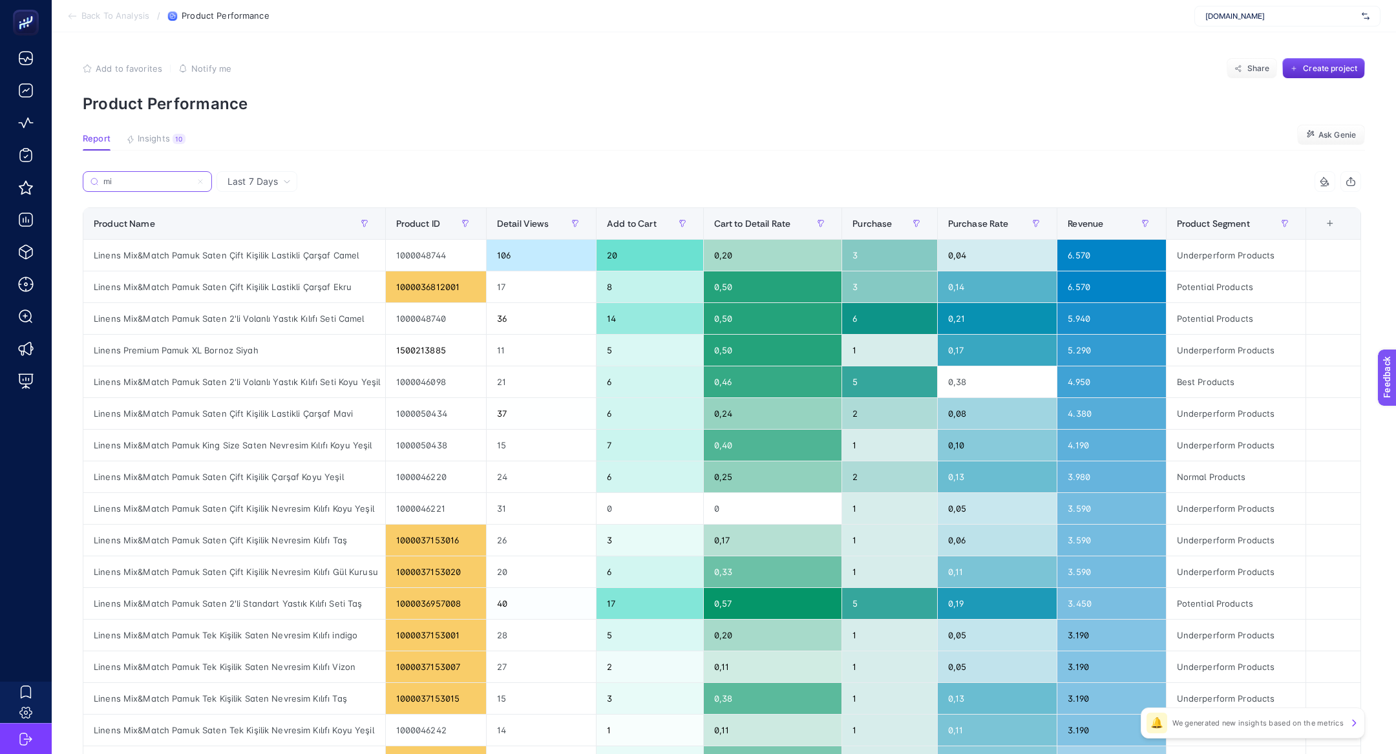
type input "mi"
click at [206, 178] on label "mi" at bounding box center [147, 181] width 129 height 21
click at [191, 178] on input "mi" at bounding box center [147, 182] width 88 height 10
click at [201, 179] on icon at bounding box center [200, 182] width 8 height 8
click at [191, 179] on input "mi" at bounding box center [147, 182] width 88 height 10
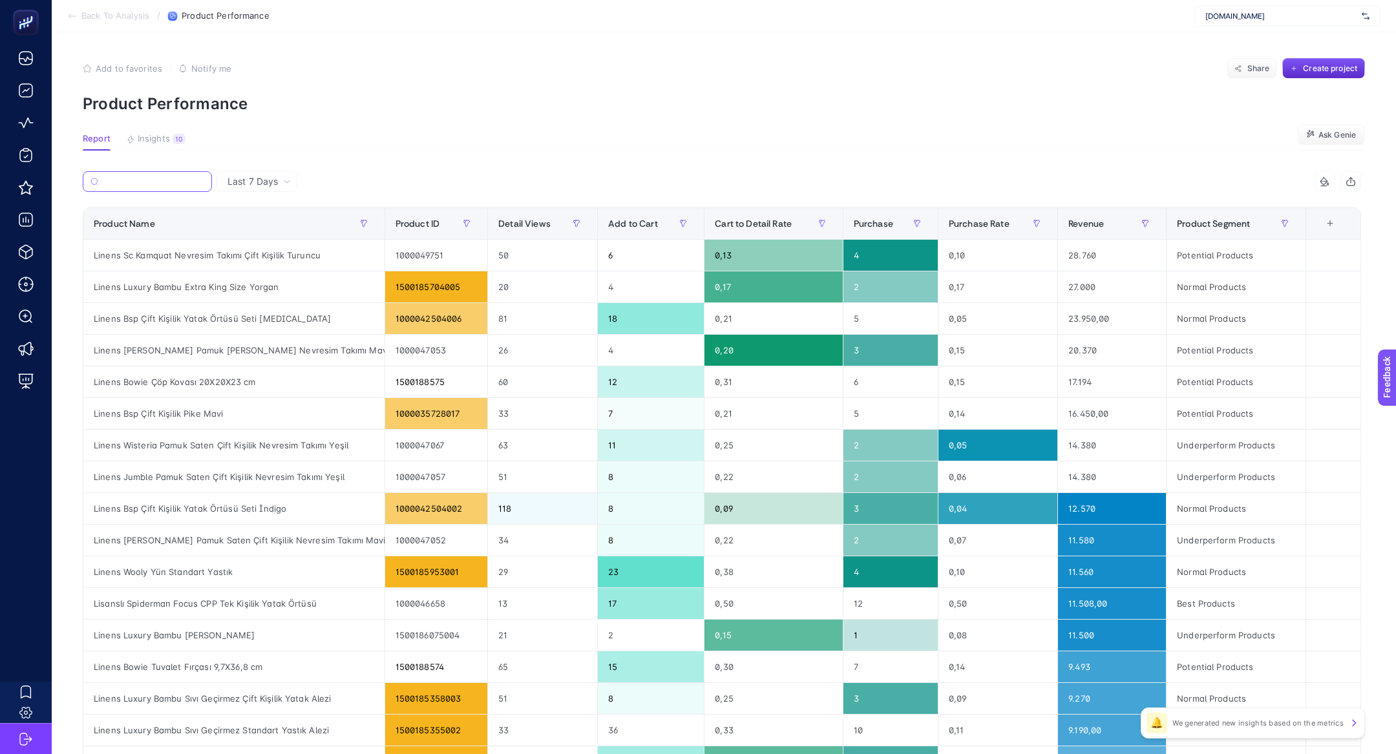
paste input "Mix&Match Pamuk [PERSON_NAME] Size Lastikli Çarşaf Yeşil"
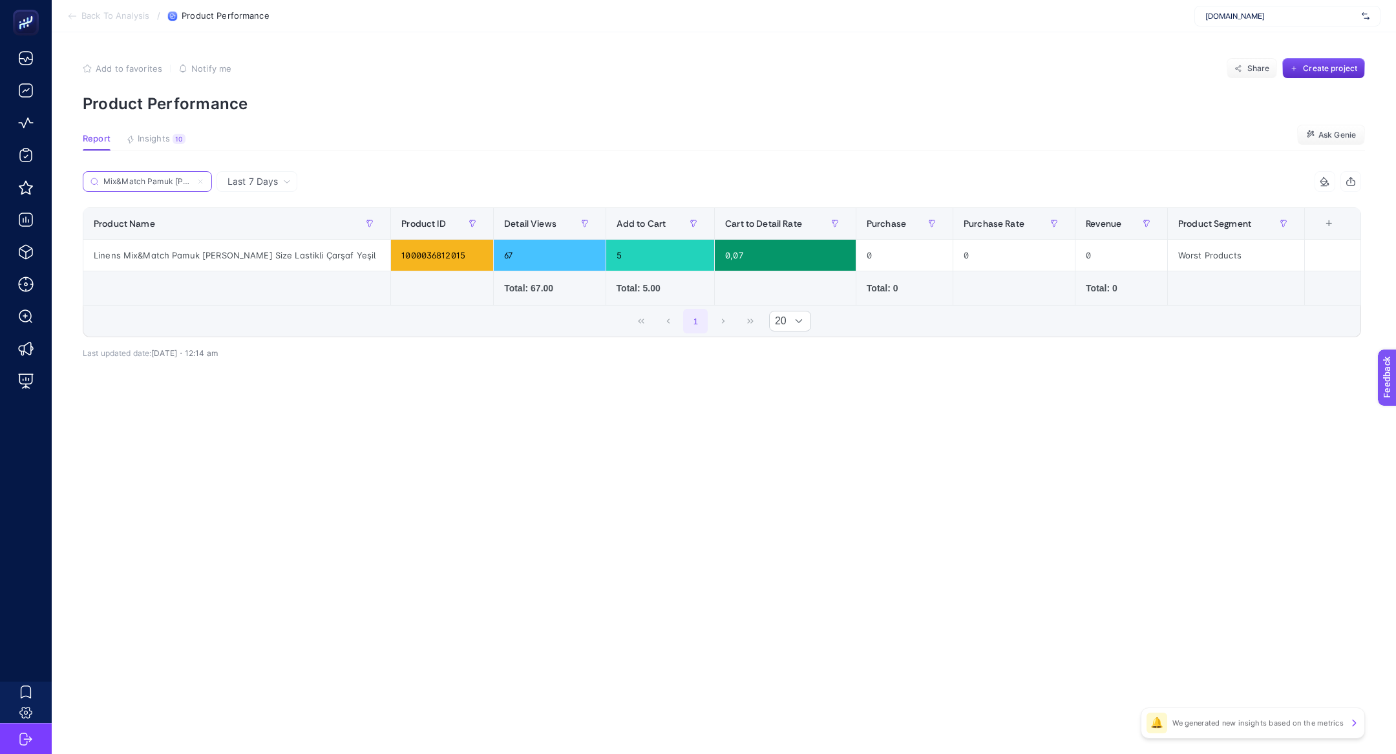
scroll to position [0, 116]
type input "Mix&Match Pamuk [PERSON_NAME] Size Lastikli Çarşaf Yeşil"
